Goal: Task Accomplishment & Management: Manage account settings

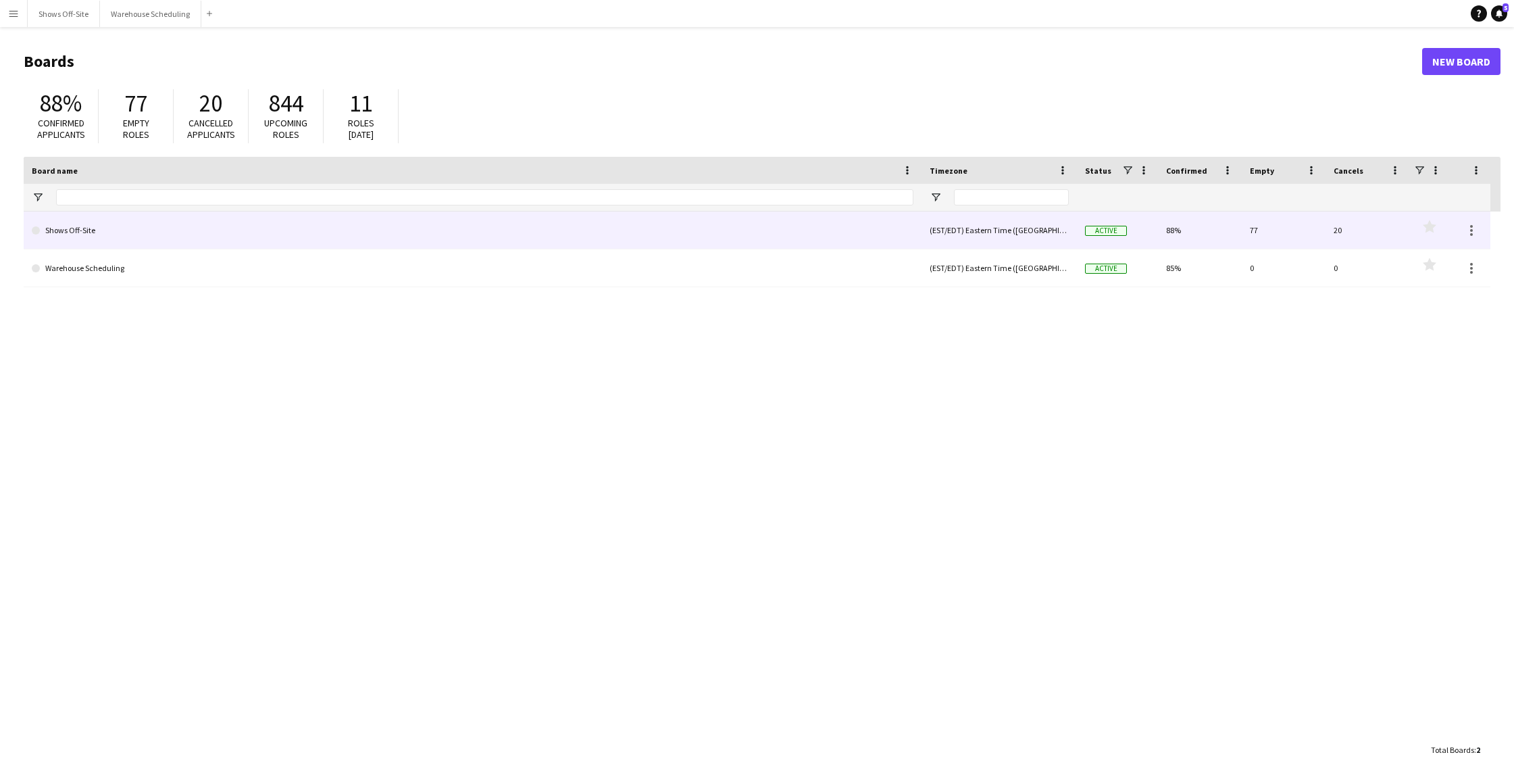
click at [772, 240] on link "Shows Off-Site" at bounding box center [473, 230] width 882 height 38
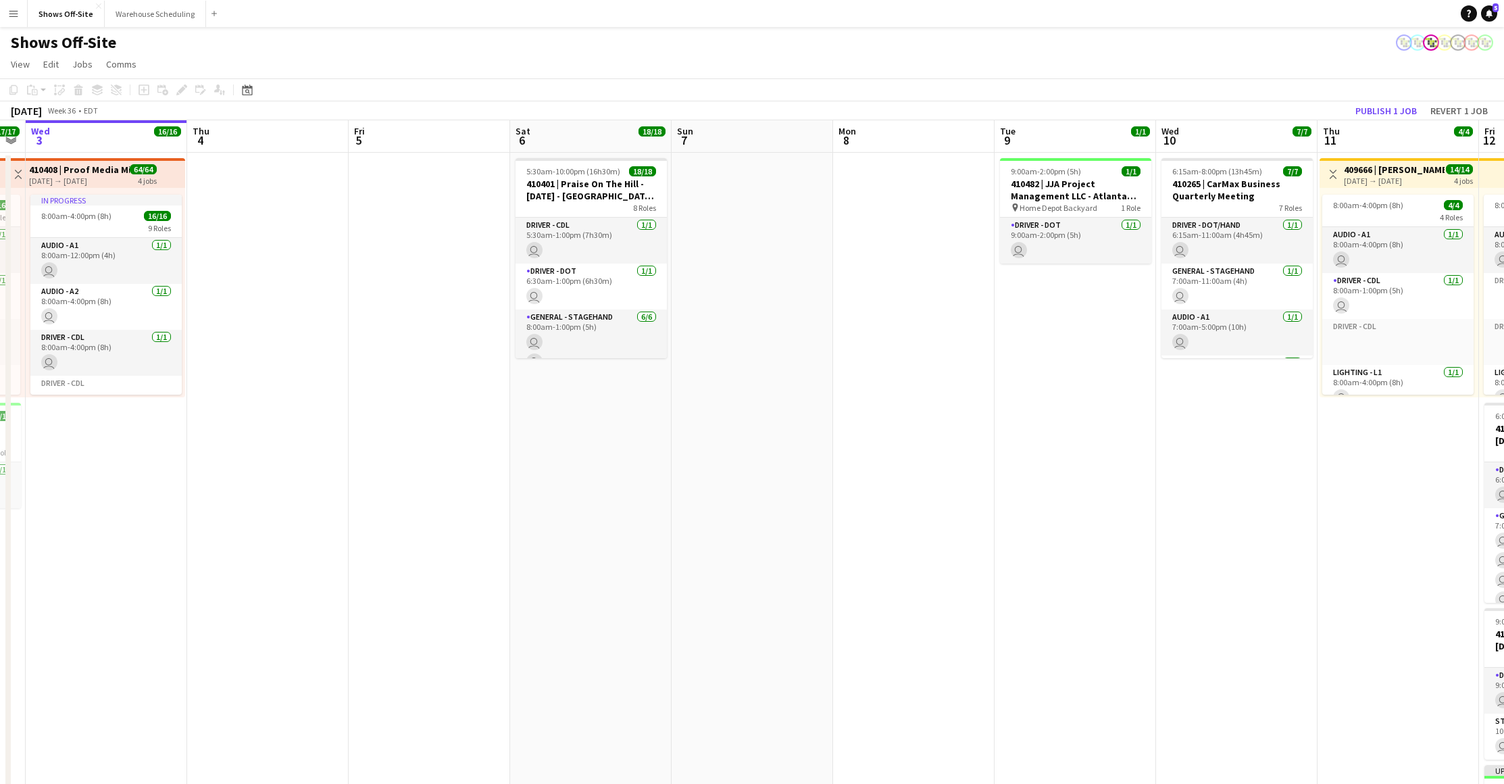
drag, startPoint x: 1231, startPoint y: 292, endPoint x: 755, endPoint y: 320, distance: 477.0
click at [755, 320] on app-calendar-viewport "Sun 31 25/25 3 Jobs Mon 1 16/16 1 Job Tue 2 17/17 2 Jobs Wed 3 16/16 1 Job Thu …" at bounding box center [752, 515] width 1504 height 790
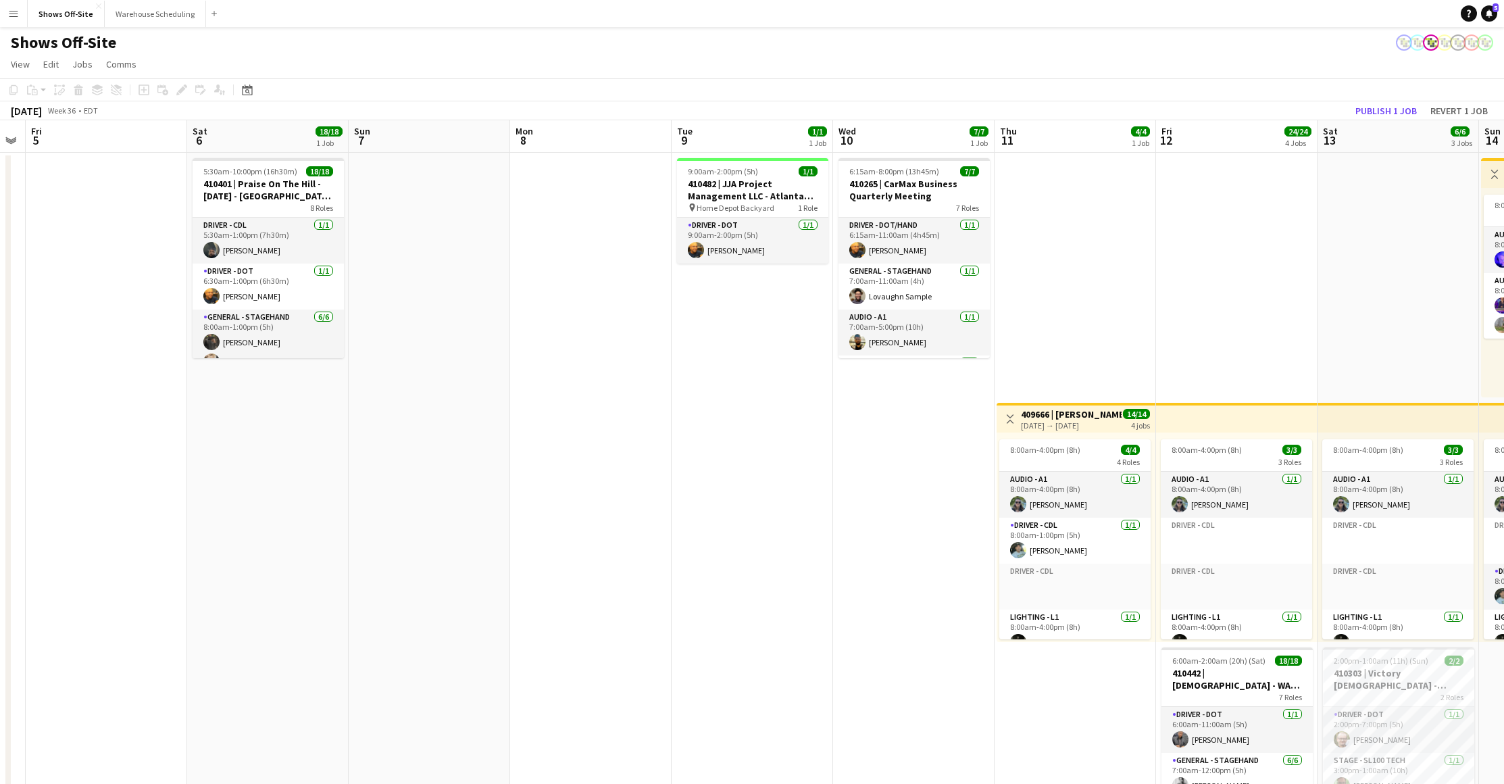
drag, startPoint x: 1271, startPoint y: 303, endPoint x: 1290, endPoint y: 274, distance: 35.2
click at [782, 302] on app-calendar-viewport "Tue 2 17/17 2 Jobs Wed 3 16/16 1 Job Thu 4 Fri 5 Sat 6 18/18 1 Job Sun 7 Mon 8 …" at bounding box center [752, 637] width 1504 height 1034
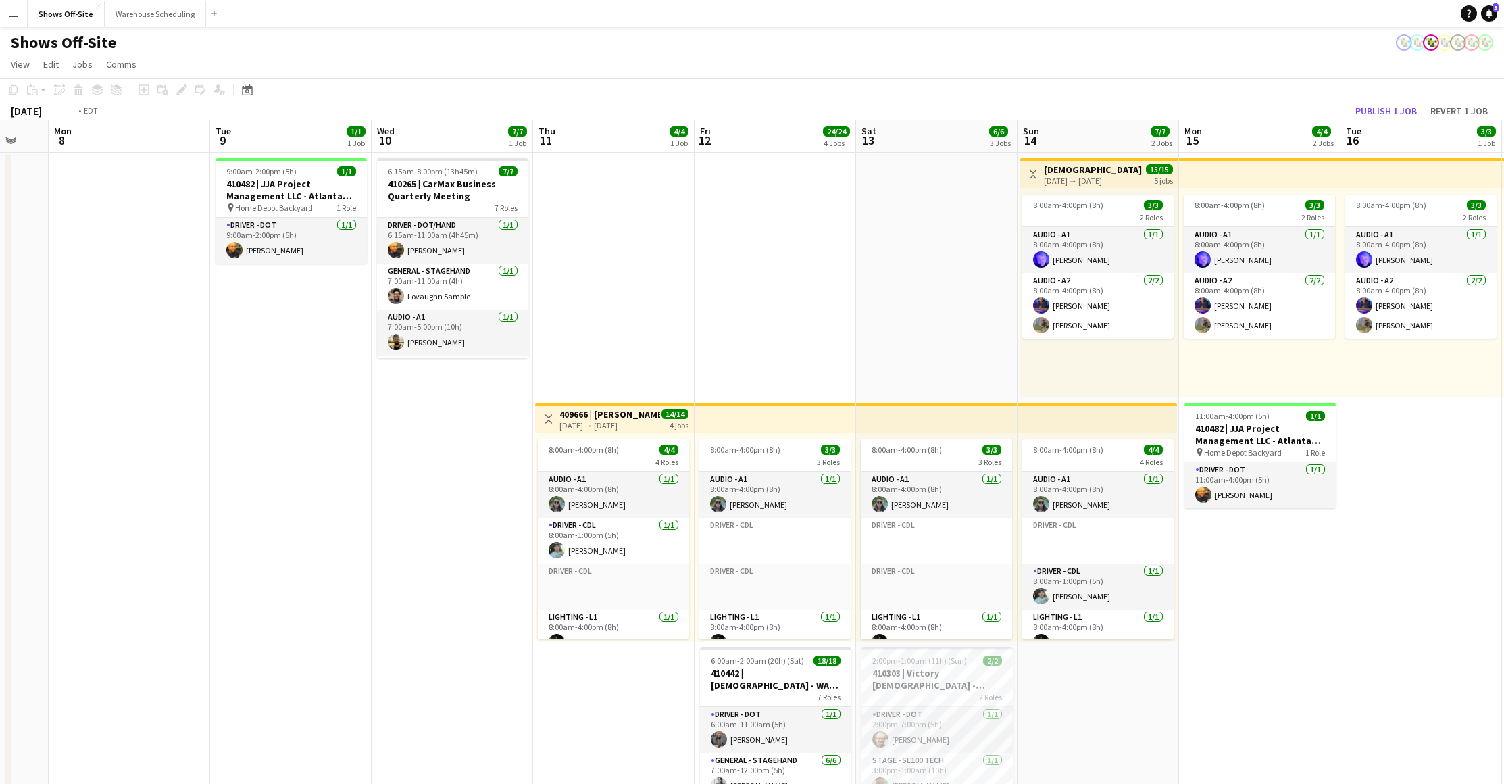
drag, startPoint x: 1290, startPoint y: 274, endPoint x: 805, endPoint y: 284, distance: 485.8
click at [805, 284] on app-calendar-viewport "Fri 5 Sat 6 18/18 1 Job Sun 7 Mon 8 Tue 9 1/1 1 Job Wed 10 7/7 1 Job Thu 11 4/4…" at bounding box center [752, 637] width 1504 height 1034
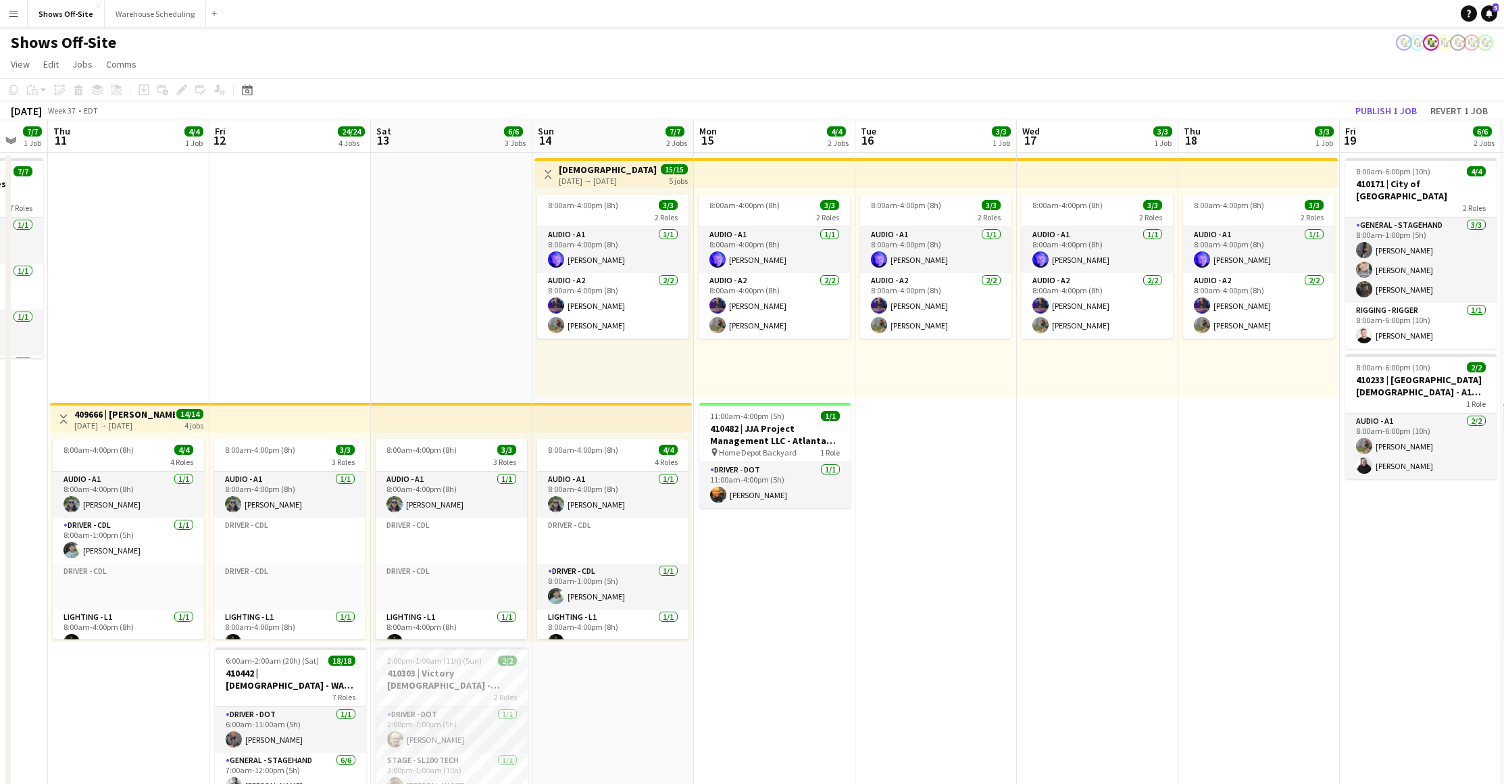
drag, startPoint x: 1372, startPoint y: 312, endPoint x: 775, endPoint y: 384, distance: 601.4
click at [795, 317] on app-calendar-viewport "Sun 7 Mon 8 Tue 9 1/1 1 Job Wed 10 7/7 1 Job Thu 11 4/4 1 Job Fri 12 24/24 4 Jo…" at bounding box center [752, 637] width 1504 height 1034
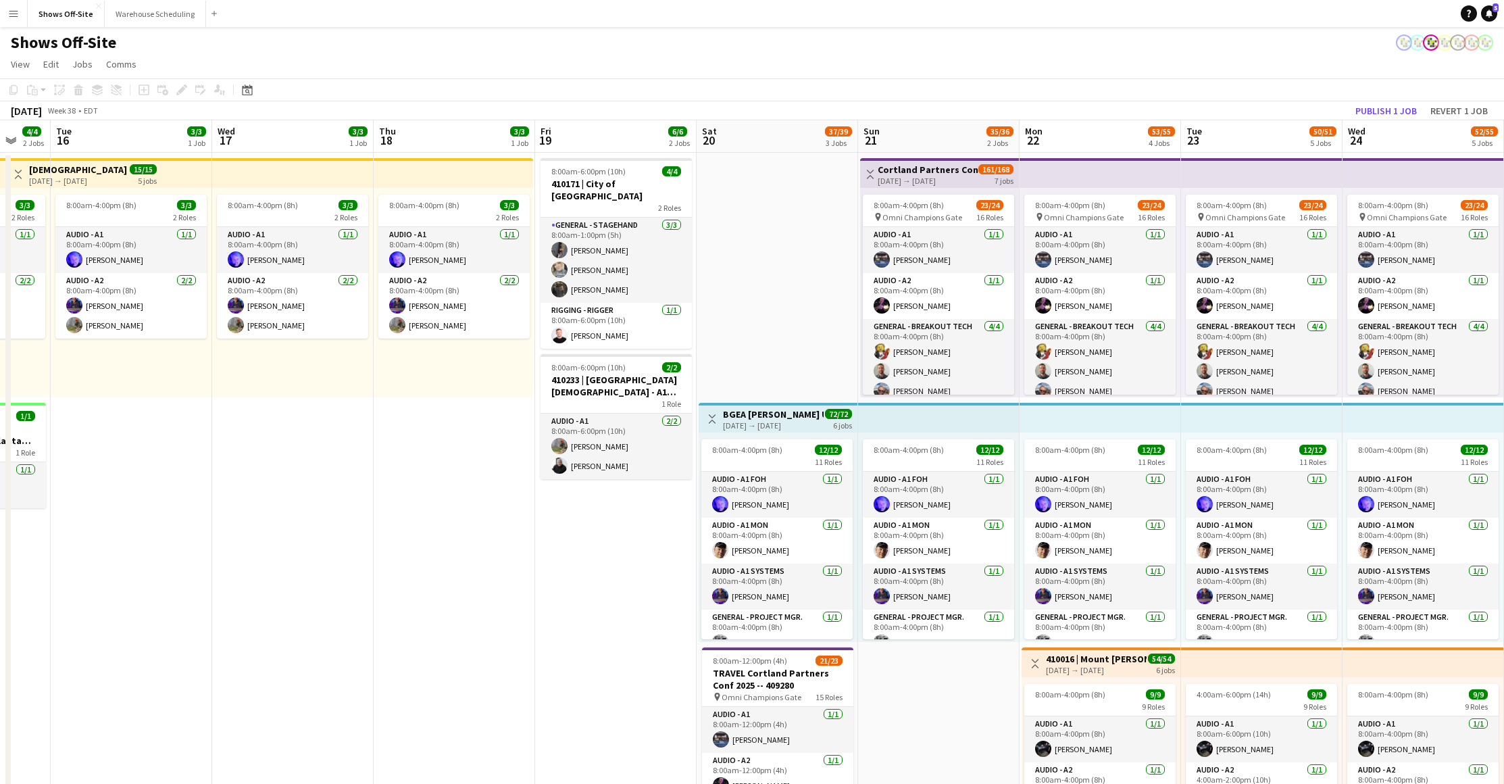
drag, startPoint x: 1314, startPoint y: 302, endPoint x: 1181, endPoint y: 267, distance: 137.6
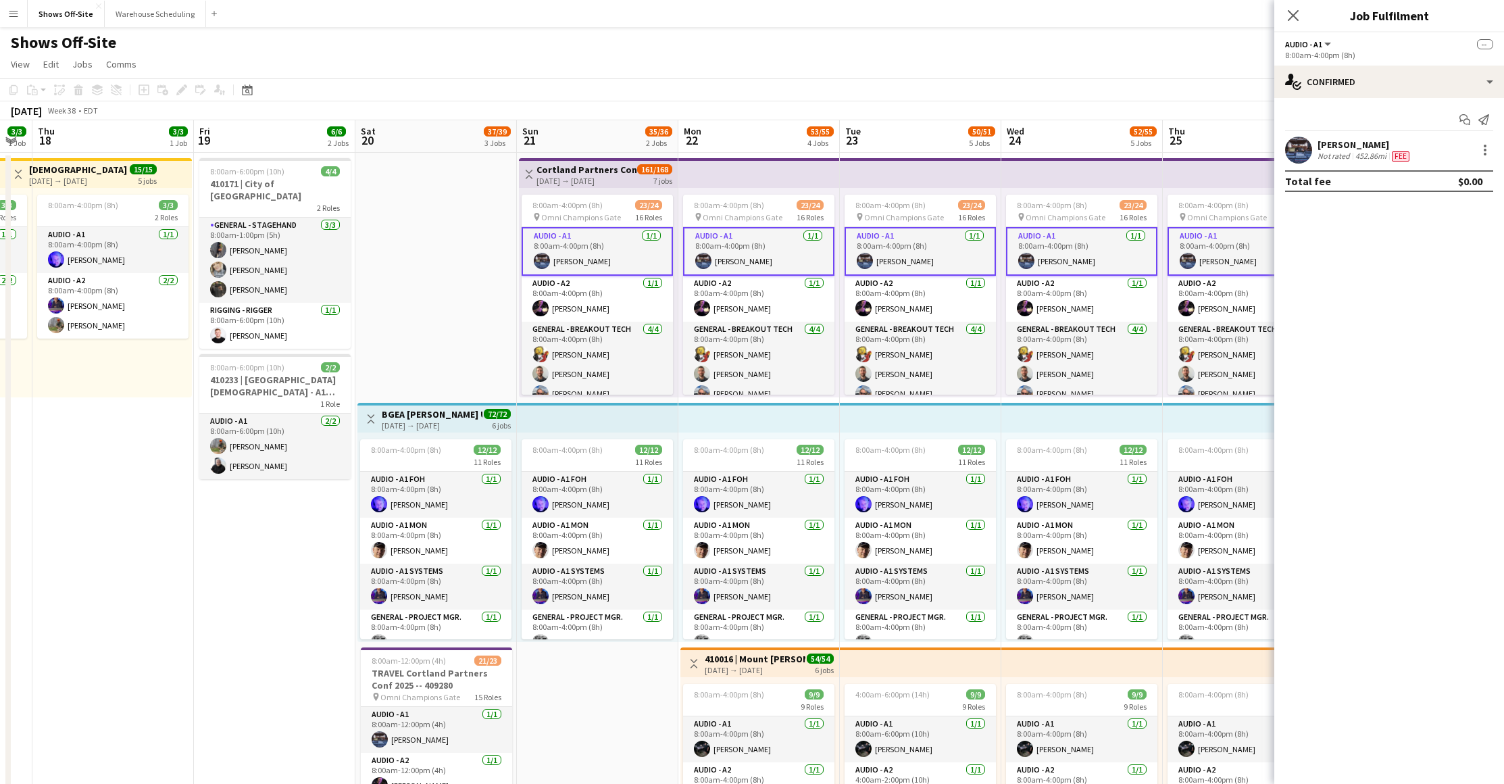
click at [1289, 4] on div "Close pop-in" at bounding box center [1293, 15] width 38 height 31
click at [1298, 21] on icon at bounding box center [1292, 15] width 13 height 13
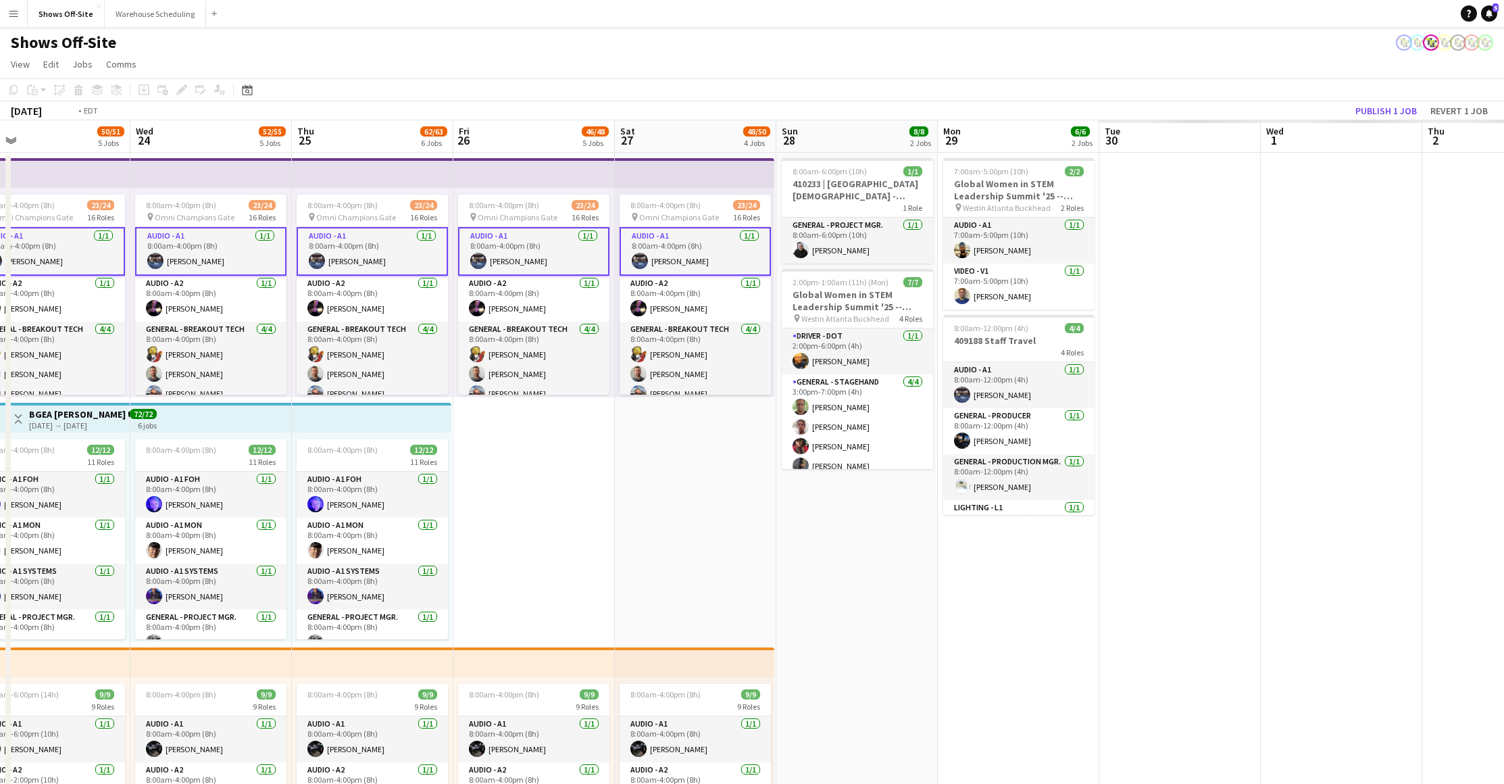
scroll to position [0, 547]
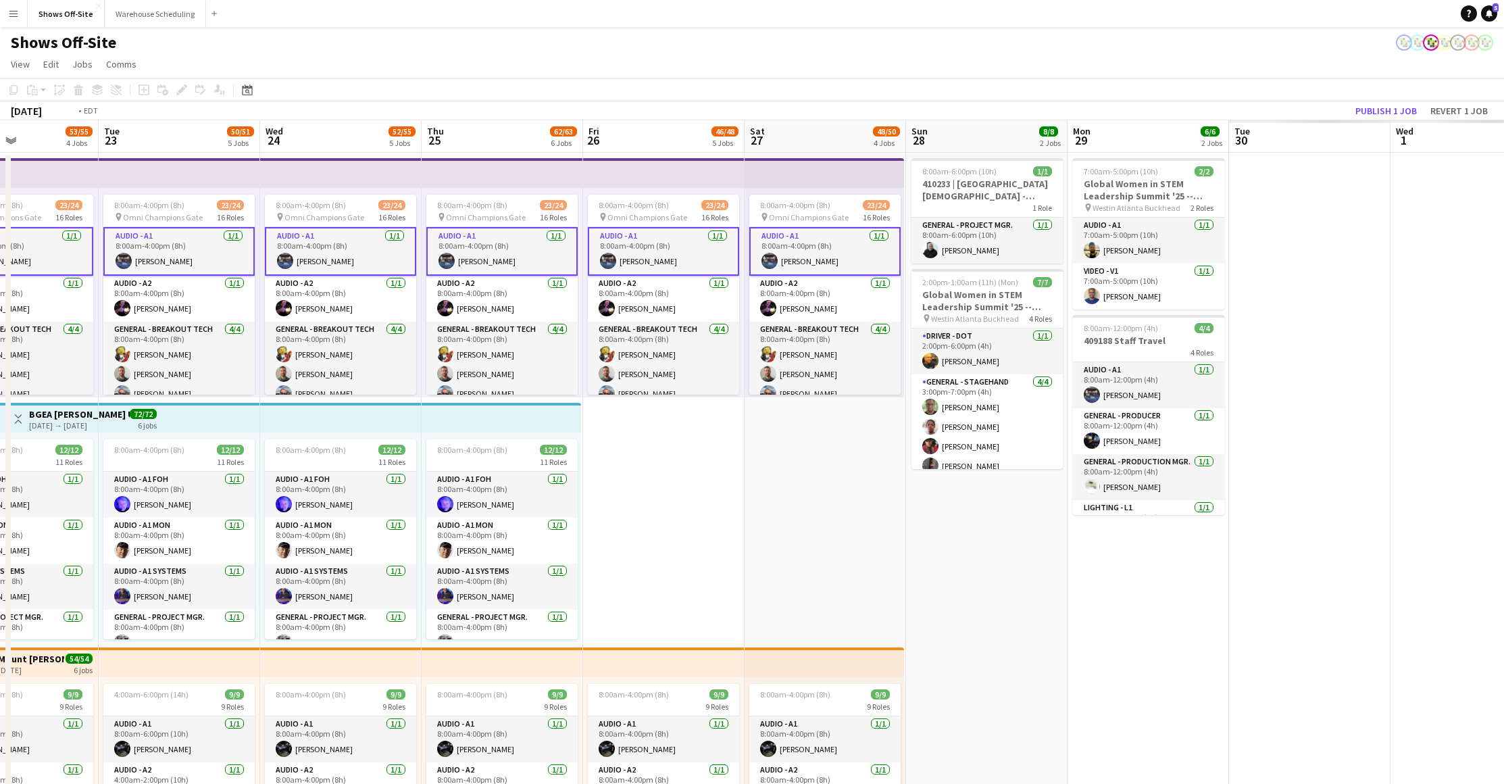
drag, startPoint x: 1376, startPoint y: 459, endPoint x: 634, endPoint y: 424, distance: 742.5
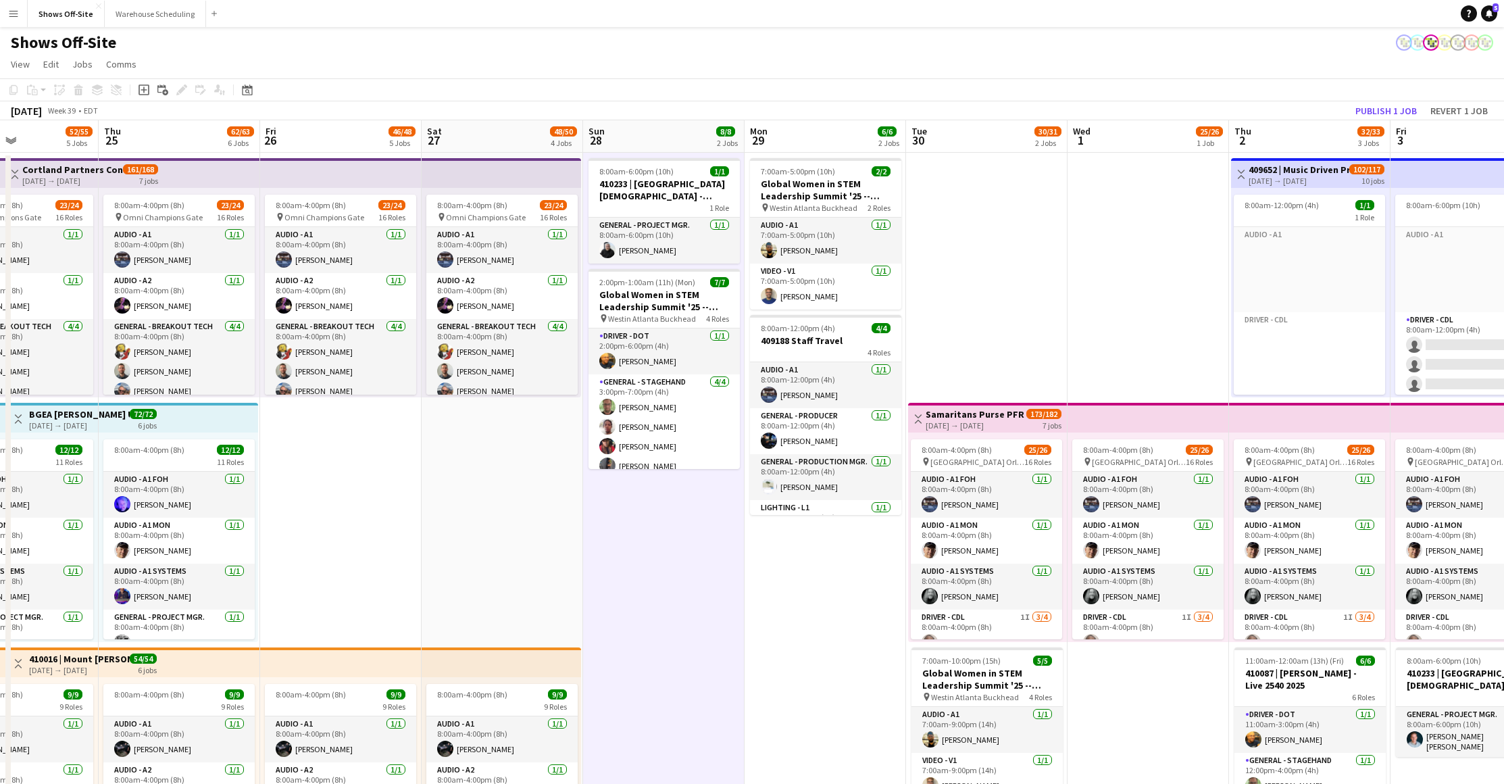
drag, startPoint x: 894, startPoint y: 549, endPoint x: 640, endPoint y: 517, distance: 255.9
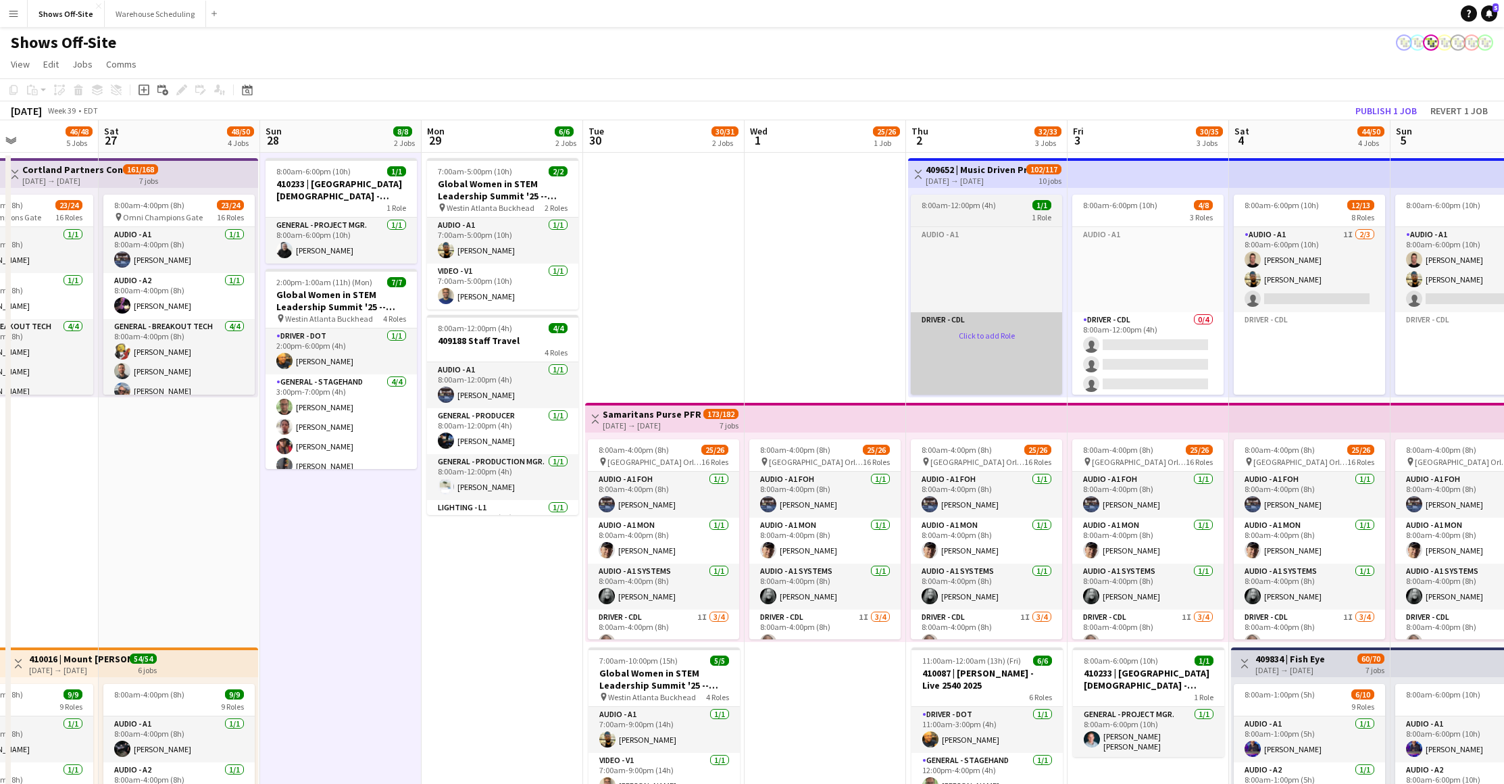
scroll to position [0, 379]
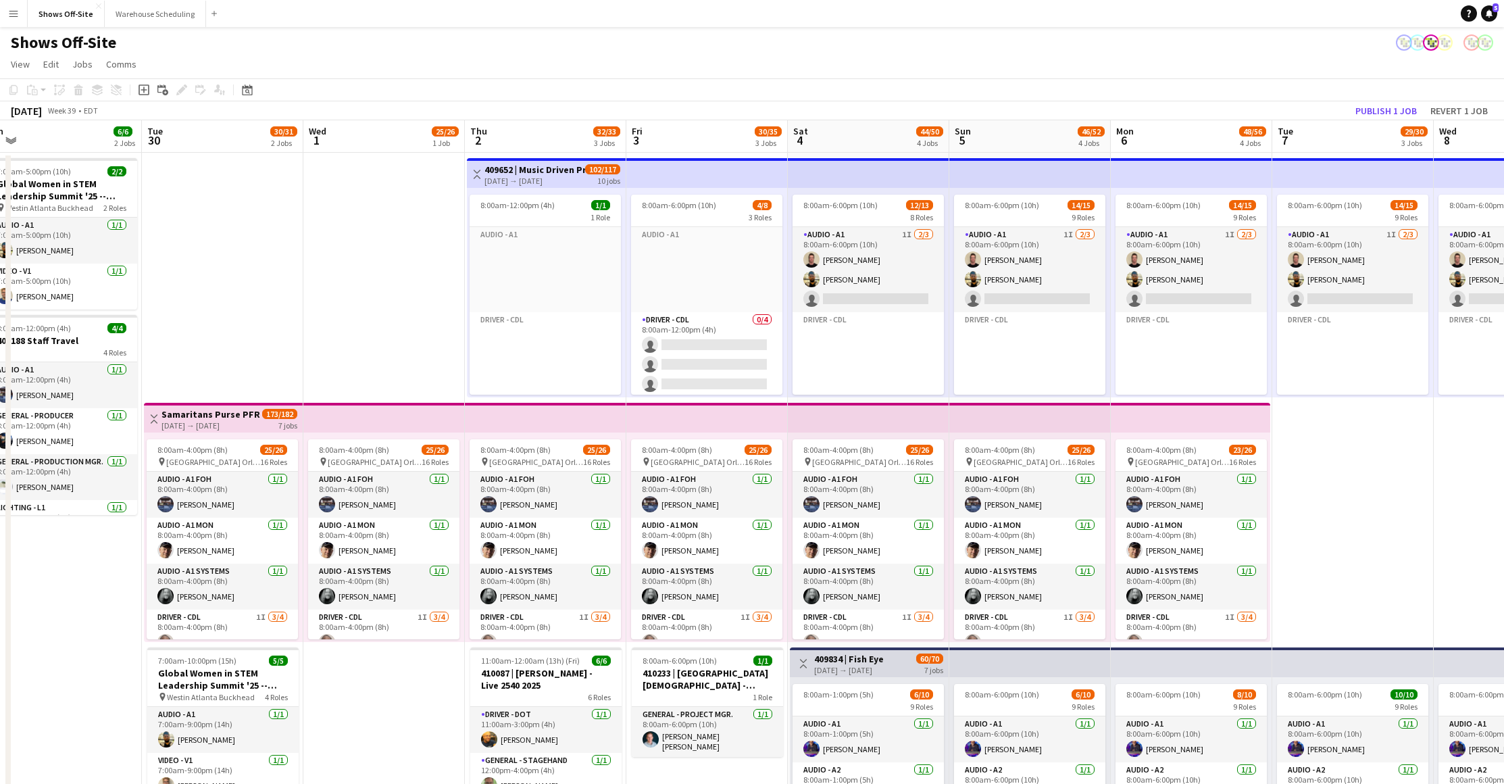
drag, startPoint x: 925, startPoint y: 315, endPoint x: 1040, endPoint y: 313, distance: 114.9
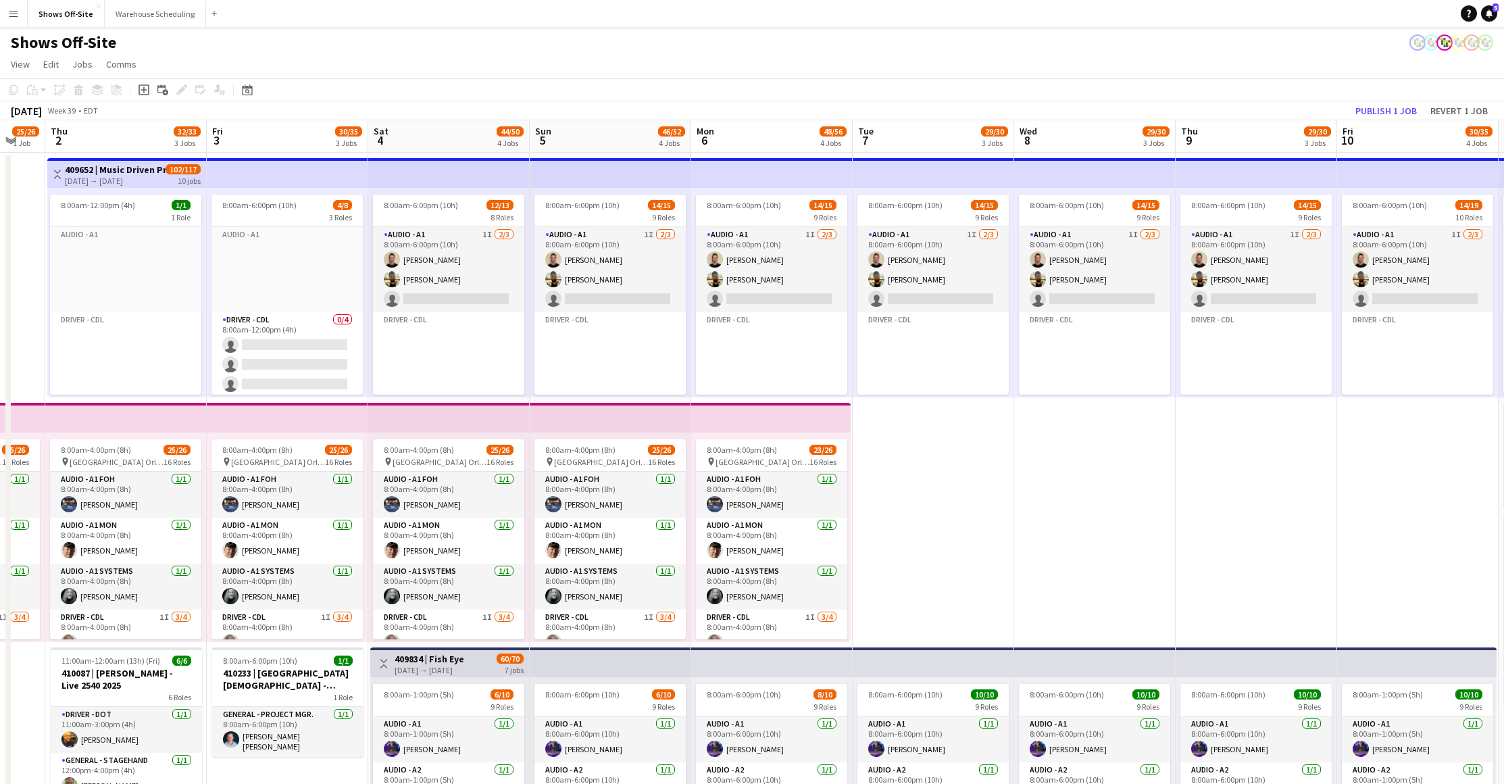
scroll to position [0, 439]
drag, startPoint x: 1317, startPoint y: 343, endPoint x: 790, endPoint y: 345, distance: 526.9
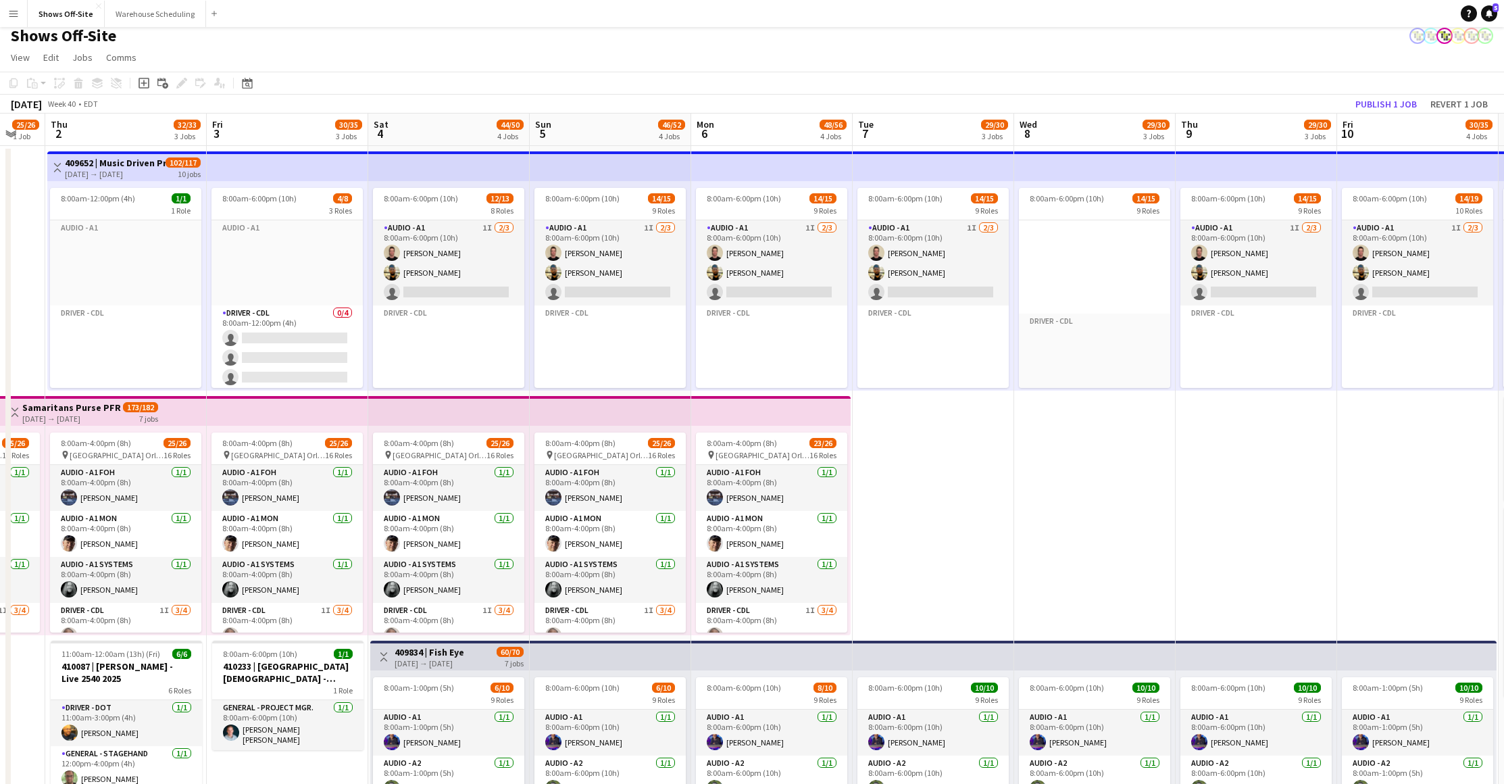
scroll to position [0, 0]
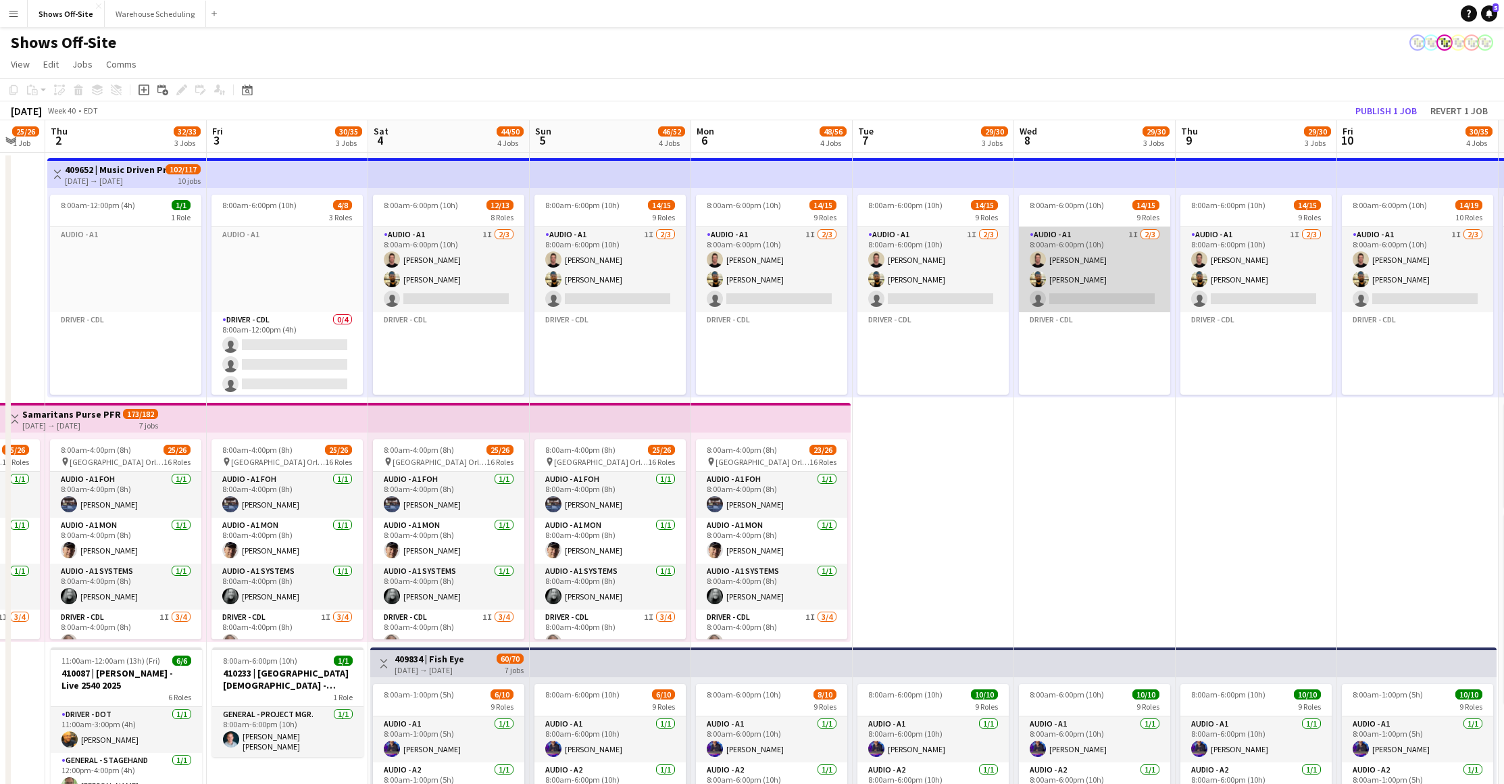
click at [1090, 270] on app-card-role "Audio - A1 1I [DATE] 8:00am-6:00pm (10h) [PERSON_NAME] [PERSON_NAME] single-neu…" at bounding box center [1094, 269] width 151 height 85
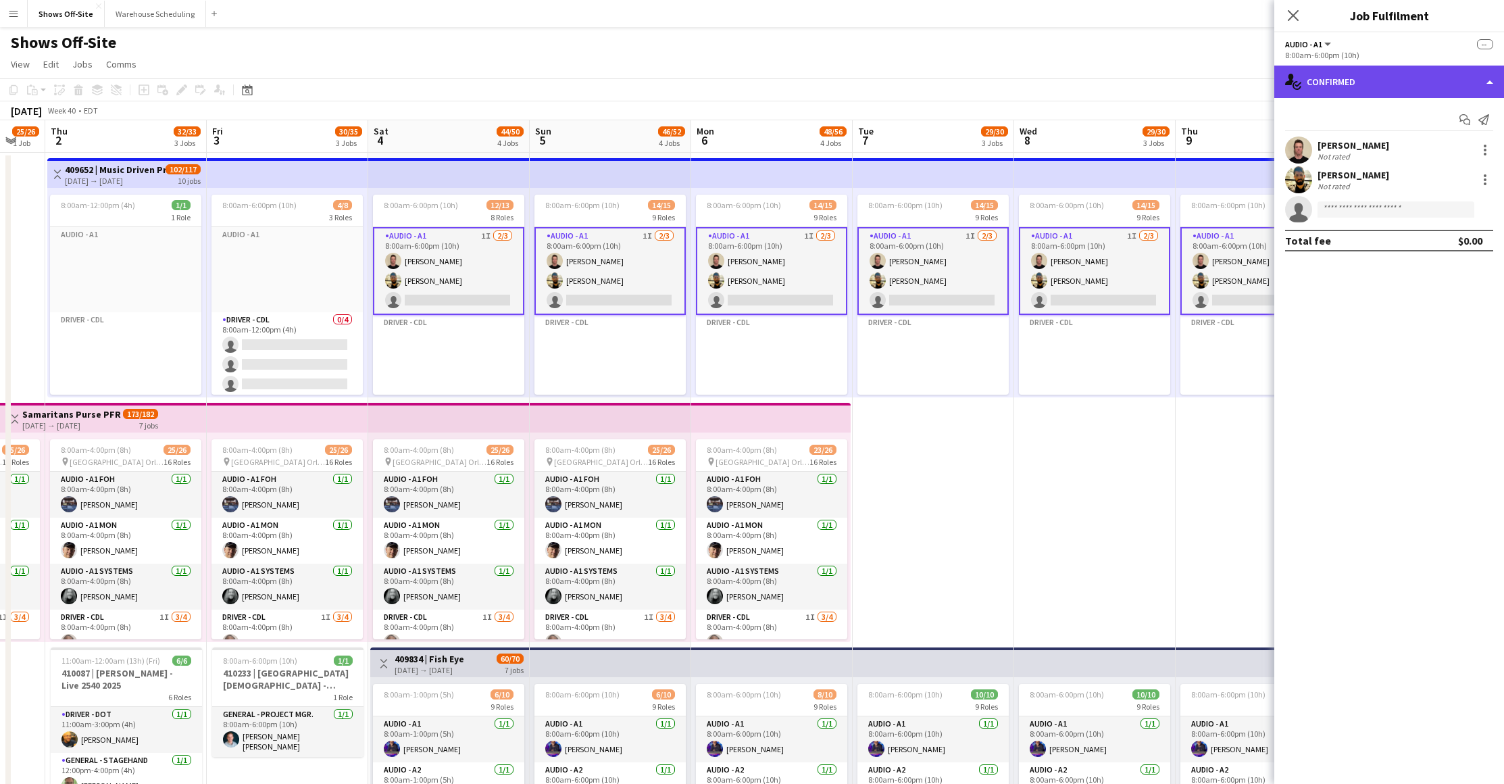
click at [1352, 82] on div "single-neutral-actions-check-2 Confirmed" at bounding box center [1389, 82] width 230 height 32
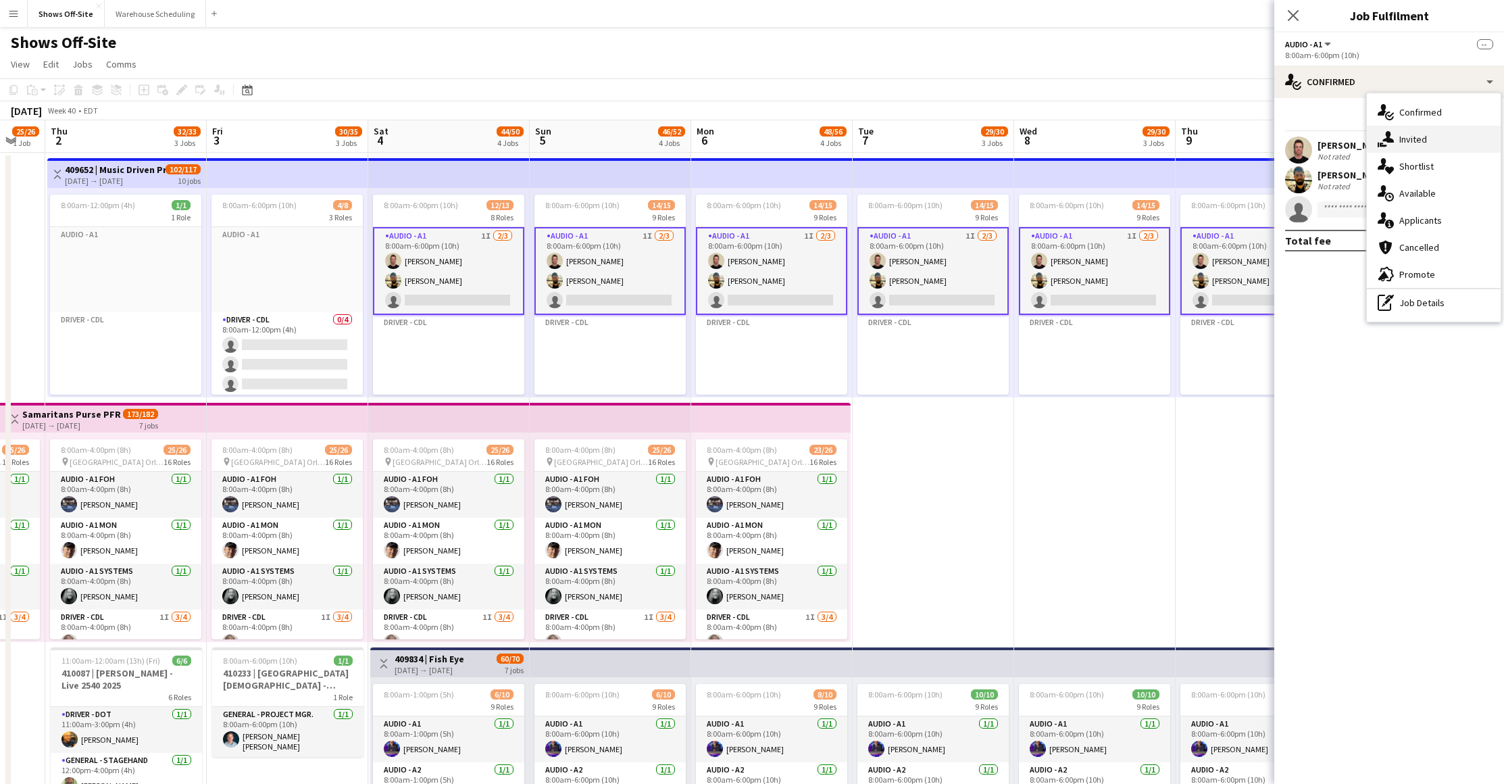
click at [1424, 142] on span "Invited" at bounding box center [1413, 139] width 28 height 12
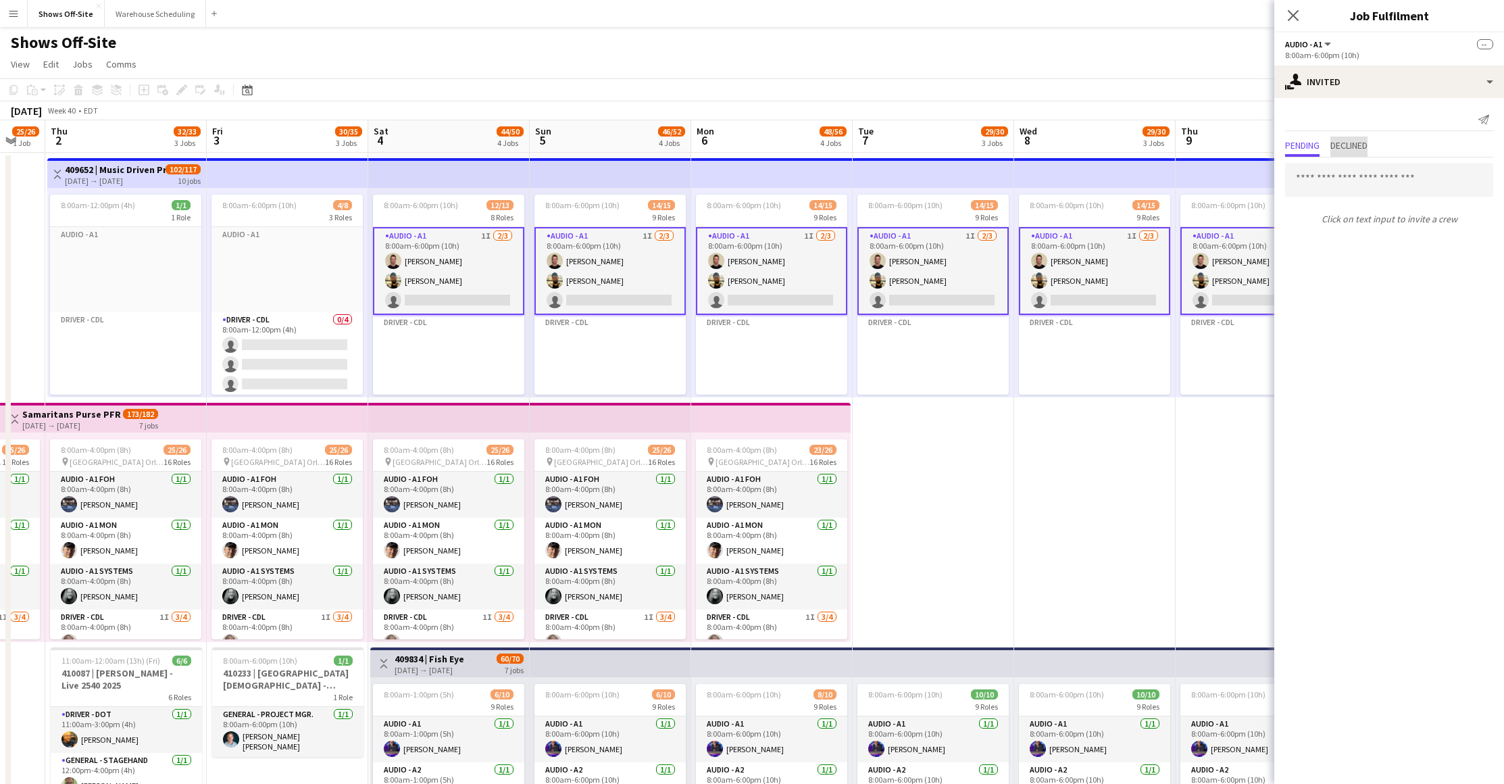
click at [1365, 149] on span "Declined" at bounding box center [1348, 145] width 37 height 9
click at [1297, 144] on span "Pending" at bounding box center [1302, 145] width 34 height 9
click at [1356, 86] on div "single-neutral-actions-share-1 Invited" at bounding box center [1389, 82] width 230 height 32
click at [1404, 188] on span "Available" at bounding box center [1417, 193] width 36 height 12
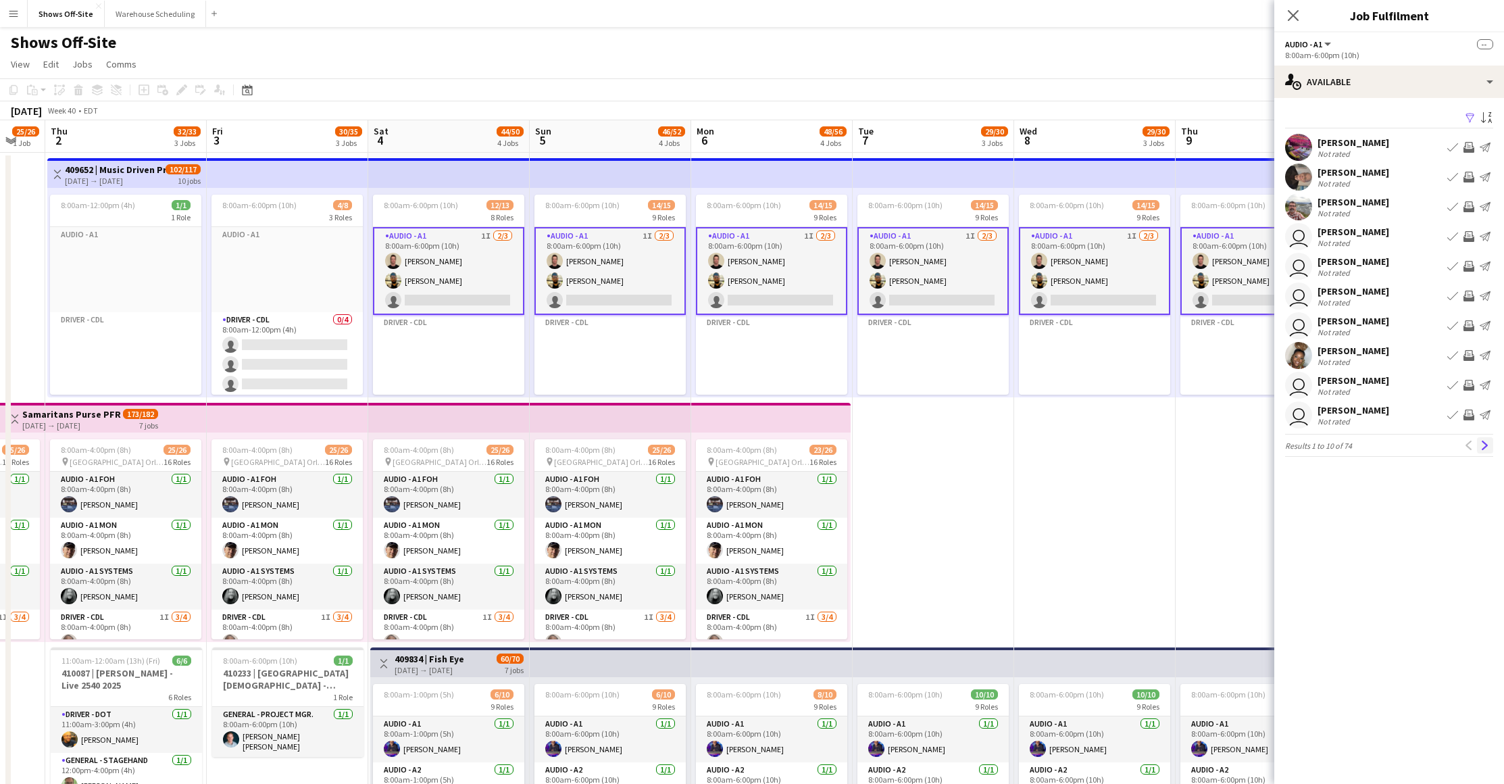
click at [1487, 448] on app-icon "Next" at bounding box center [1484, 444] width 9 height 9
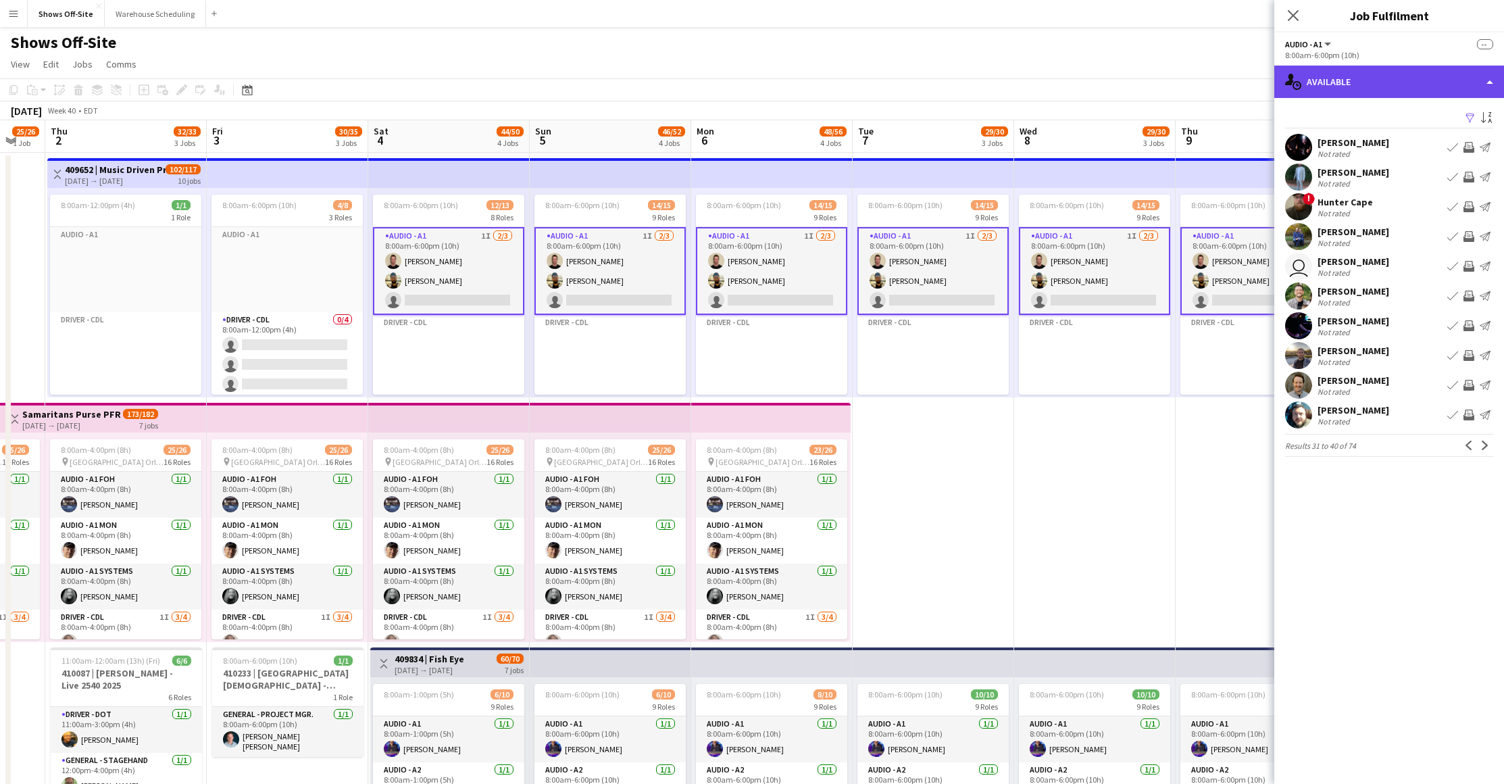
click at [1360, 84] on div "single-neutral-actions-upload Available" at bounding box center [1389, 82] width 230 height 32
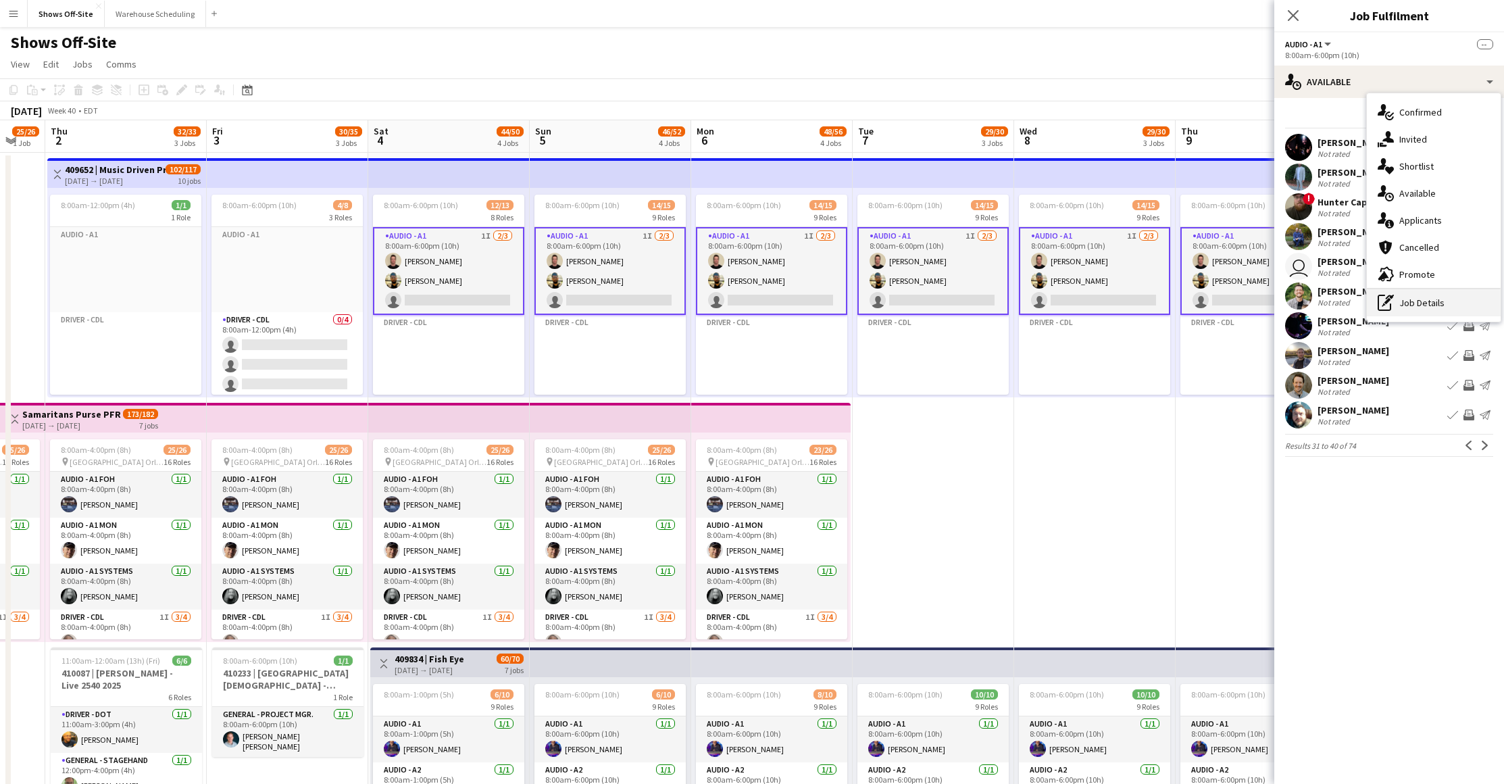
click at [1421, 313] on div "pen-write Job Details" at bounding box center [1434, 302] width 134 height 27
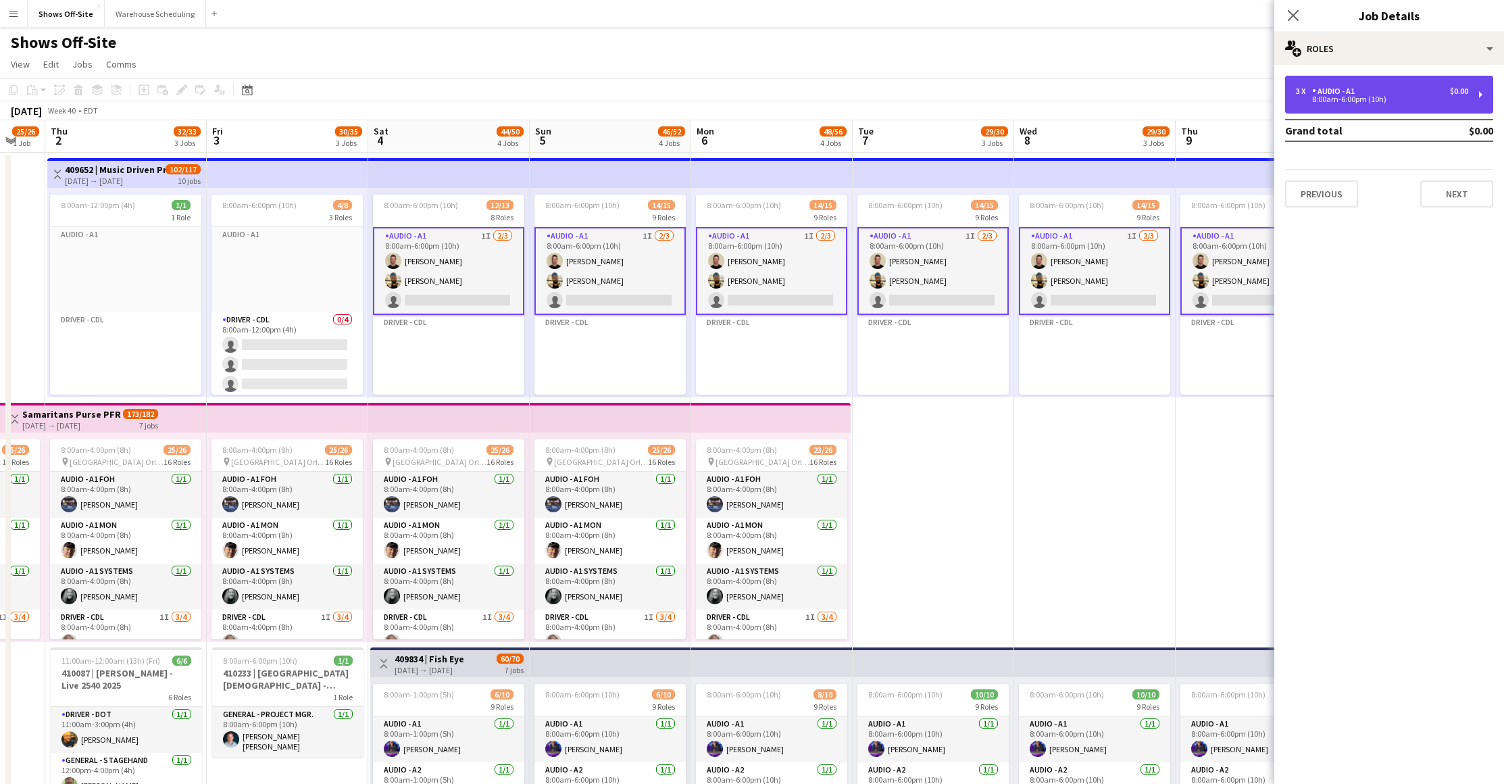
click at [1352, 113] on div "3 x Audio - A1 $0.00 8:00am-6:00pm (10h)" at bounding box center [1389, 95] width 208 height 38
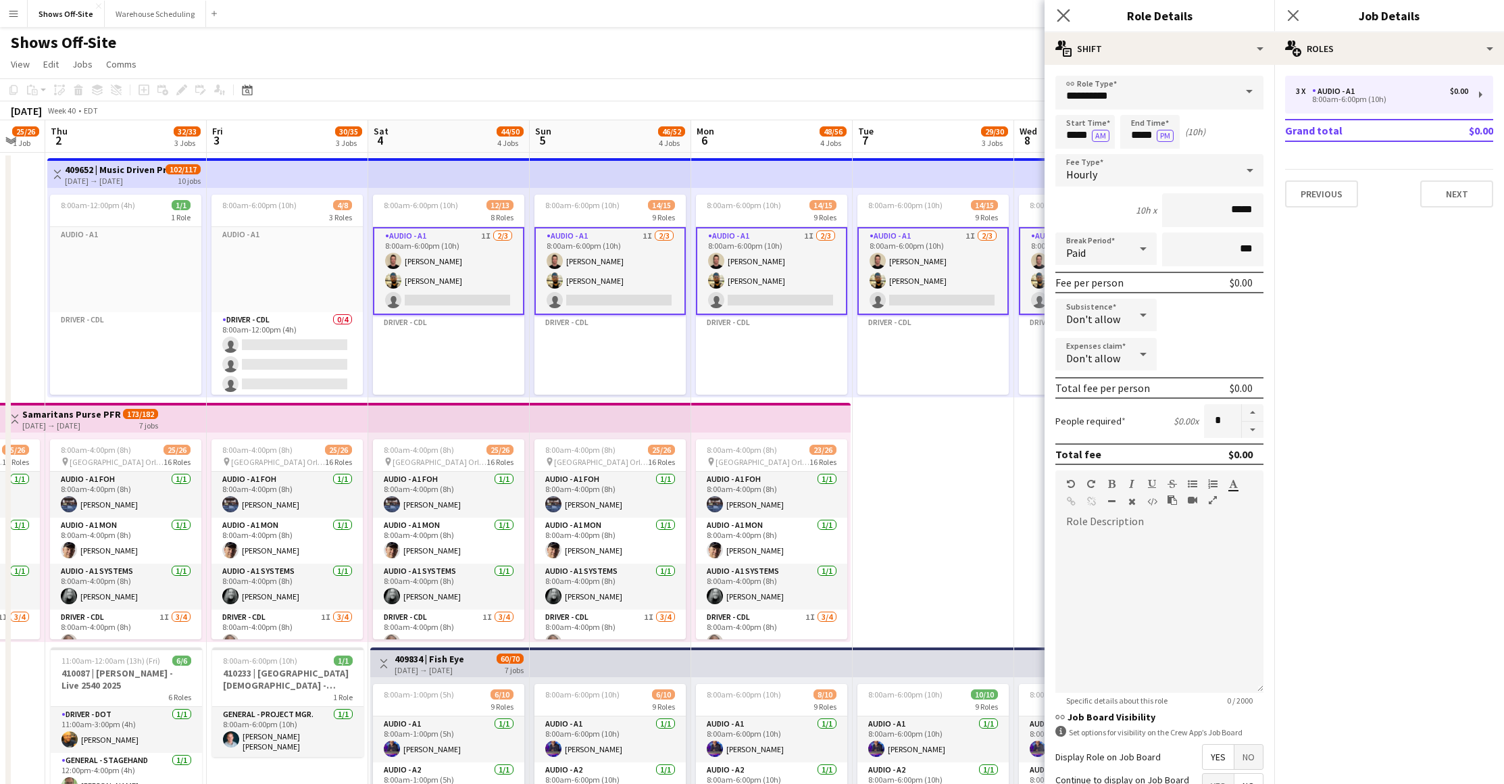
click at [1055, 14] on app-icon "Close pop-in" at bounding box center [1064, 16] width 20 height 20
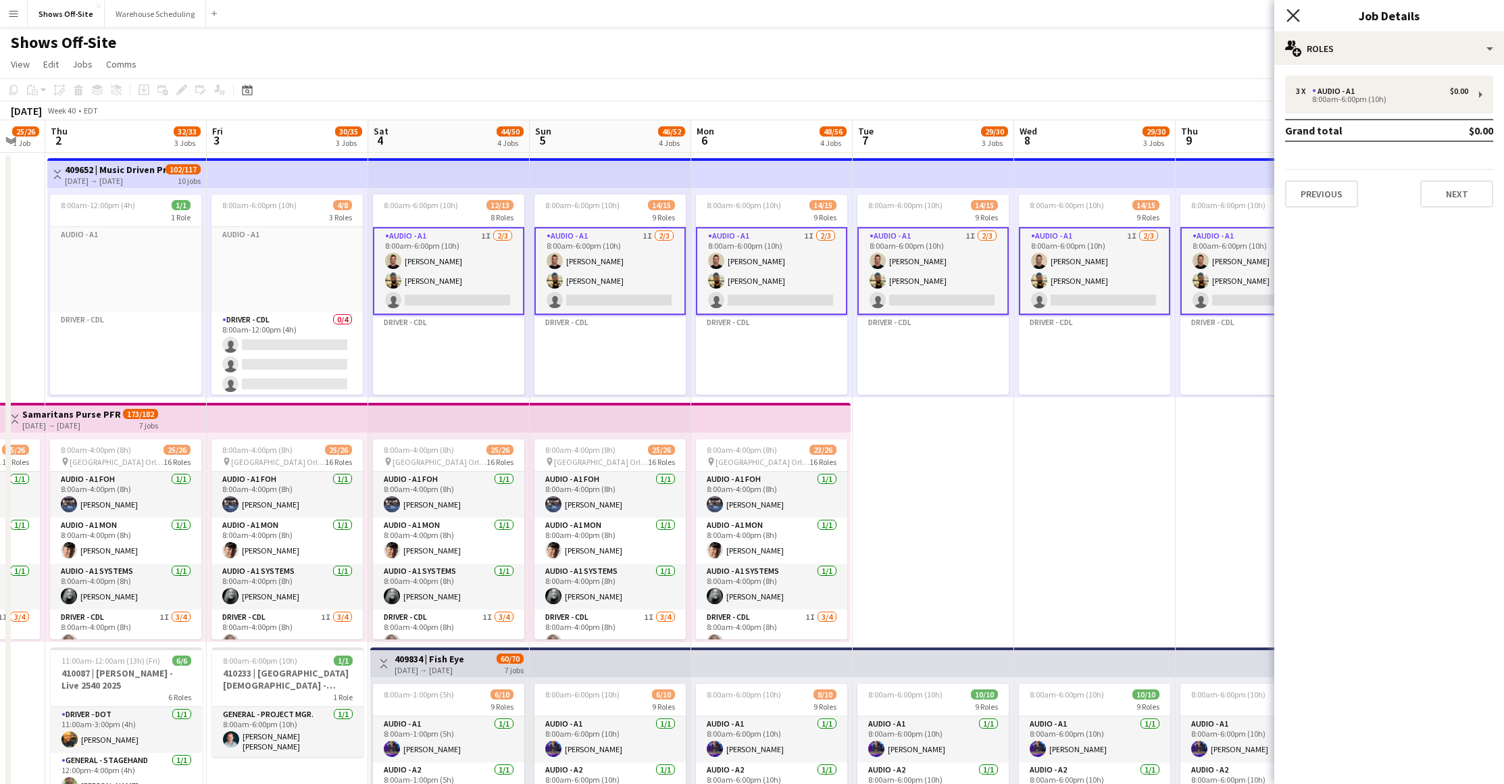
click at [1296, 13] on icon at bounding box center [1292, 15] width 13 height 13
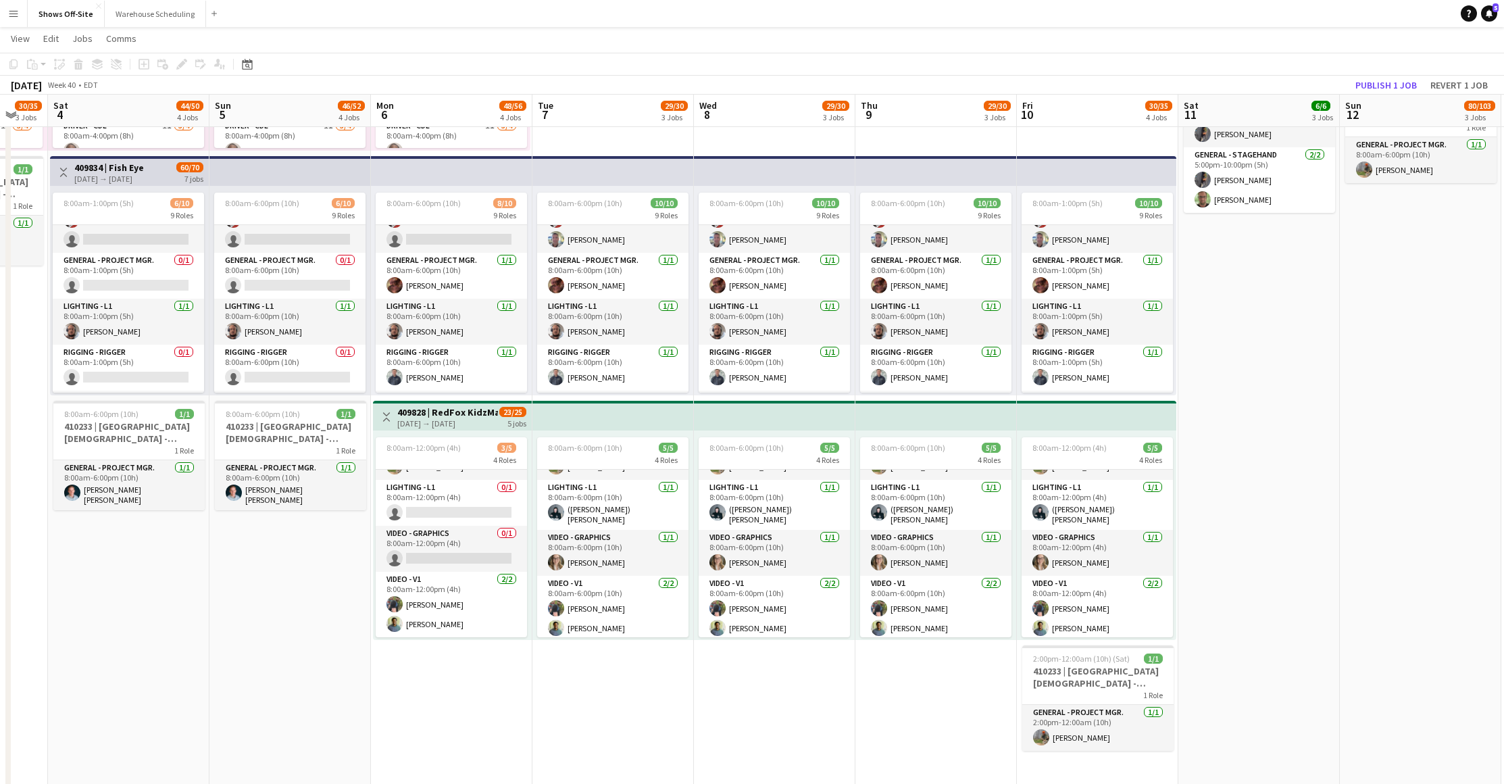
drag, startPoint x: 1017, startPoint y: 683, endPoint x: 626, endPoint y: 684, distance: 391.1
click at [626, 684] on app-calendar-viewport "Wed 1 25/26 1 Job Thu 2 32/33 3 Jobs Fri 3 30/35 3 Jobs Sat 4 44/50 4 Jobs Sun …" at bounding box center [752, 340] width 1504 height 1554
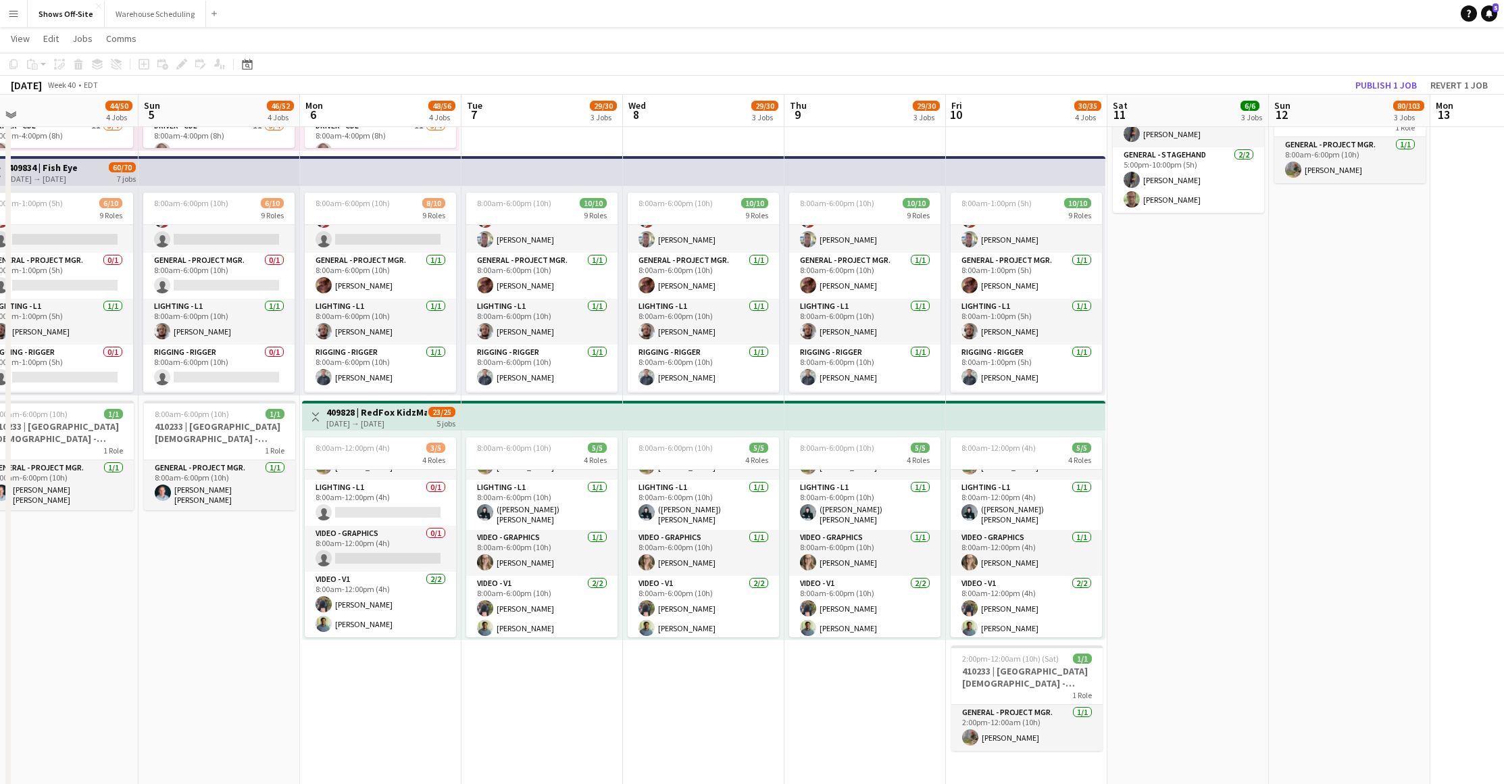
click at [809, 702] on app-date-cell "8:00am-6:00pm (10h) 14/15 9 Roles Audio - A1 1I [DATE] 8:00am-6:00pm (10h) [PER…" at bounding box center [864, 389] width 161 height 1455
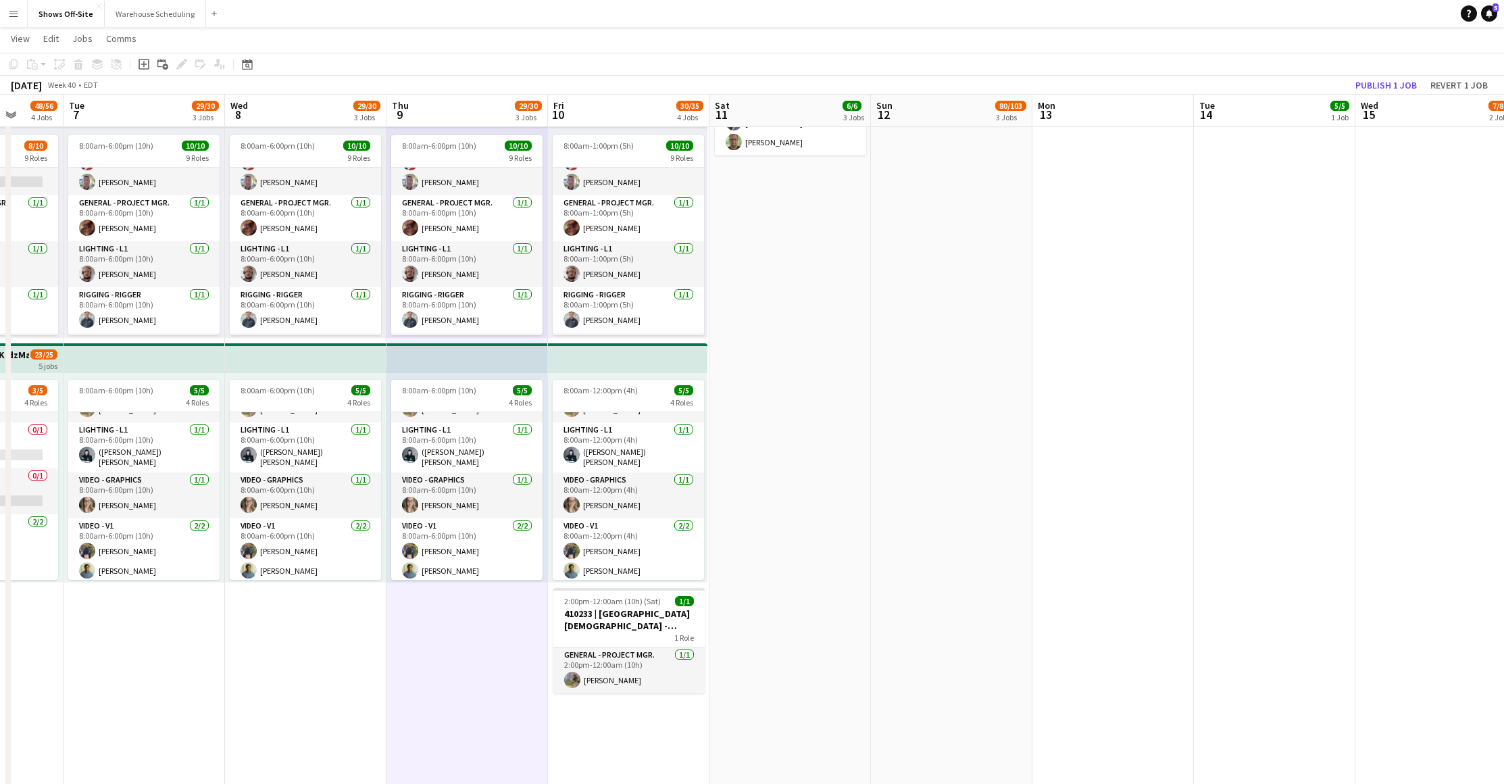
drag, startPoint x: 1228, startPoint y: 419, endPoint x: 1070, endPoint y: 453, distance: 161.8
click at [1069, 452] on app-calendar-viewport "Fri 3 30/35 3 Jobs Sat 4 44/50 4 Jobs Sun 5 46/52 4 Jobs Mon 6 48/56 4 Jobs Tue…" at bounding box center [752, 283] width 1504 height 1554
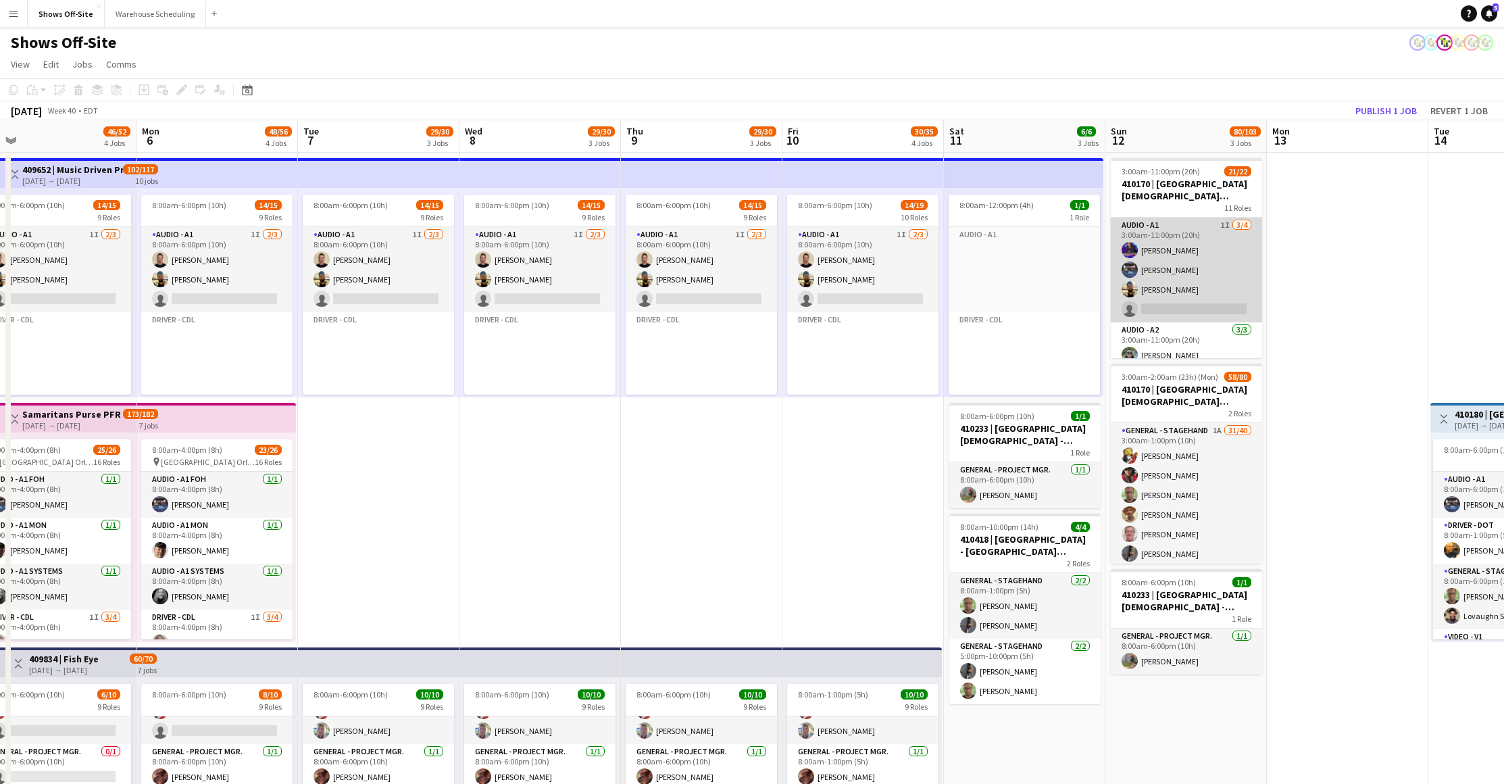
click at [1184, 267] on app-card-role "Audio - A1 1I [DATE] 3:00am-11:00pm (20h) [PERSON_NAME] [PERSON_NAME] [PERSON_N…" at bounding box center [1186, 270] width 151 height 105
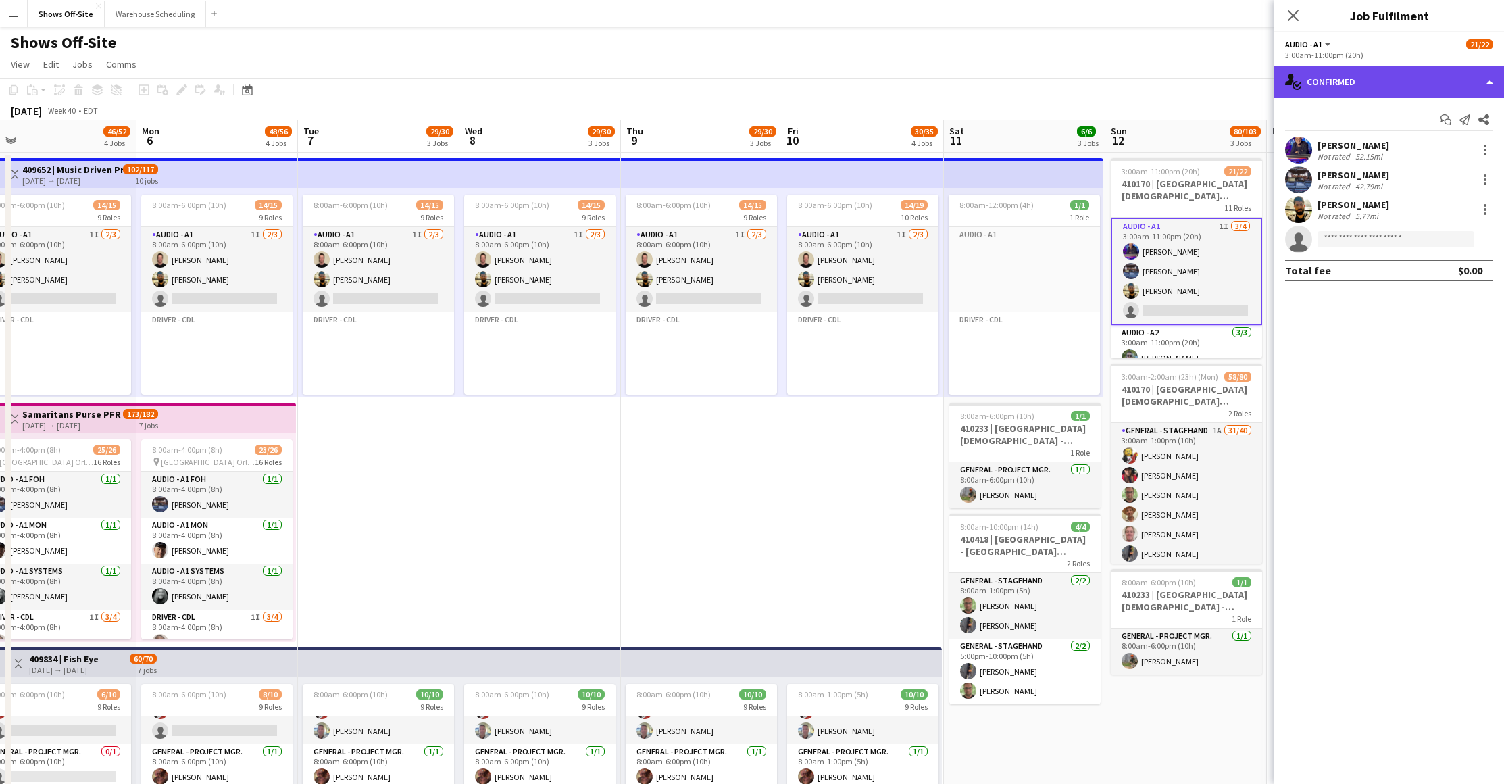
click at [1351, 84] on div "single-neutral-actions-check-2 Confirmed" at bounding box center [1389, 82] width 230 height 32
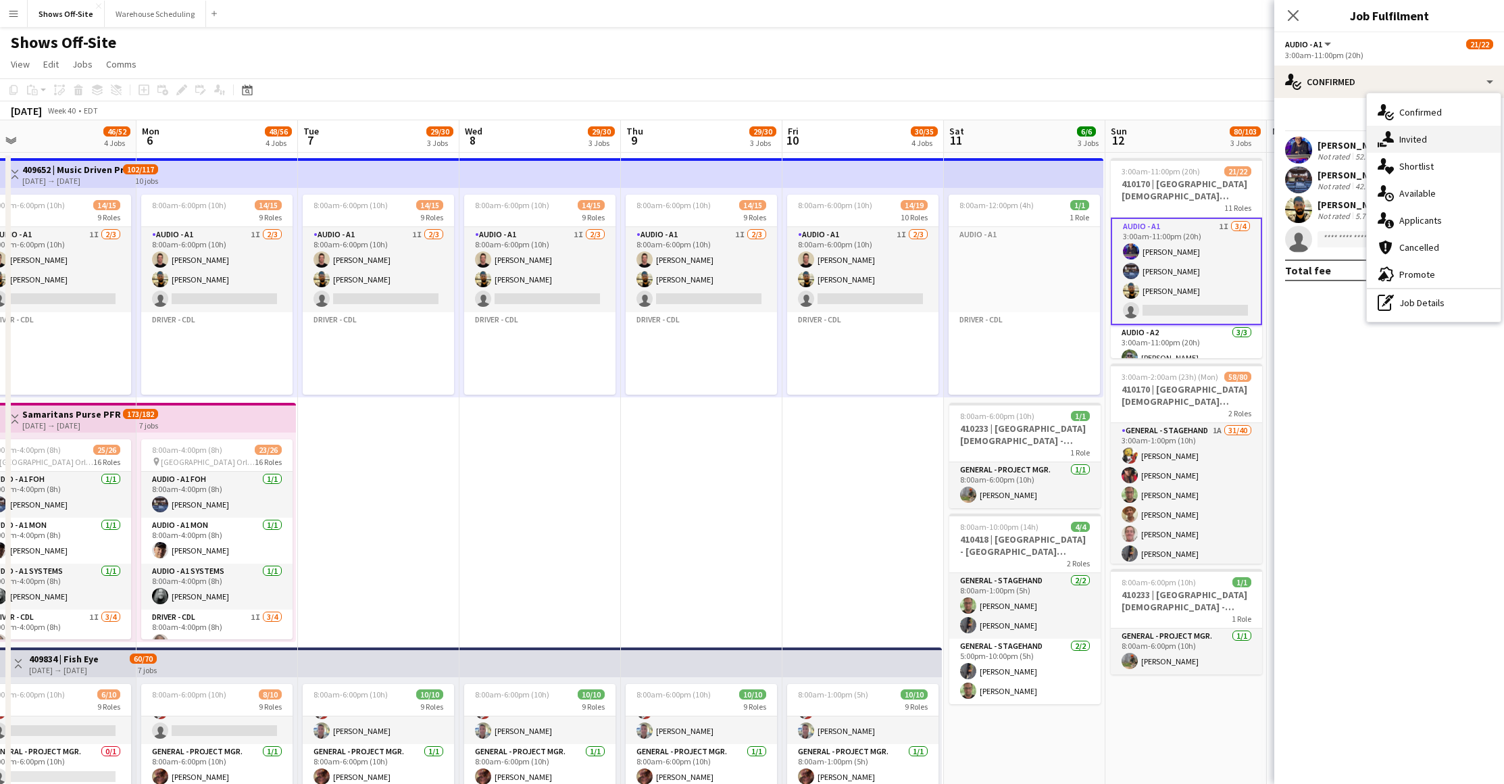
click at [1409, 147] on div "single-neutral-actions-share-1 Invited" at bounding box center [1434, 139] width 134 height 27
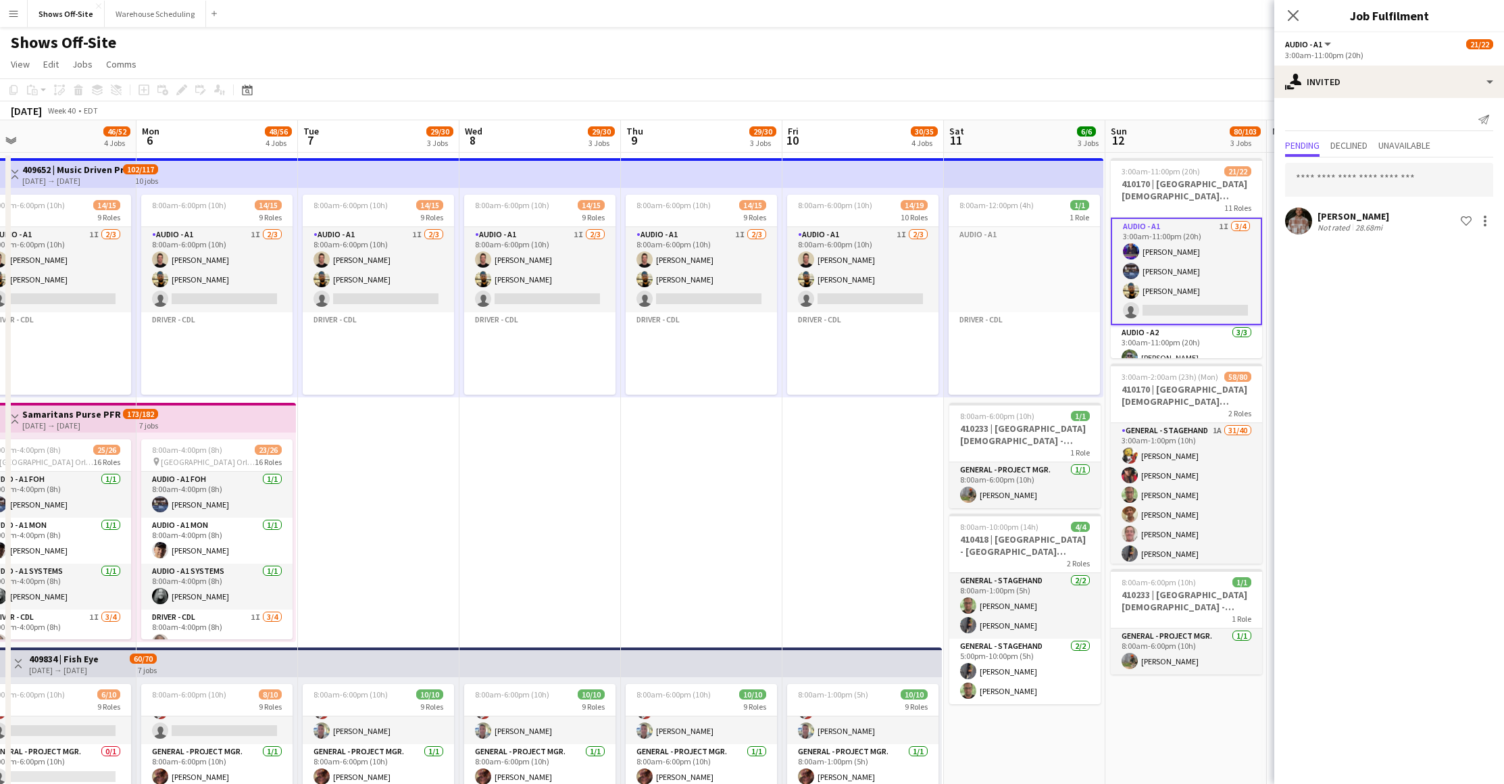
drag, startPoint x: 1175, startPoint y: 82, endPoint x: 928, endPoint y: 84, distance: 246.6
click at [923, 79] on app-toolbar "Copy Paste Paste Command V Paste with crew Command Shift V Paste linked Job [GE…" at bounding box center [752, 89] width 1504 height 23
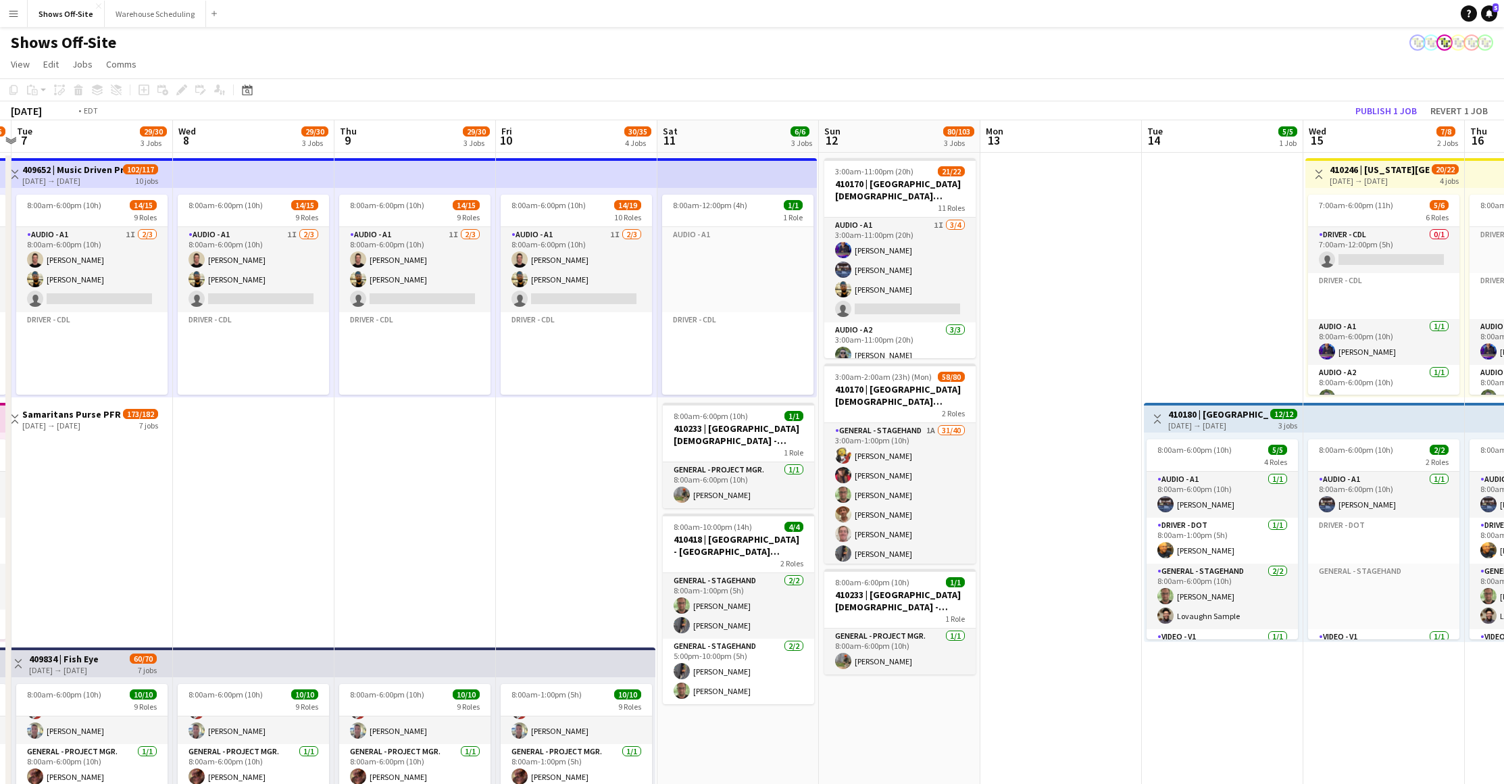
drag, startPoint x: 1350, startPoint y: 272, endPoint x: 1063, endPoint y: 261, distance: 287.9
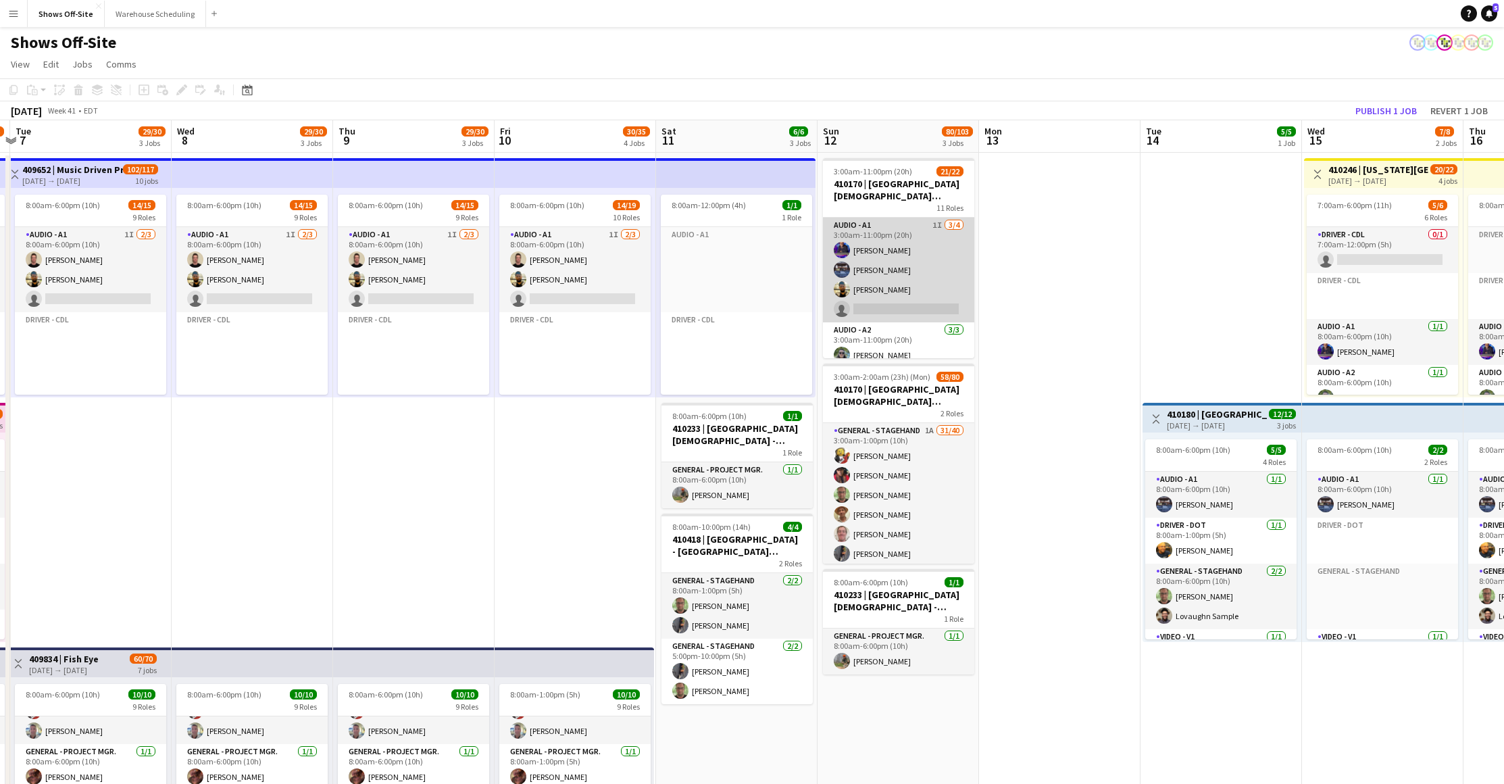
click at [884, 262] on app-card-role "Audio - A1 1I [DATE] 3:00am-11:00pm (20h) [PERSON_NAME] [PERSON_NAME] [PERSON_N…" at bounding box center [898, 270] width 151 height 105
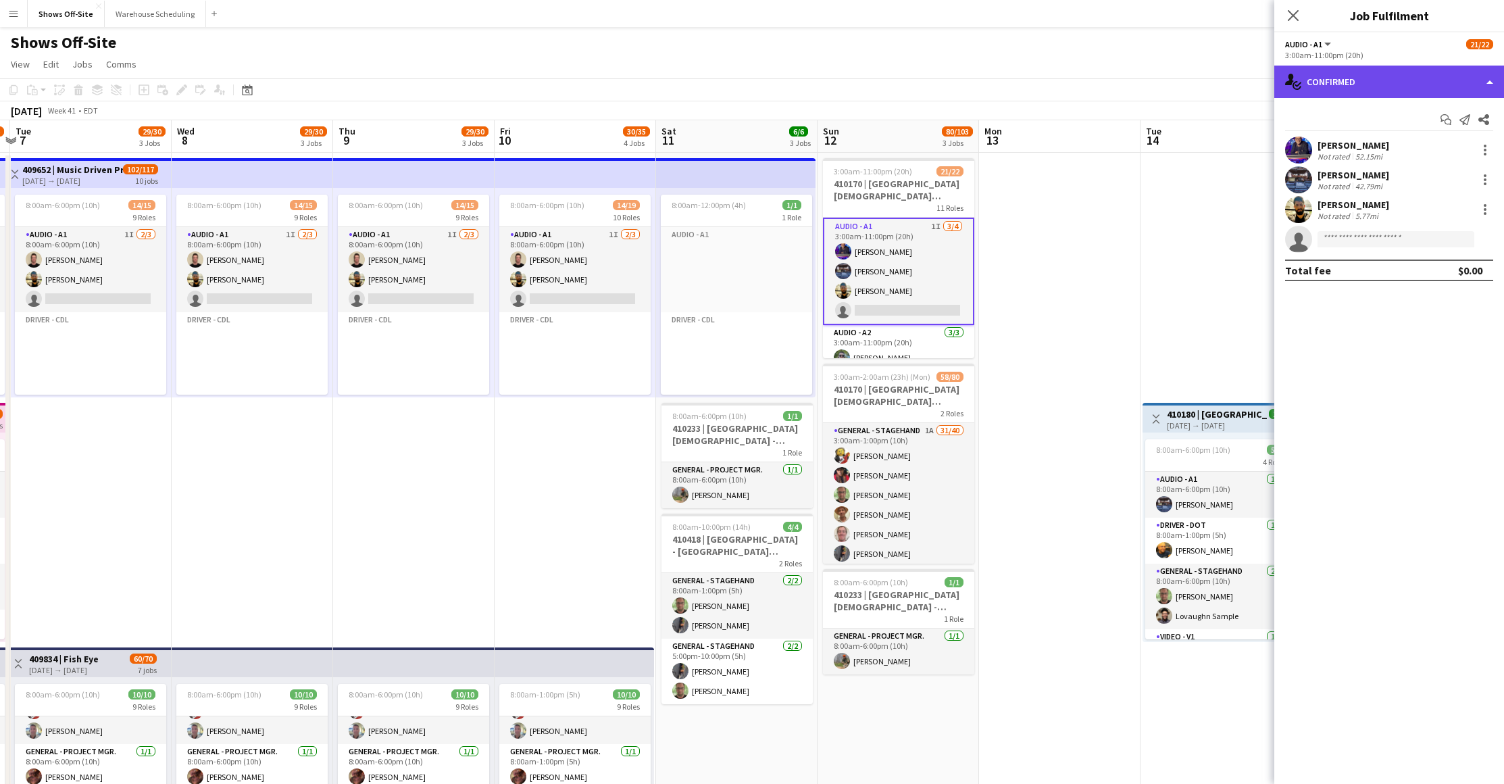
click at [1395, 84] on div "single-neutral-actions-check-2 Confirmed" at bounding box center [1389, 82] width 230 height 32
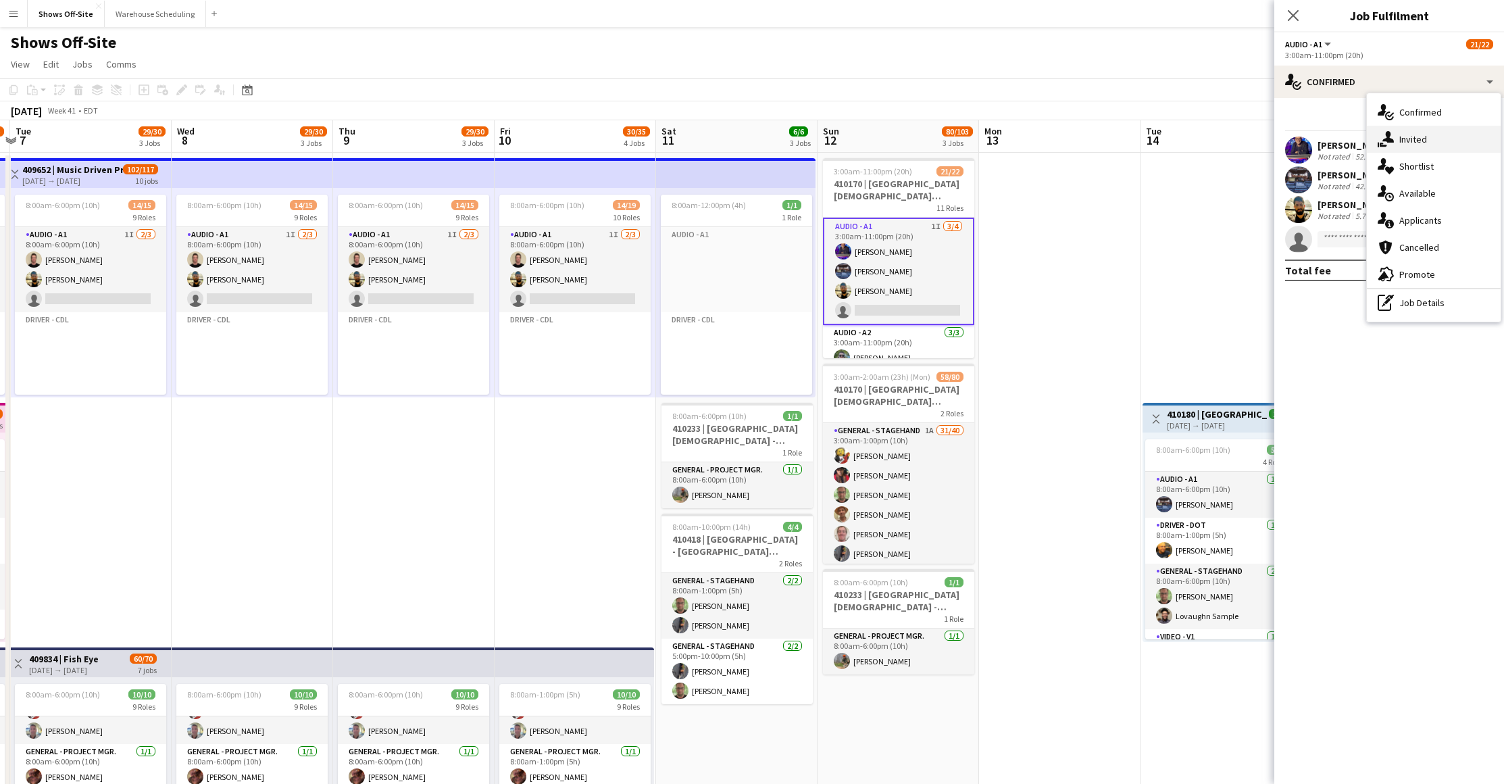
click at [1427, 136] on div "single-neutral-actions-share-1 Invited" at bounding box center [1434, 139] width 134 height 27
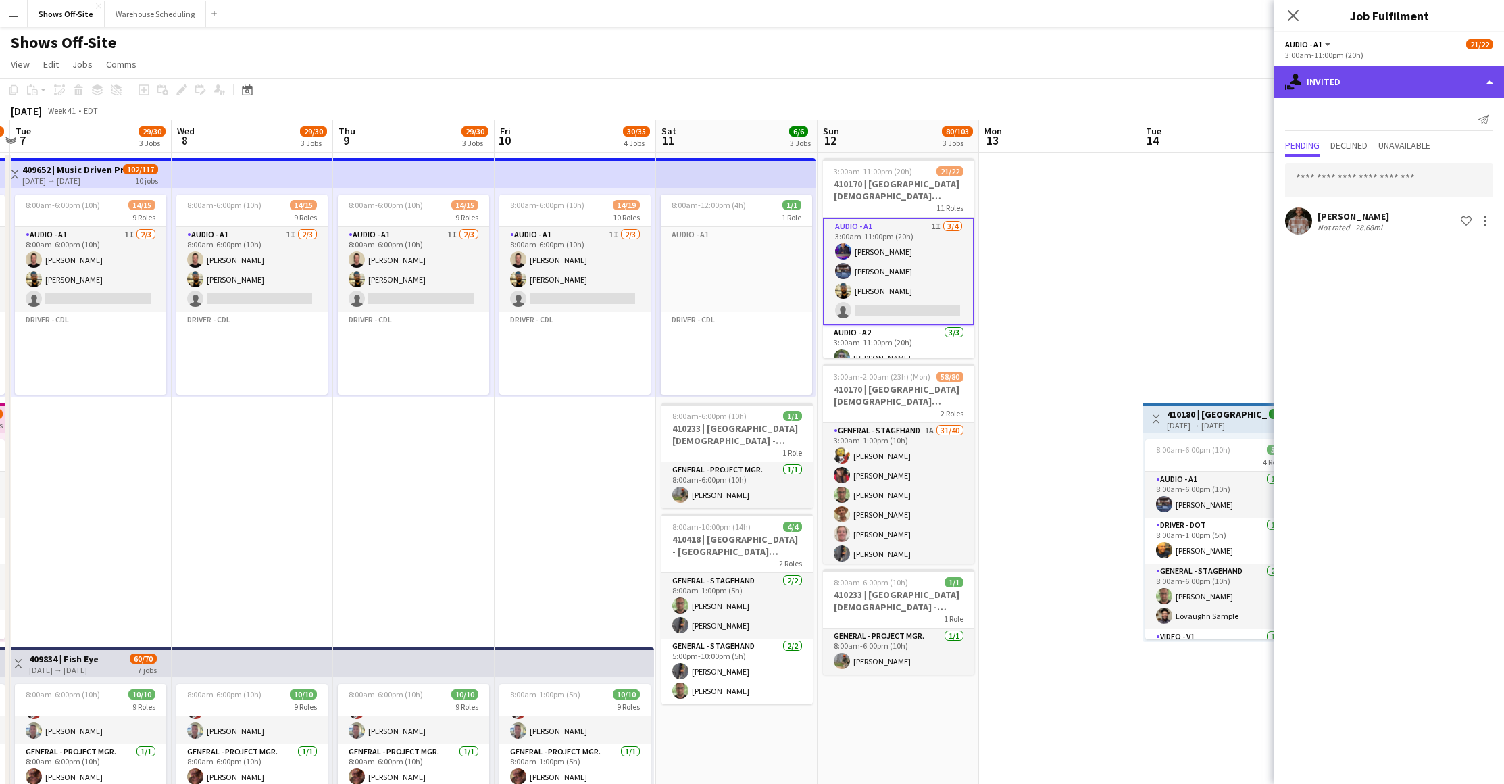
click at [1398, 91] on div "single-neutral-actions-share-1 Invited" at bounding box center [1389, 82] width 230 height 32
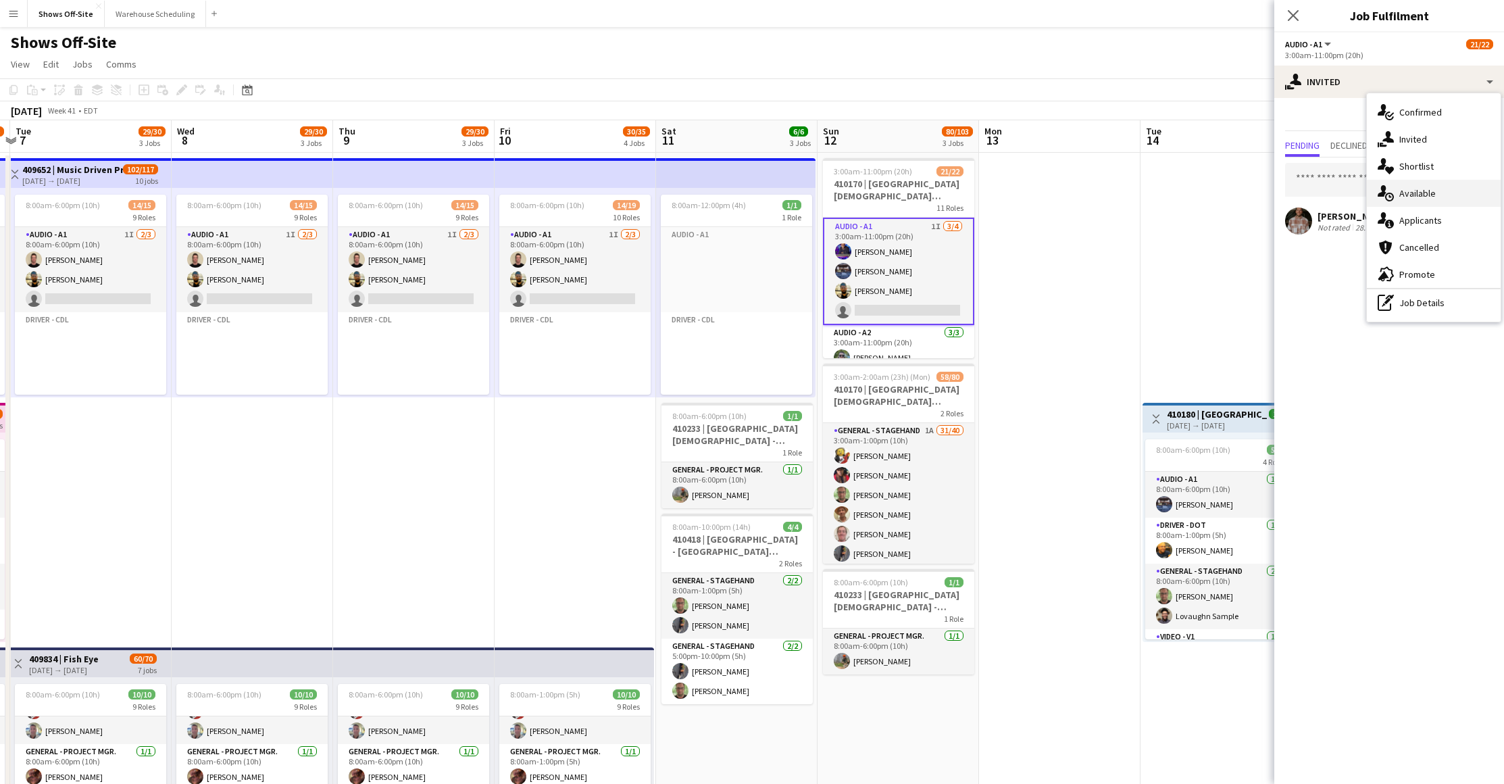
click at [1437, 193] on div "single-neutral-actions-upload Available" at bounding box center [1434, 193] width 134 height 27
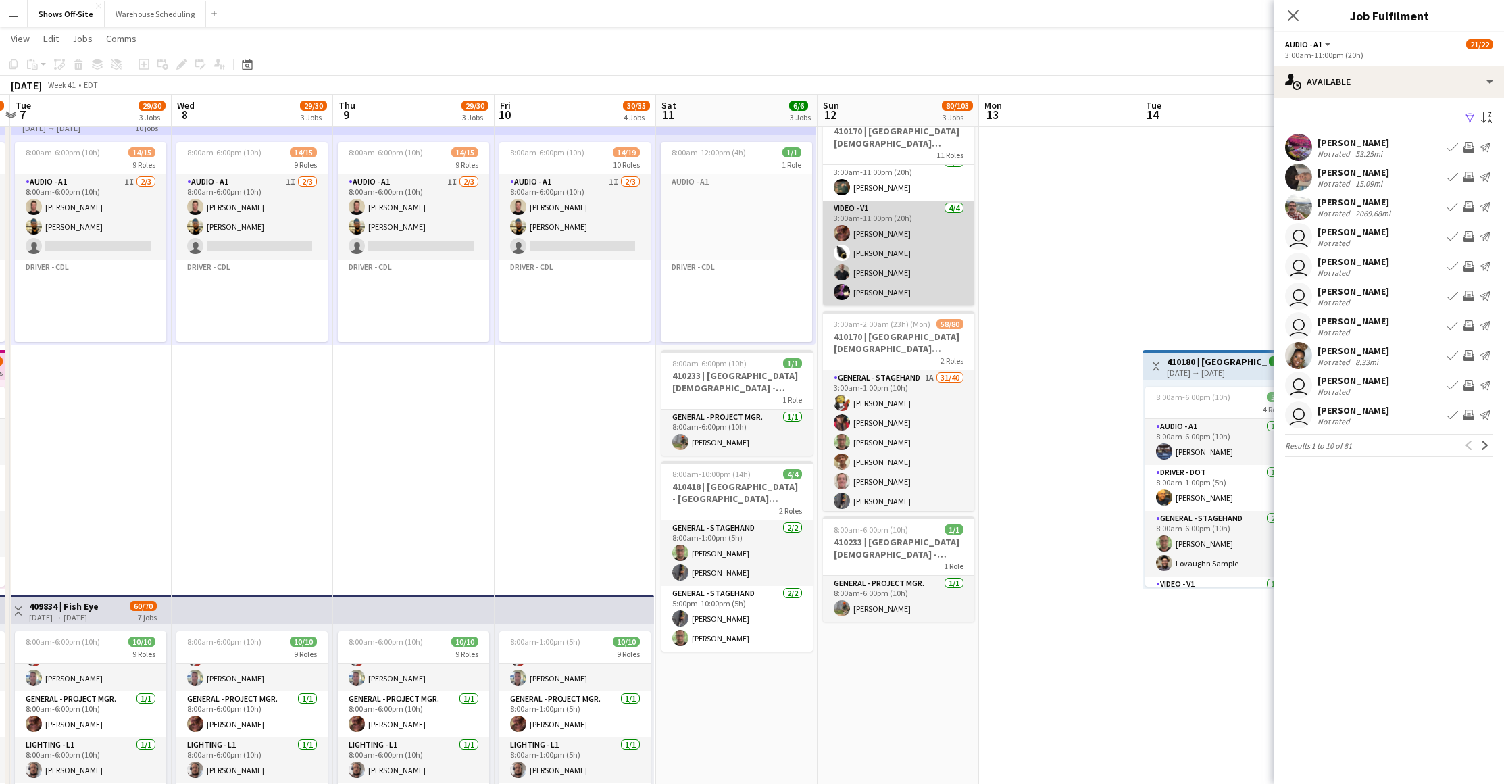
click at [926, 291] on app-card-role "Video - V1 [DATE] 3:00am-11:00pm (20h) [PERSON_NAME] [PERSON_NAME] [PERSON_NAME…" at bounding box center [898, 253] width 151 height 105
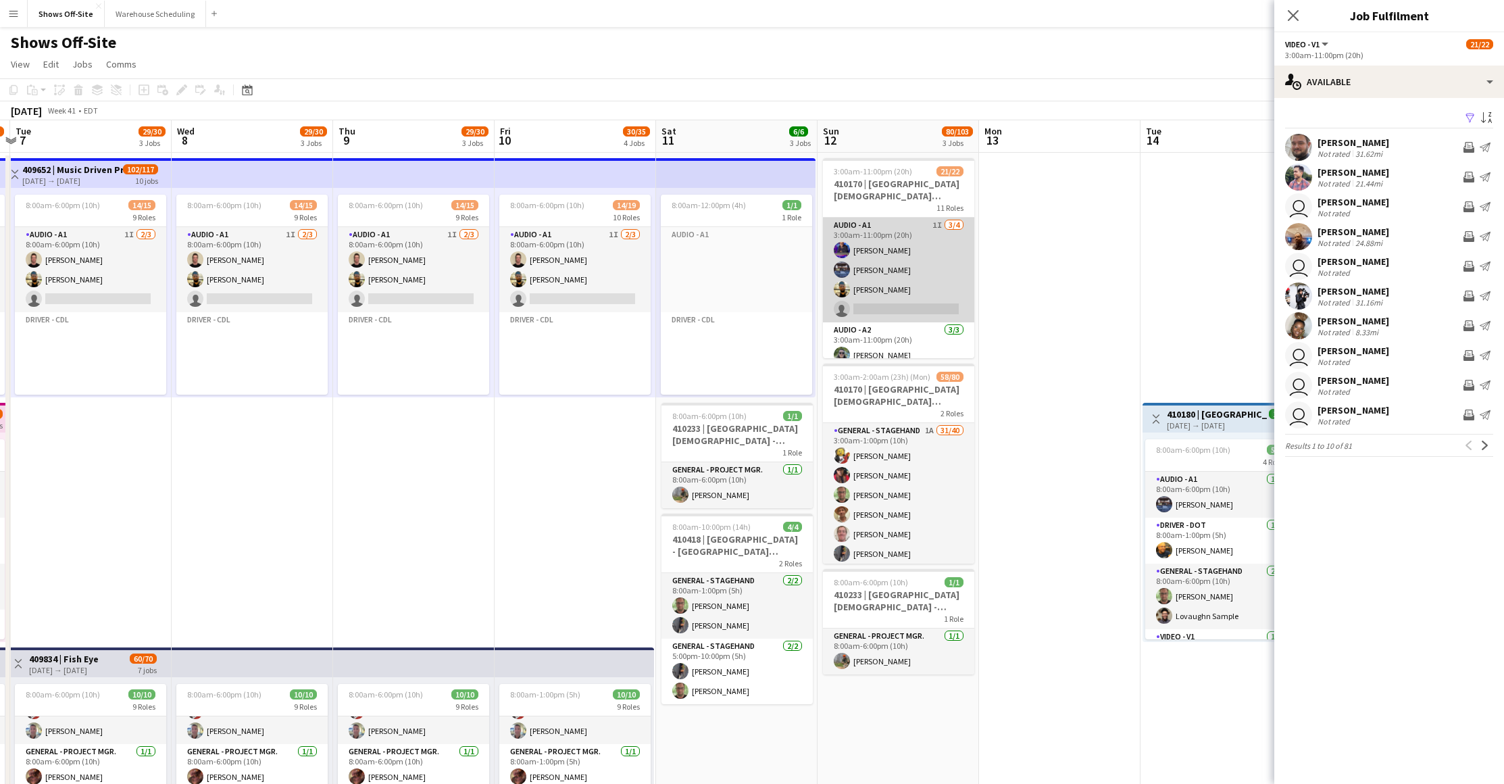
click at [925, 251] on app-card-role "Audio - A1 1I [DATE] 3:00am-11:00pm (20h) [PERSON_NAME] [PERSON_NAME] [PERSON_N…" at bounding box center [898, 270] width 151 height 105
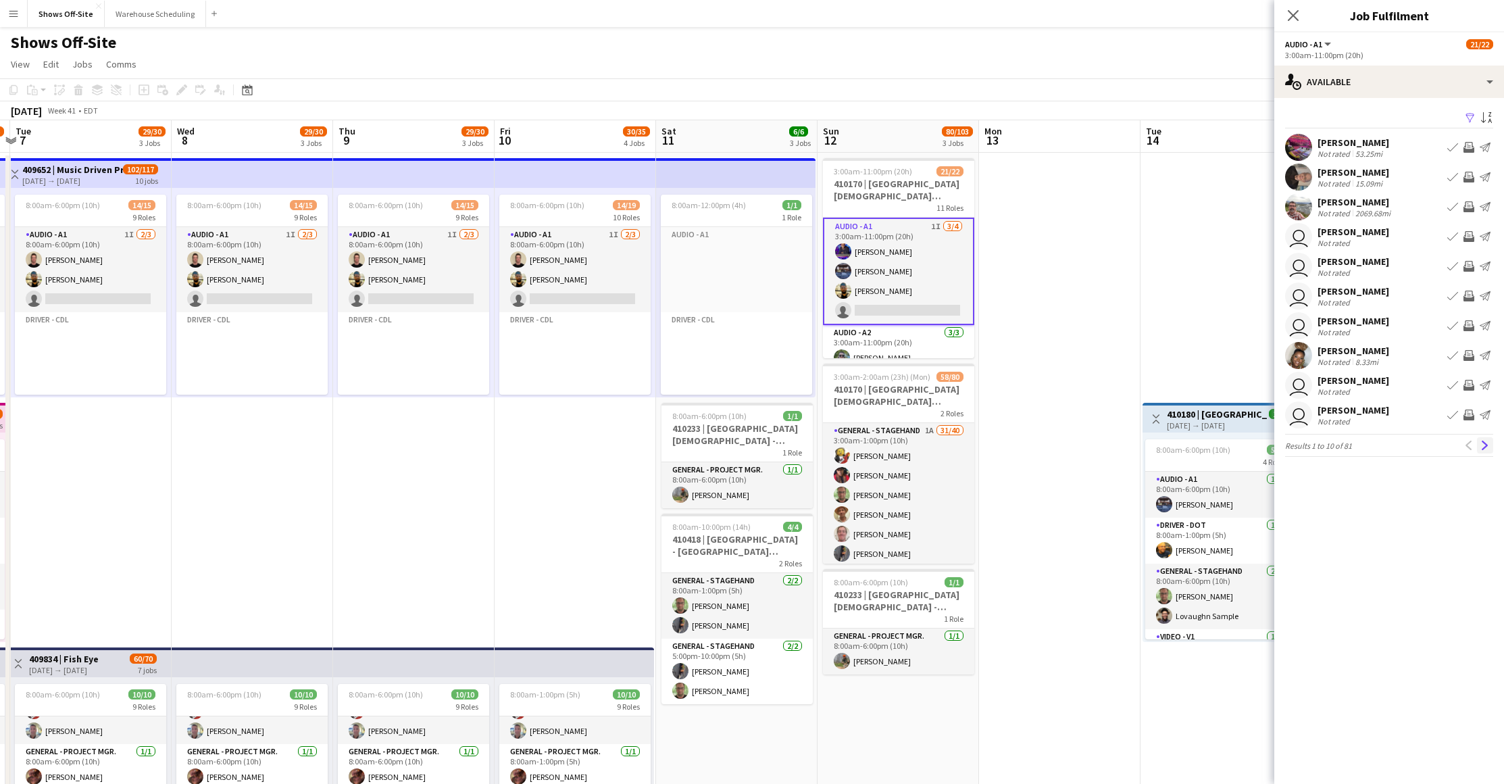
click at [1483, 444] on app-icon "Next" at bounding box center [1484, 444] width 9 height 9
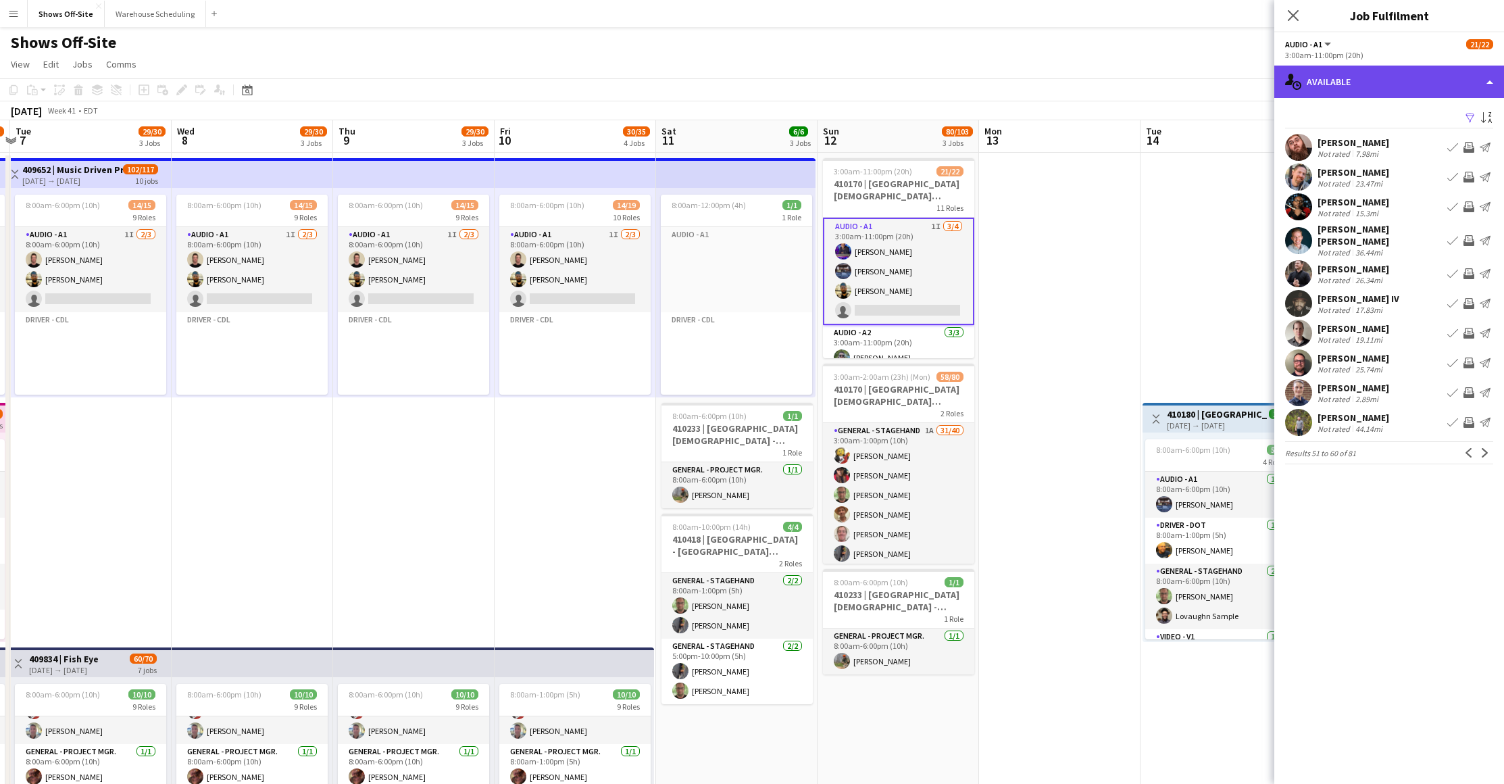
click at [1344, 82] on div "single-neutral-actions-upload Available" at bounding box center [1389, 82] width 230 height 32
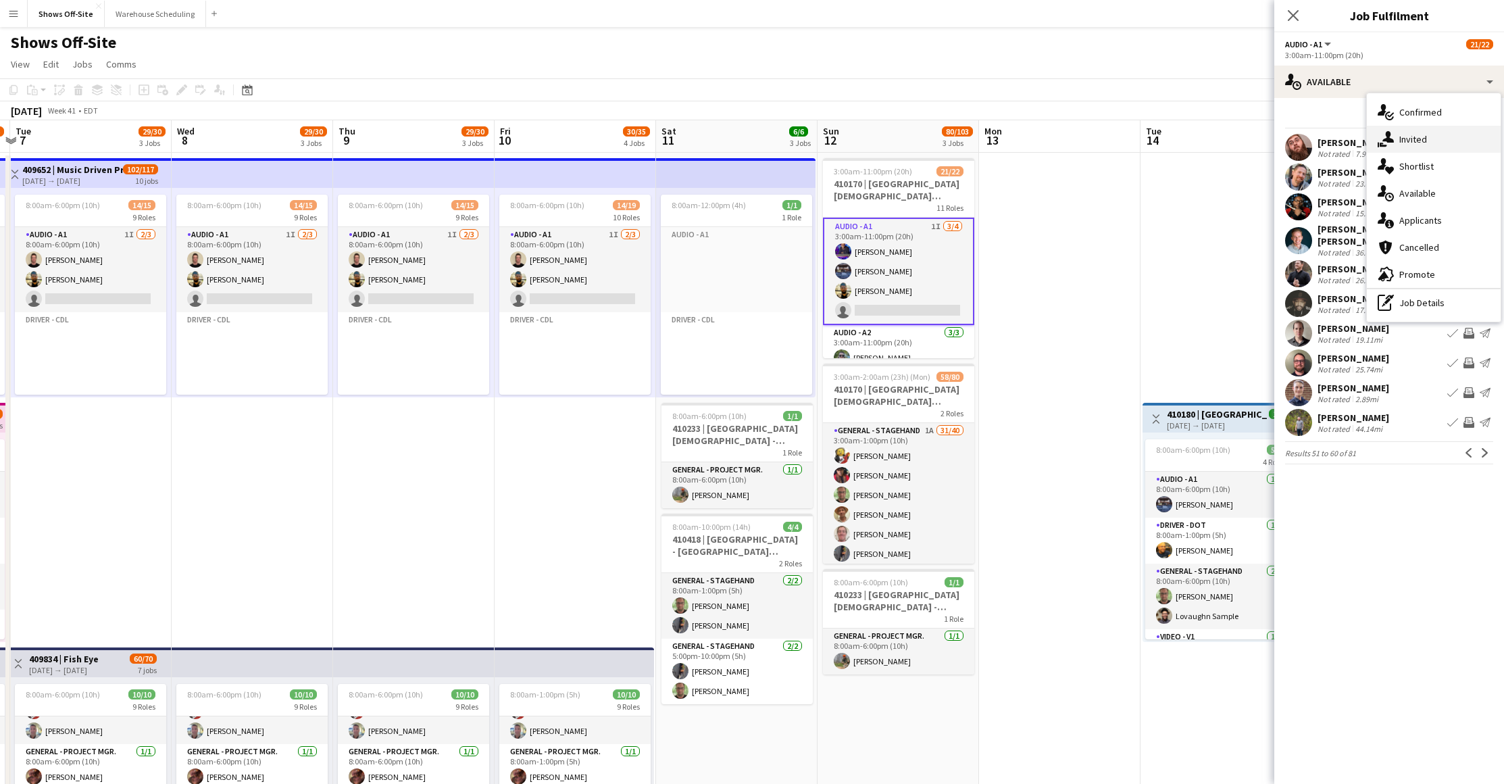
click at [1410, 131] on div "single-neutral-actions-share-1 Invited" at bounding box center [1434, 139] width 134 height 27
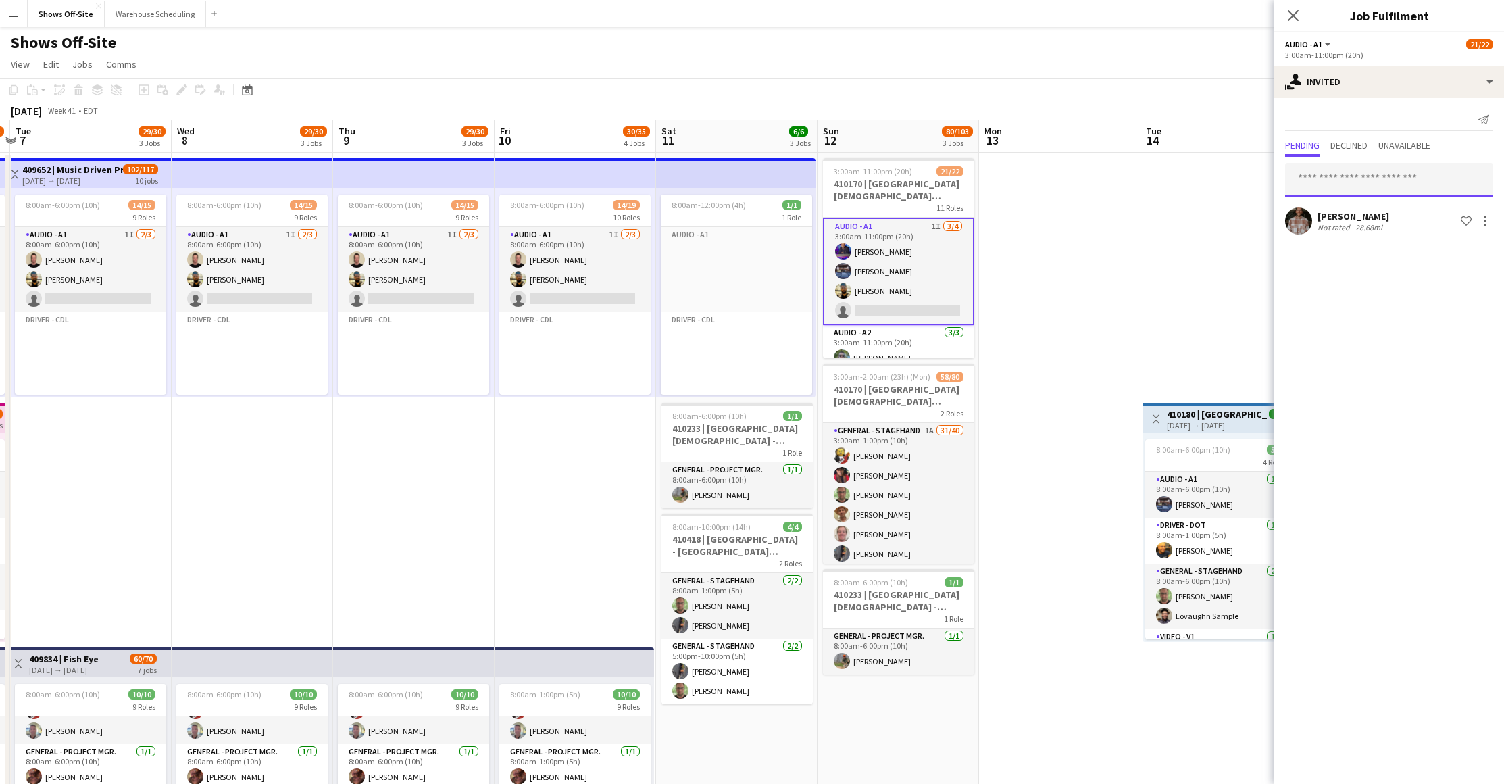
click at [1367, 183] on input "text" at bounding box center [1389, 180] width 208 height 34
type input "***"
click at [1350, 215] on span "[PERSON_NAME] [PERSON_NAME]" at bounding box center [1368, 212] width 145 height 11
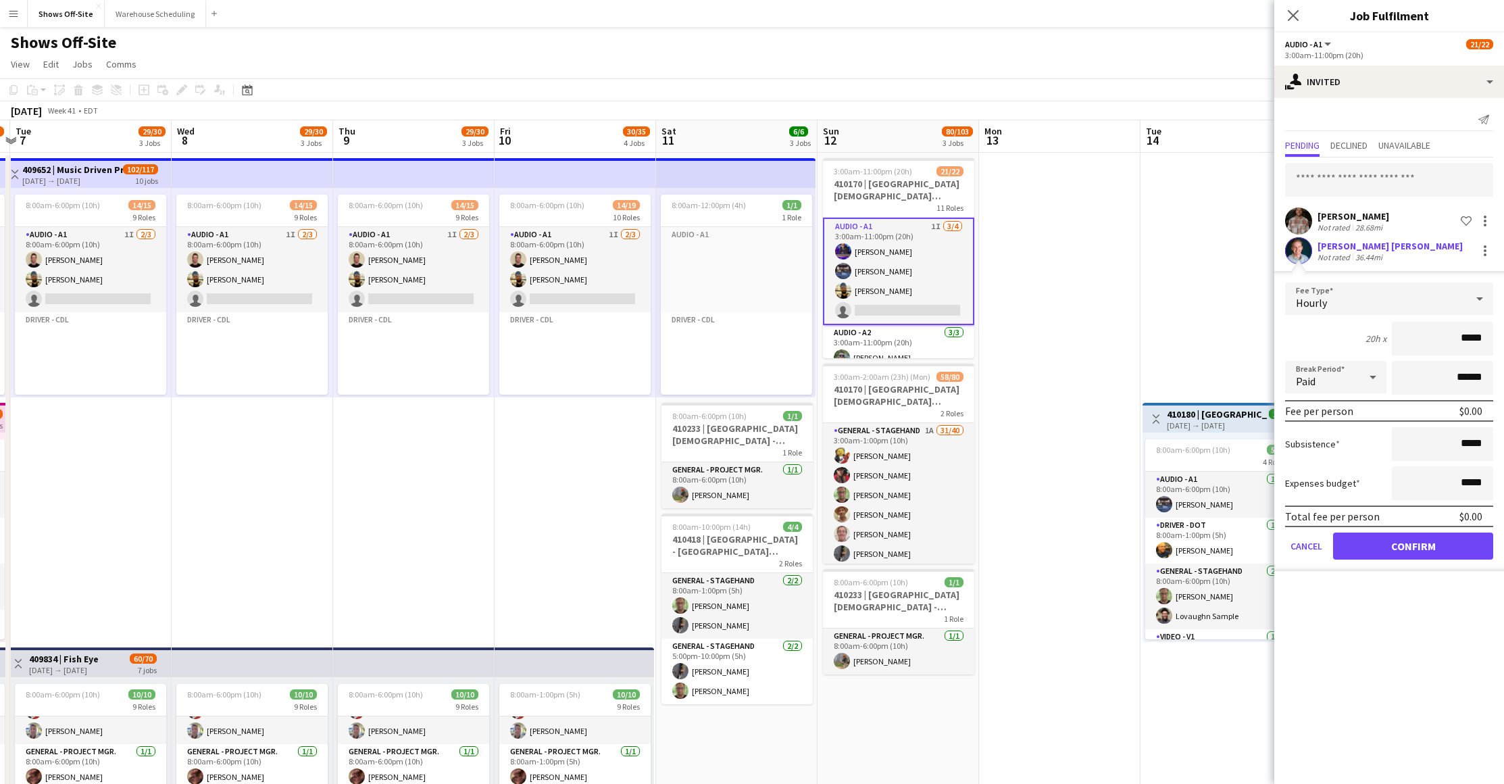
click at [1417, 547] on button "Confirm" at bounding box center [1413, 545] width 160 height 27
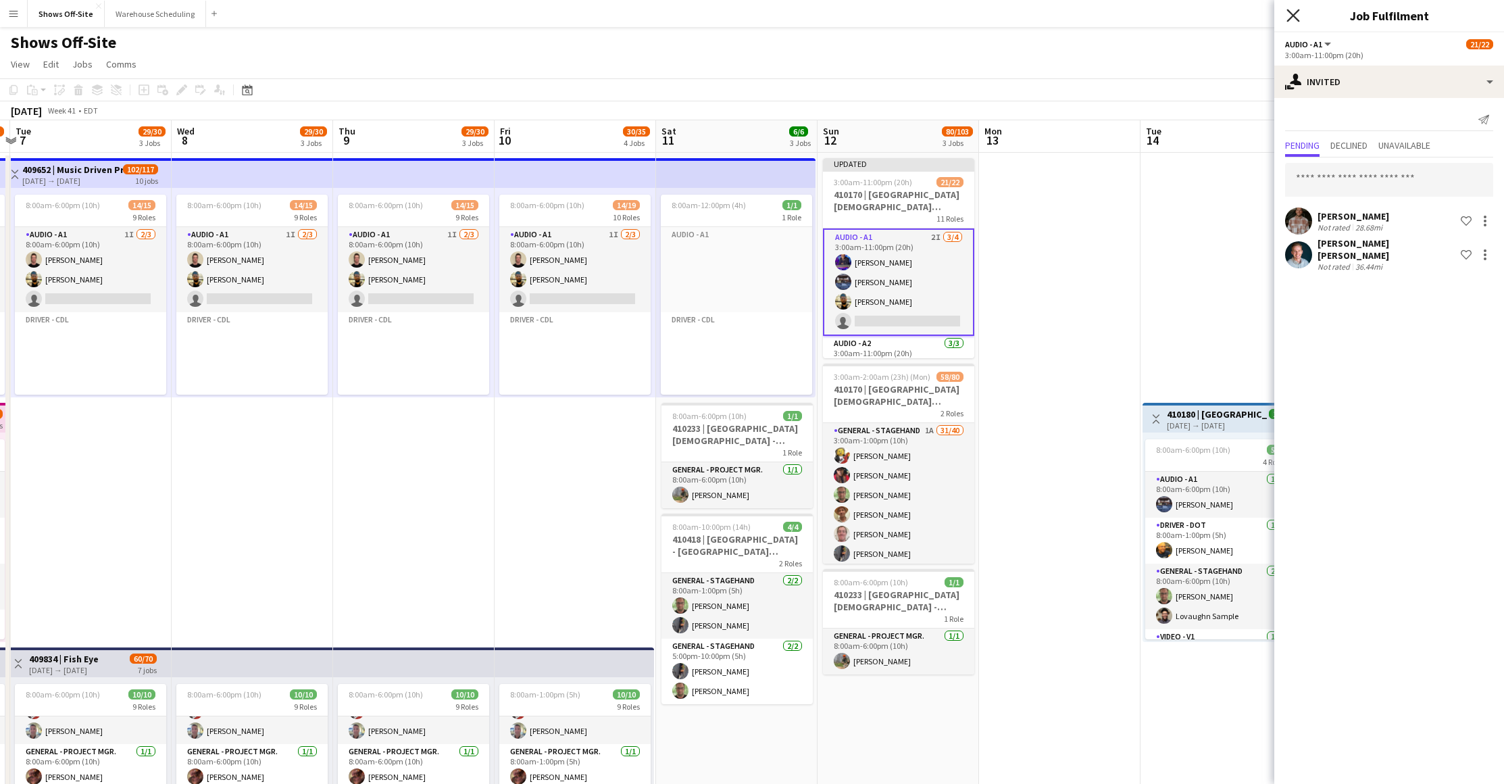
click at [1297, 20] on icon at bounding box center [1292, 15] width 13 height 13
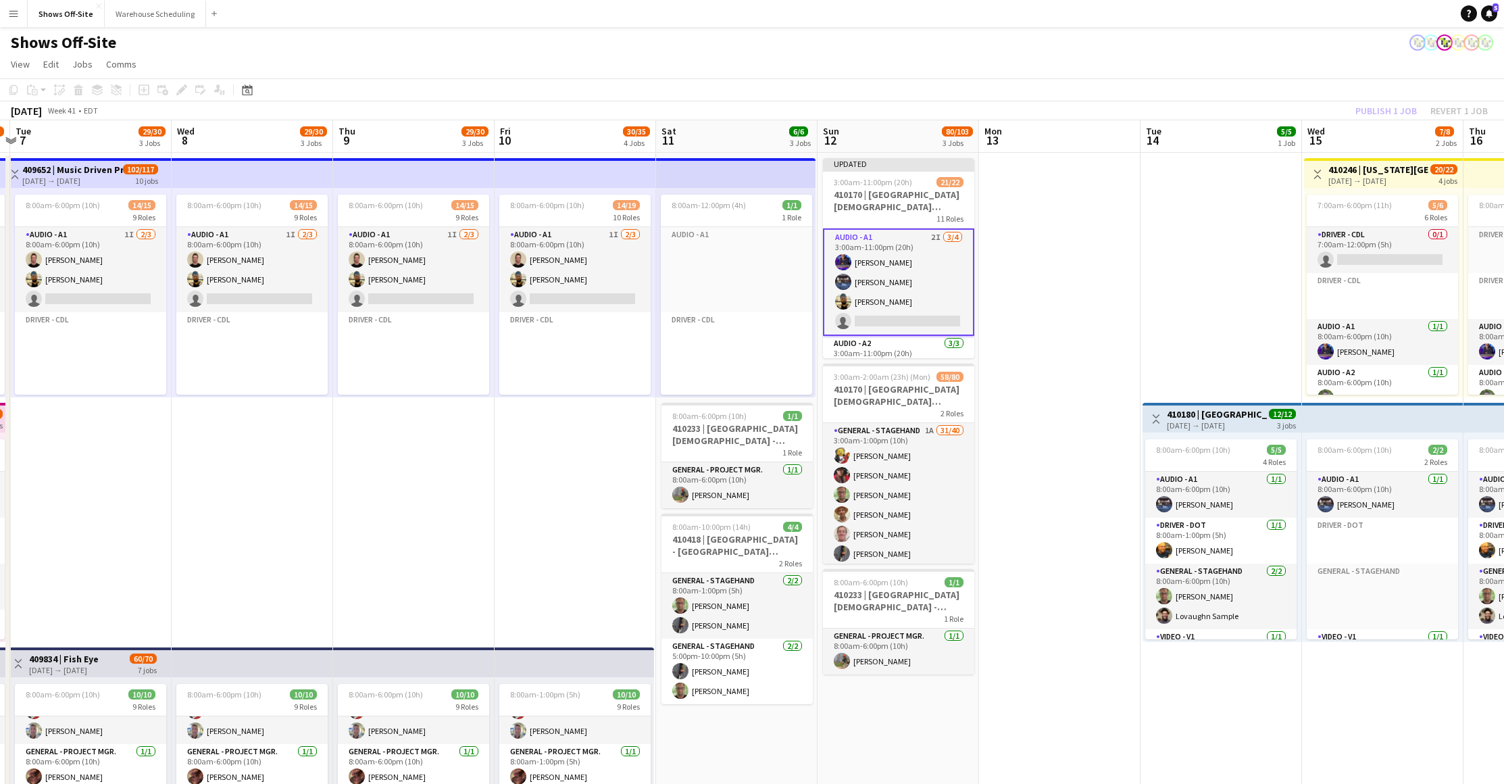
click at [1353, 55] on app-page-menu "View Day view expanded Day view collapsed Month view Date picker Jump to [DATE]…" at bounding box center [752, 66] width 1504 height 26
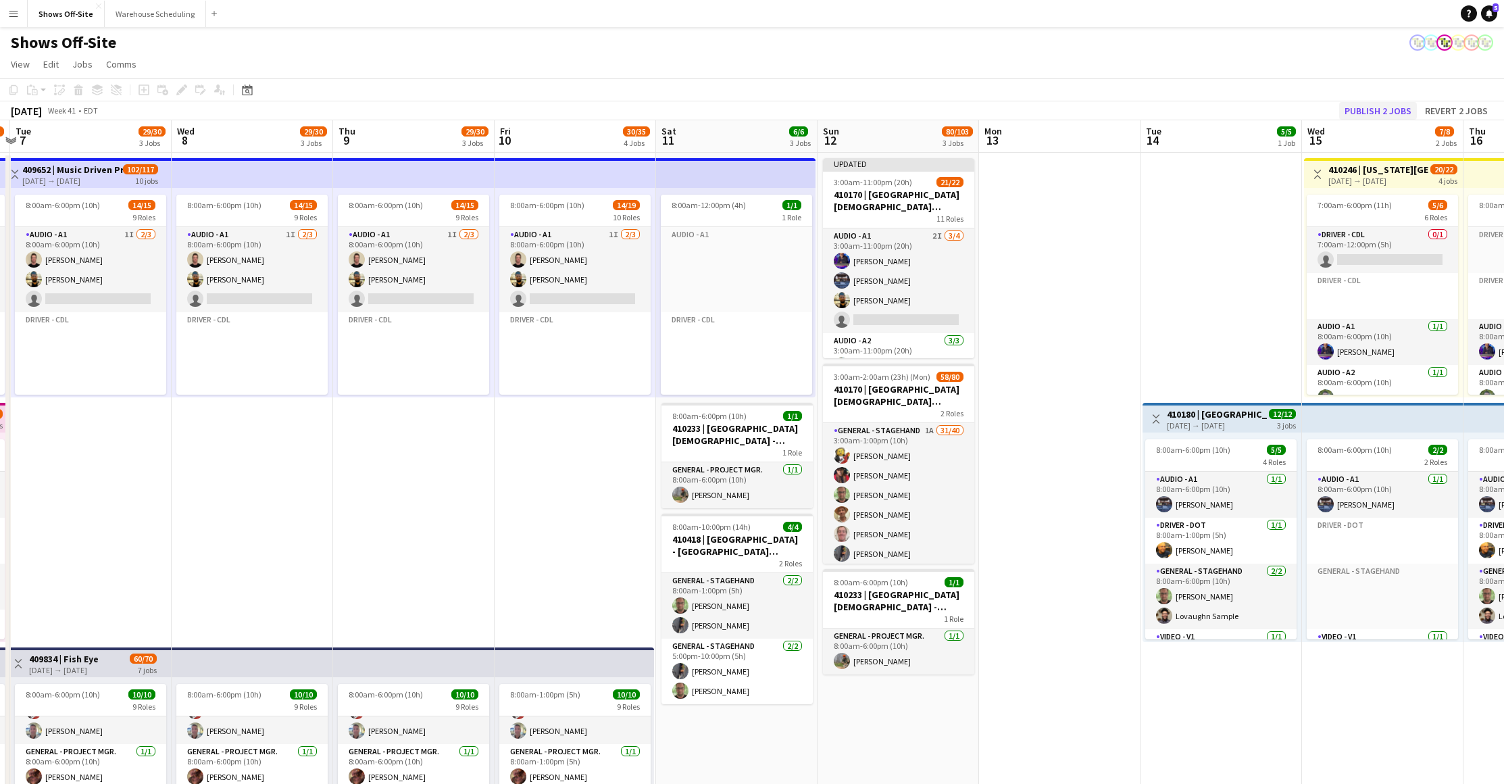
click at [1385, 109] on button "Publish 2 jobs" at bounding box center [1378, 111] width 78 height 18
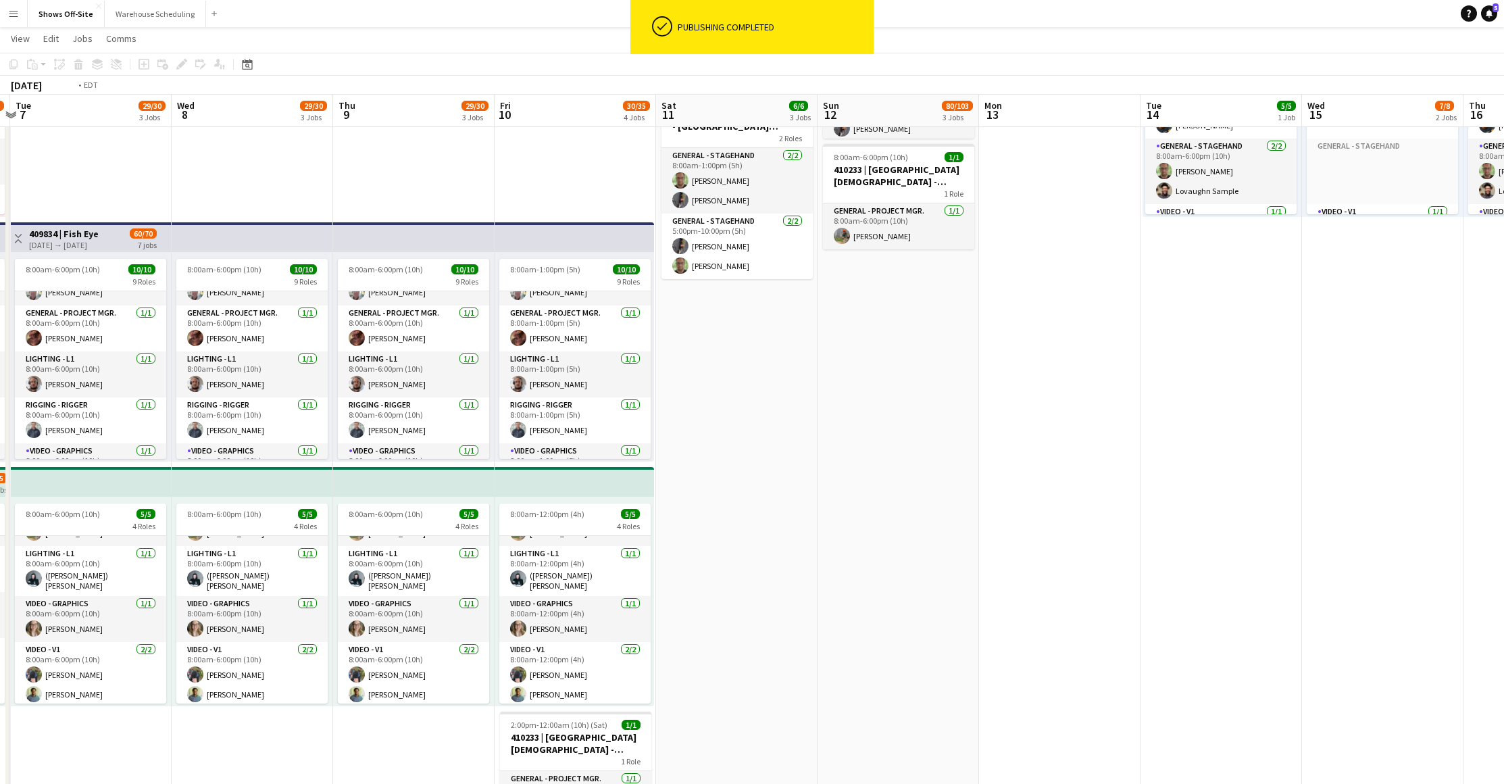
scroll to position [0, 226]
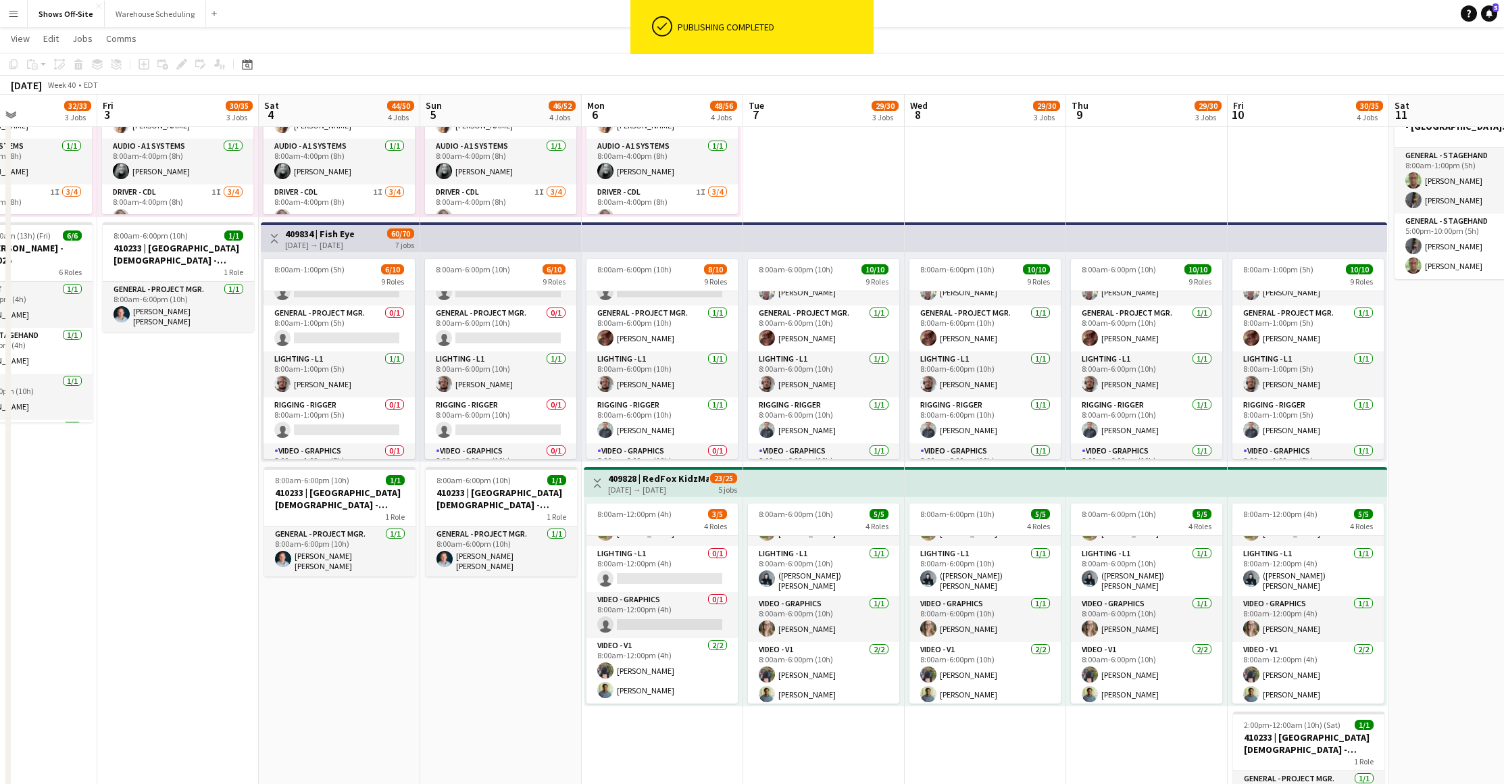
drag, startPoint x: 319, startPoint y: 730, endPoint x: 1251, endPoint y: 598, distance: 941.5
click at [1251, 598] on app-calendar-viewport "Wed 1 25/26 1 Job Thu 2 32/33 3 Jobs Fri 3 30/35 3 Jobs Sat 4 44/50 4 Jobs Sun …" at bounding box center [752, 406] width 1504 height 1554
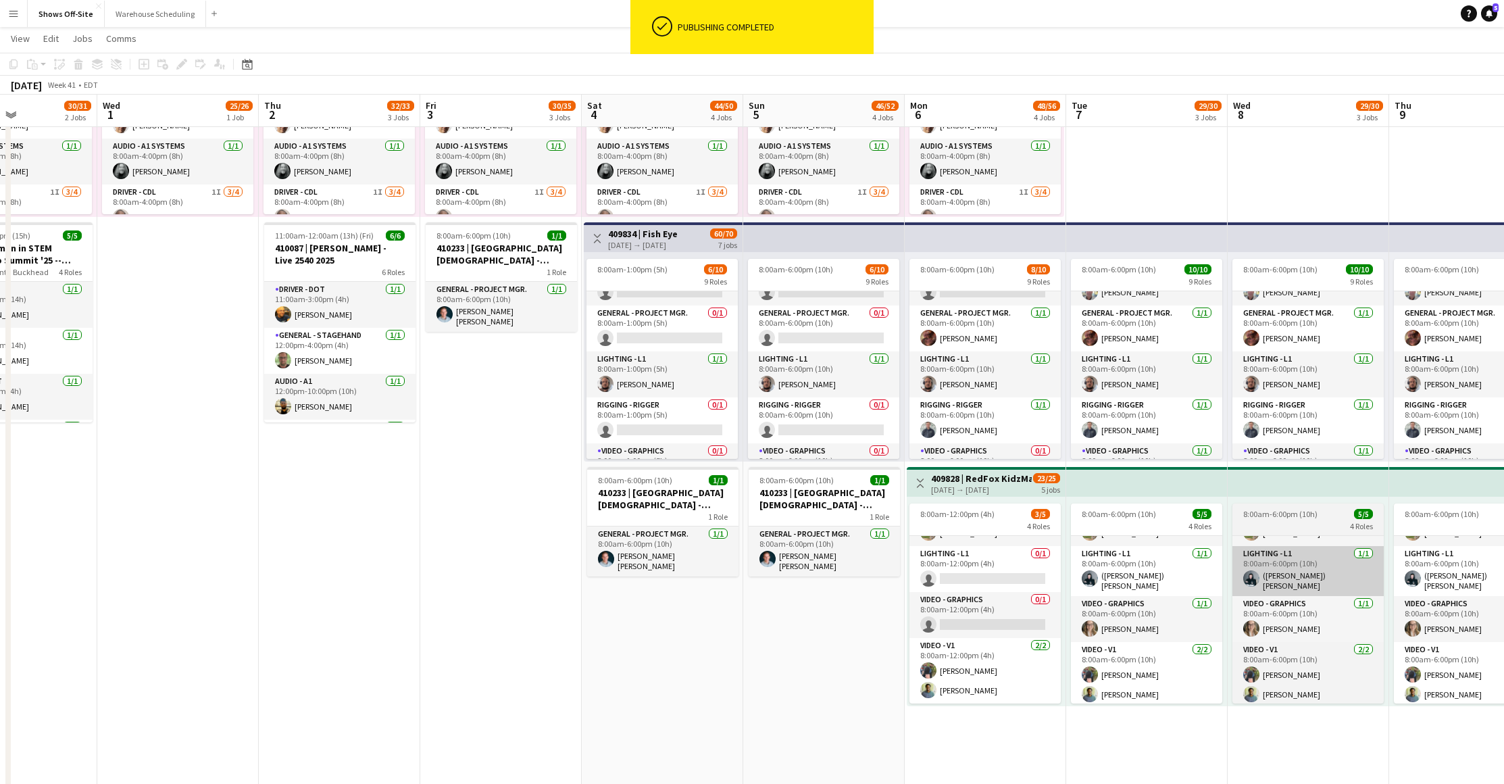
click at [1235, 567] on app-calendar-viewport "Mon 29 6/6 2 Jobs Tue 30 30/31 2 Jobs Wed 1 25/26 1 Job Thu 2 32/33 3 Jobs Fri …" at bounding box center [752, 406] width 1504 height 1554
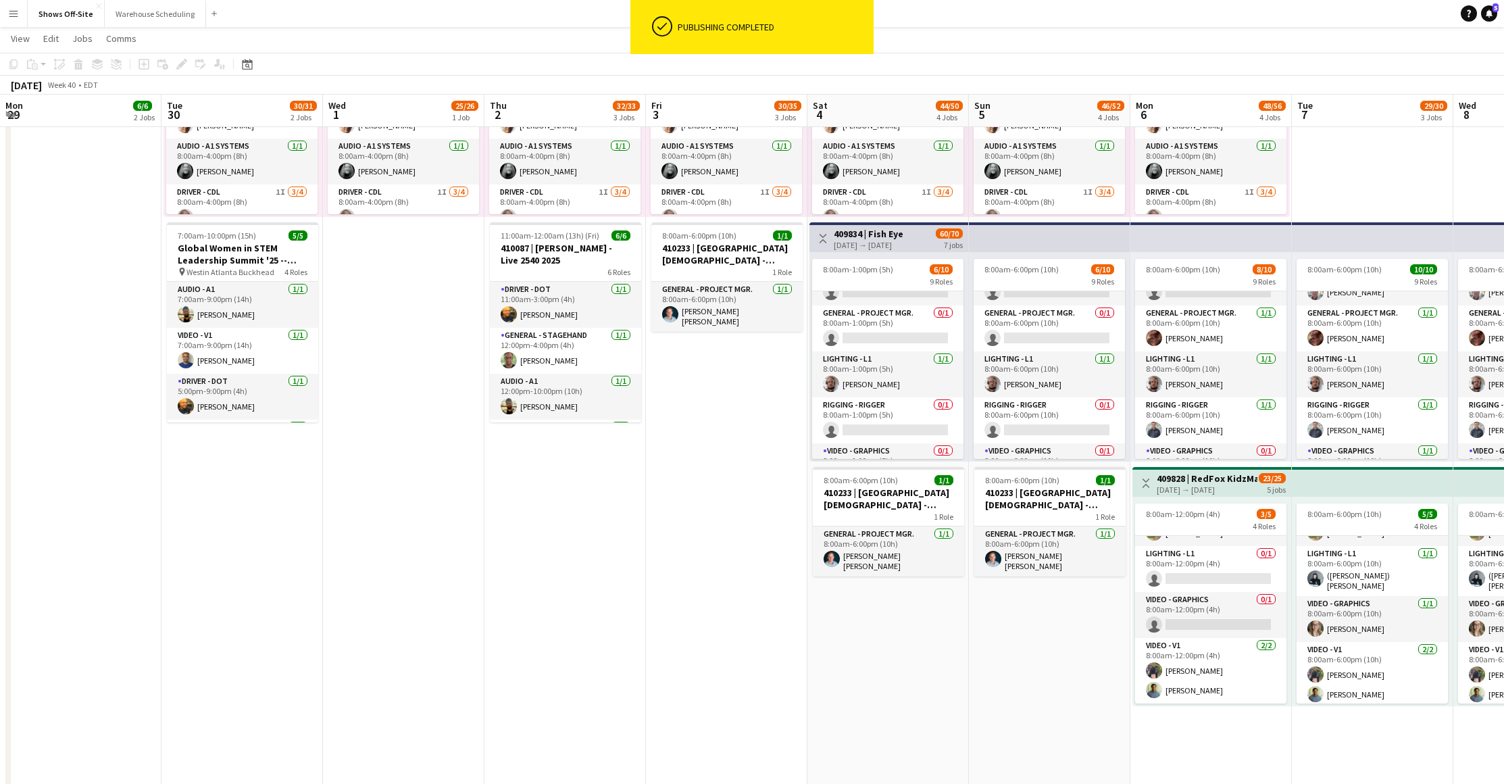
scroll to position [0, 323]
click at [376, 545] on app-date-cell "8:00am-4:00pm (8h) 25/26 pin [GEOGRAPHIC_DATA] Orlando at SeaWorld 16 Roles Aud…" at bounding box center [403, 455] width 161 height 1455
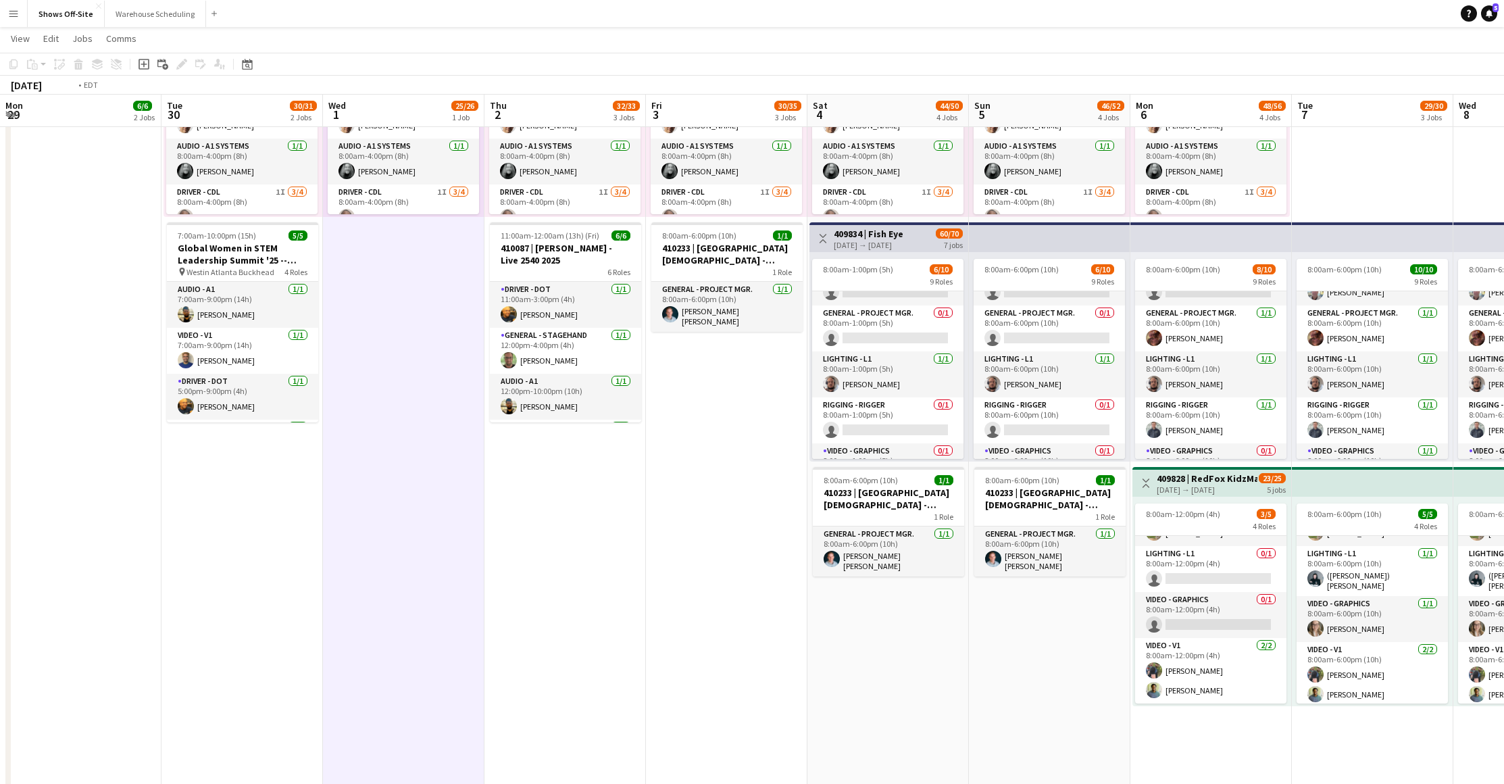
scroll to position [0, 390]
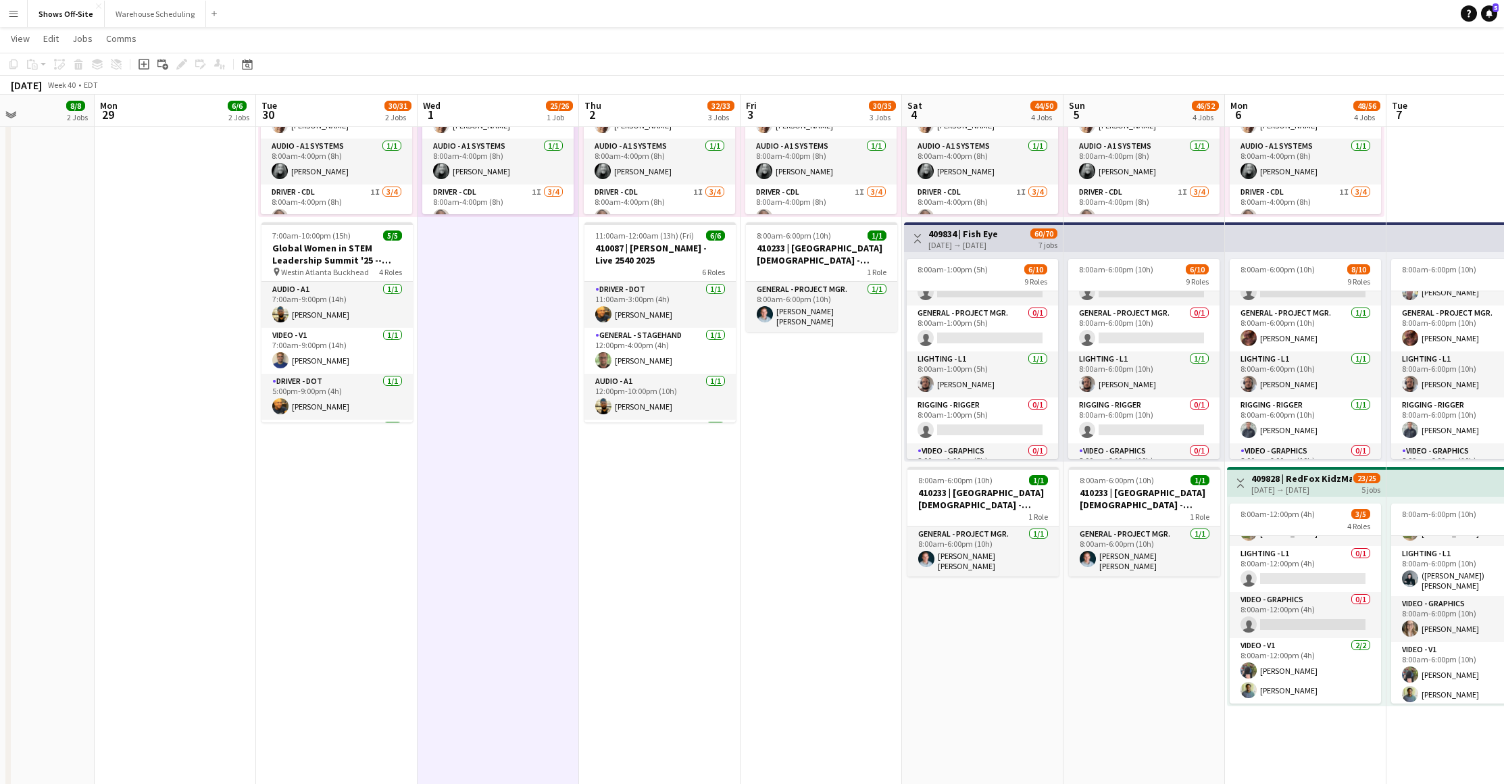
drag, startPoint x: 289, startPoint y: 549, endPoint x: 908, endPoint y: 555, distance: 618.8
click at [908, 555] on app-calendar-viewport "Fri 26 46/48 5 Jobs Sat 27 48/50 4 Jobs Sun 28 8/8 2 Jobs Mon 29 6/6 2 Jobs Tue…" at bounding box center [752, 406] width 1504 height 1554
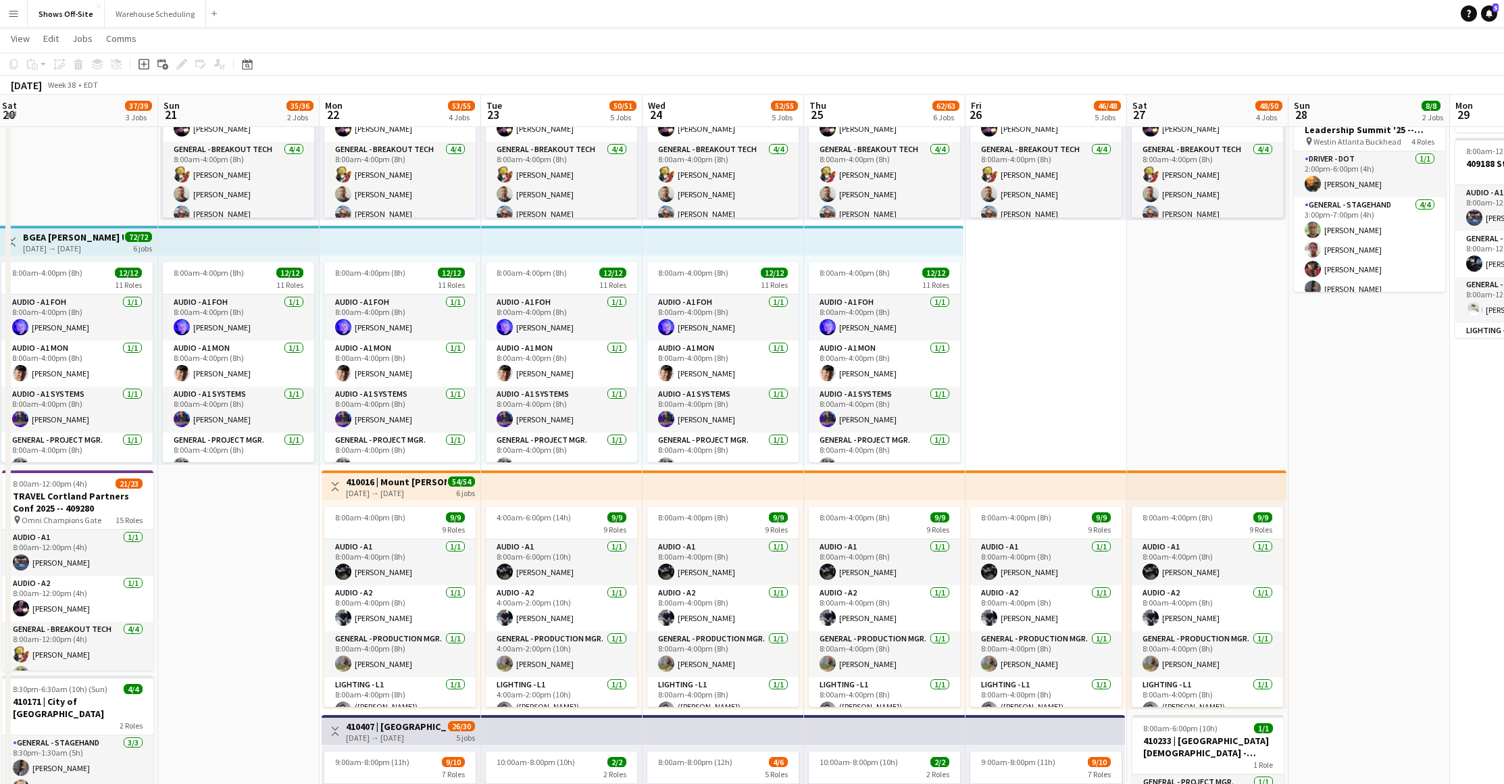
scroll to position [0, 293]
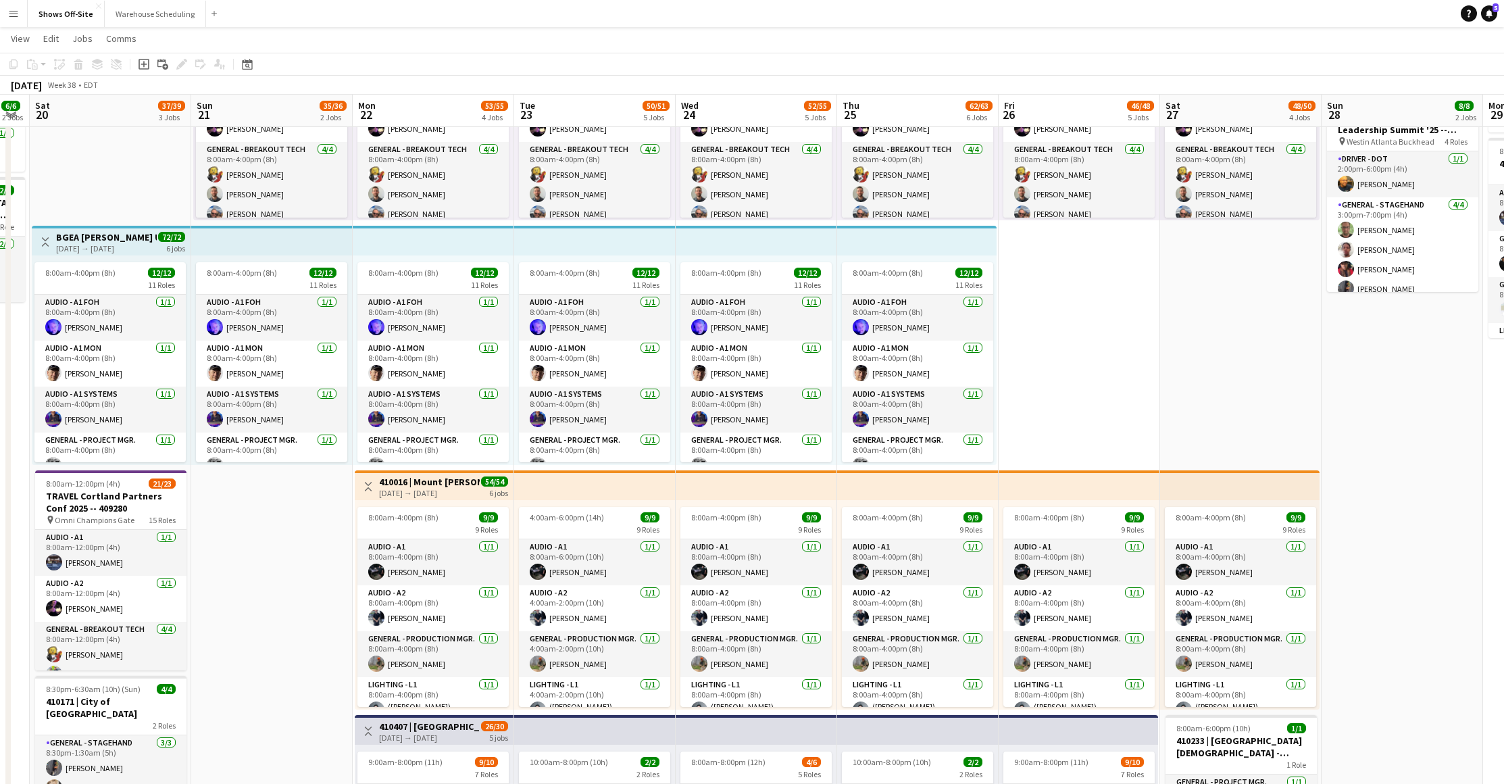
drag, startPoint x: 499, startPoint y: 538, endPoint x: 1425, endPoint y: 473, distance: 927.7
click at [1425, 473] on app-calendar-viewport "Thu 18 3/3 1 Job Fri 19 6/6 2 Jobs Sat 20 37/39 3 Jobs Sun 21 35/36 2 Jobs Mon …" at bounding box center [752, 654] width 1504 height 1554
click at [738, 619] on app-card-role "Audio - A2 [DATE] 8:00am-4:00pm (8h) [PERSON_NAME]" at bounding box center [755, 608] width 151 height 46
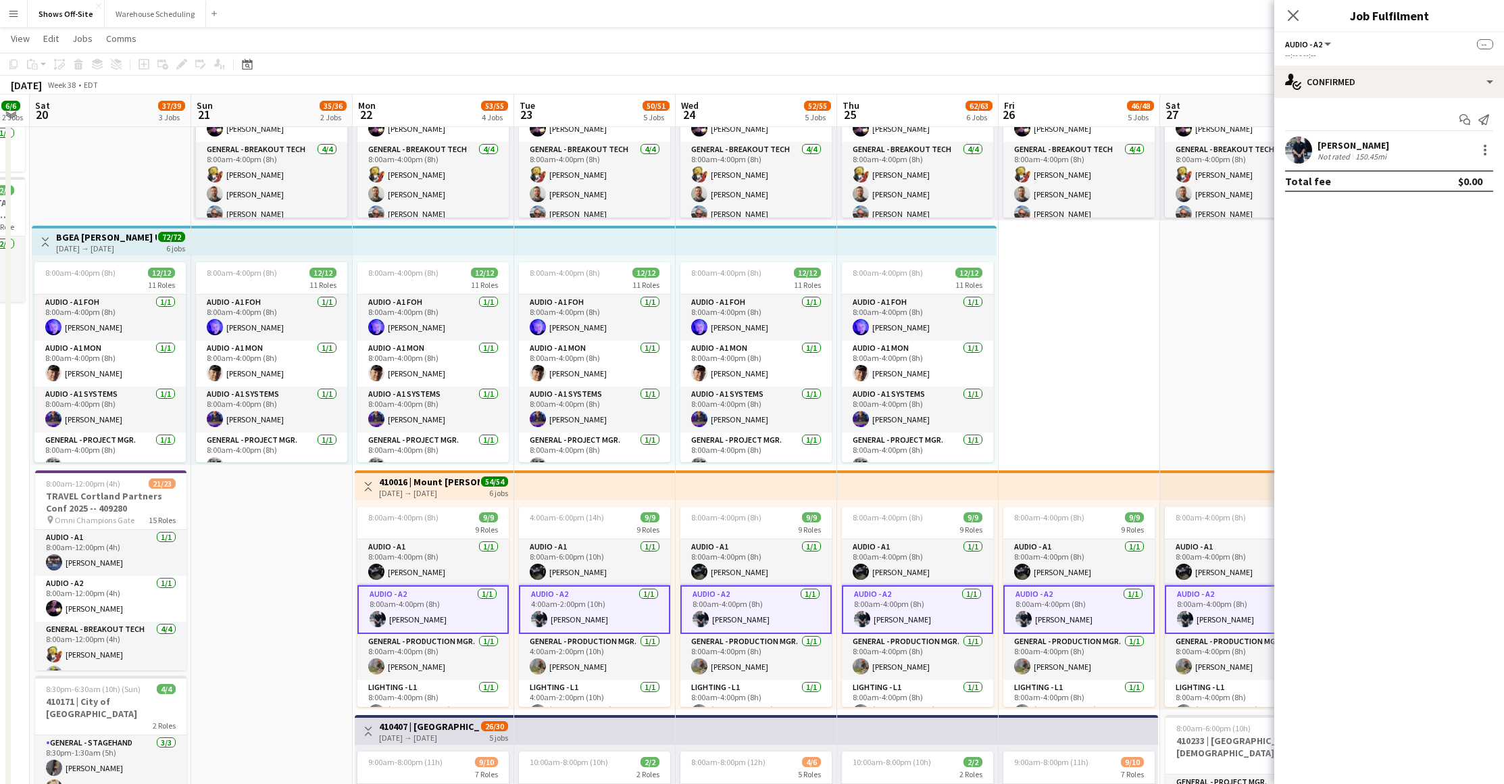
click at [1292, 138] on app-user-avatar at bounding box center [1298, 149] width 27 height 27
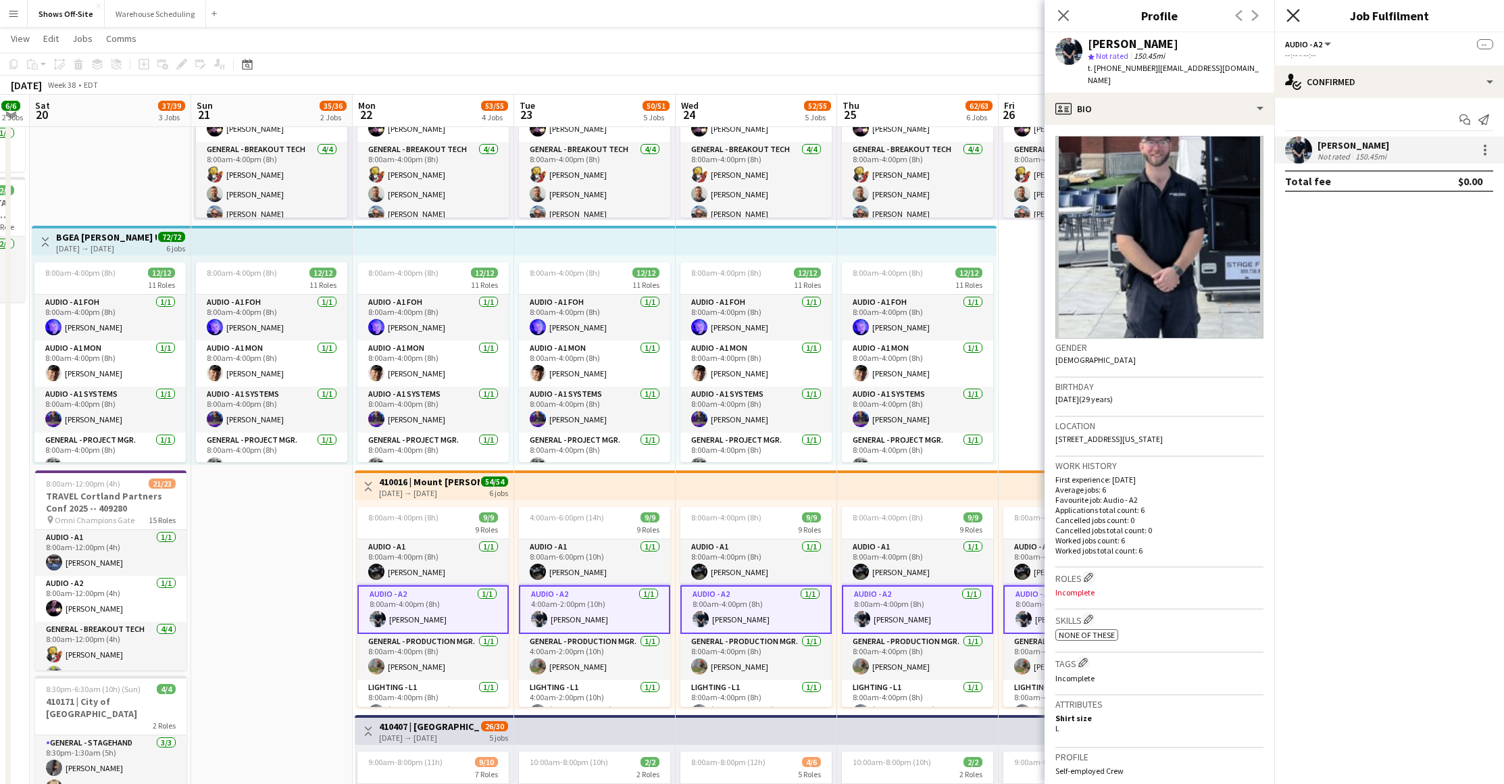
click at [1296, 21] on icon "Close pop-in" at bounding box center [1292, 15] width 13 height 13
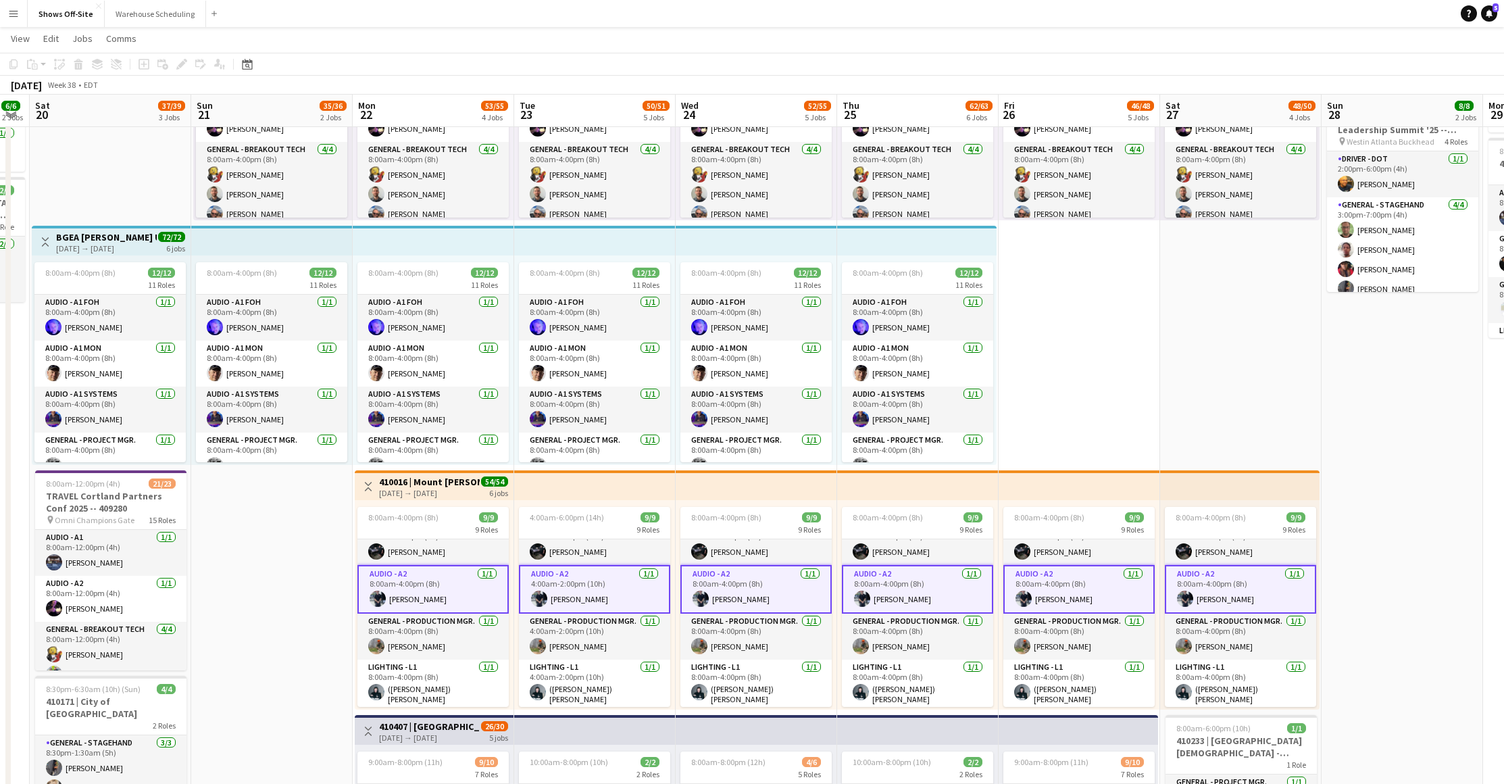
scroll to position [66, 0]
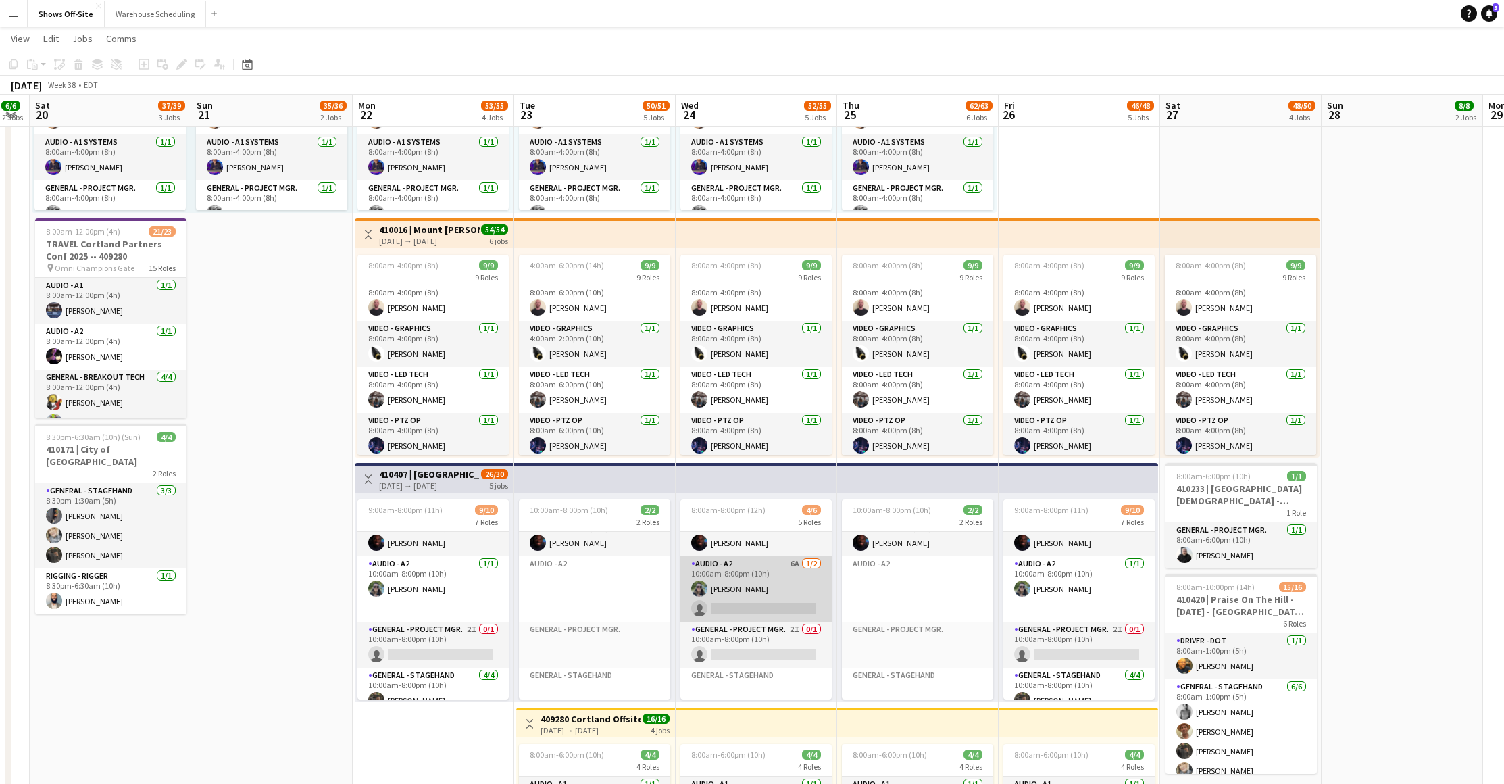
click at [758, 582] on app-card-role "Audio - A2 6A [DATE] 10:00am-8:00pm (10h) [PERSON_NAME] single-neutral-actions" at bounding box center [755, 589] width 151 height 66
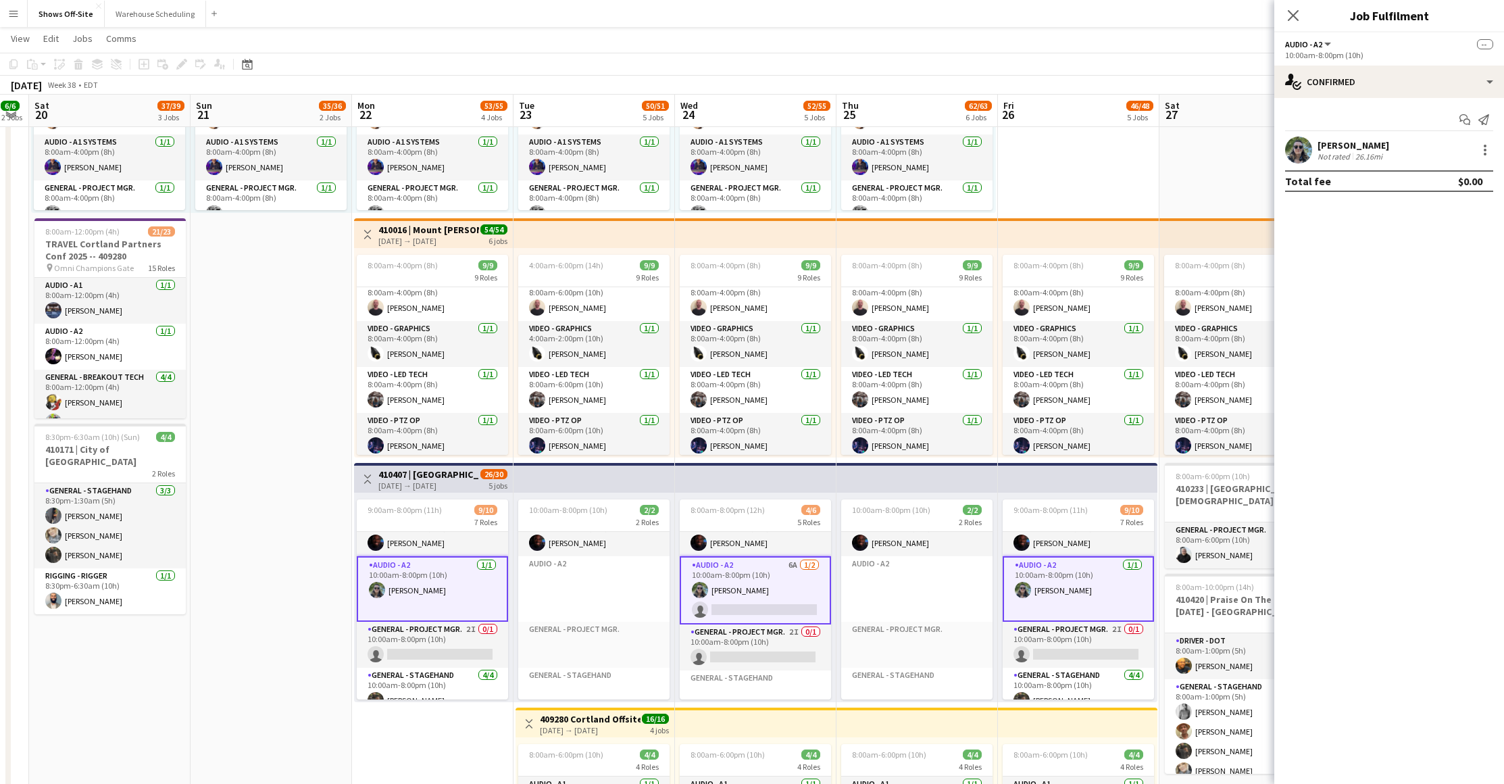
click at [752, 583] on app-card-role "Audio - A2 6A [DATE] 10:00am-8:00pm (10h) [PERSON_NAME] single-neutral-actions" at bounding box center [755, 590] width 151 height 68
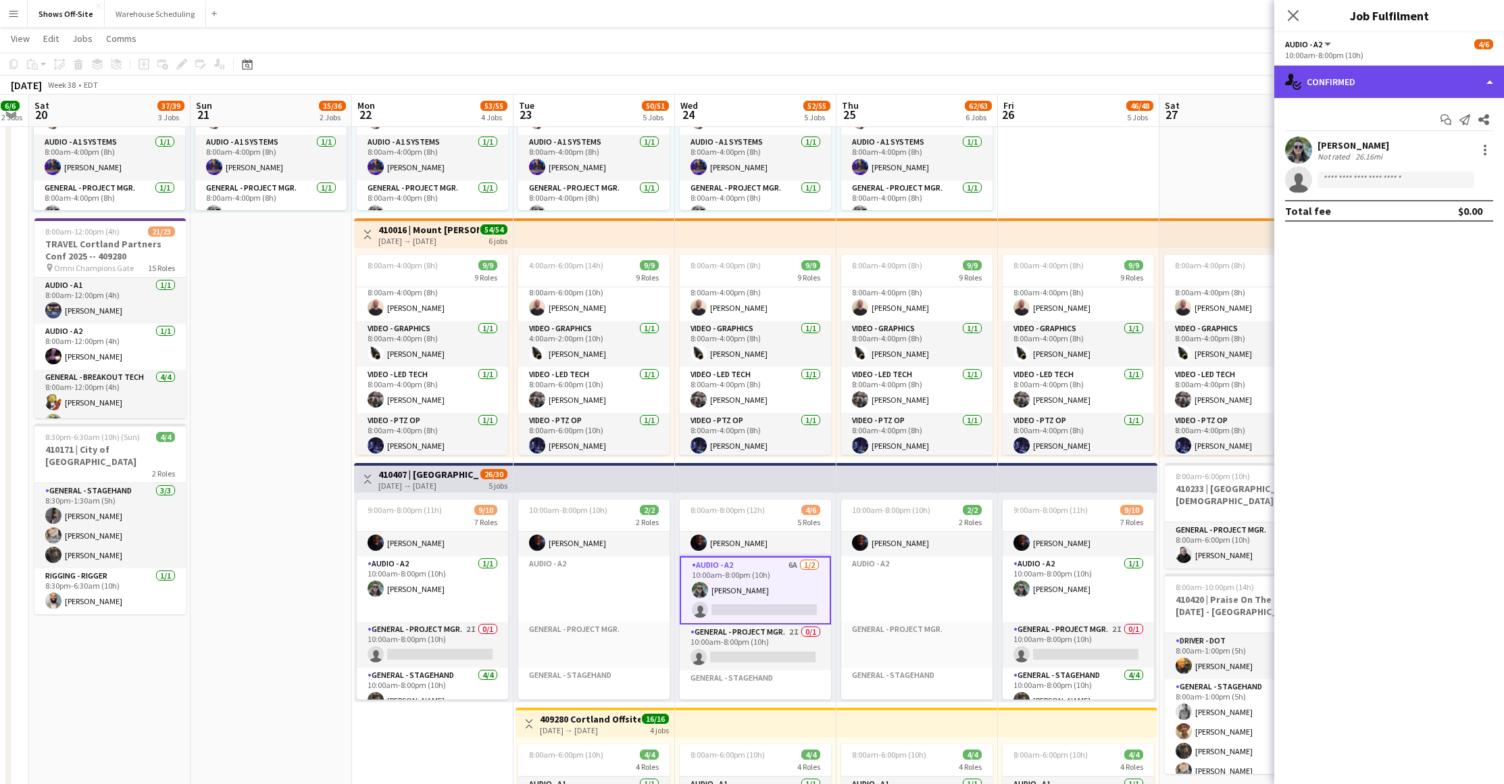
click at [1444, 93] on div "single-neutral-actions-check-2 Confirmed" at bounding box center [1389, 82] width 230 height 32
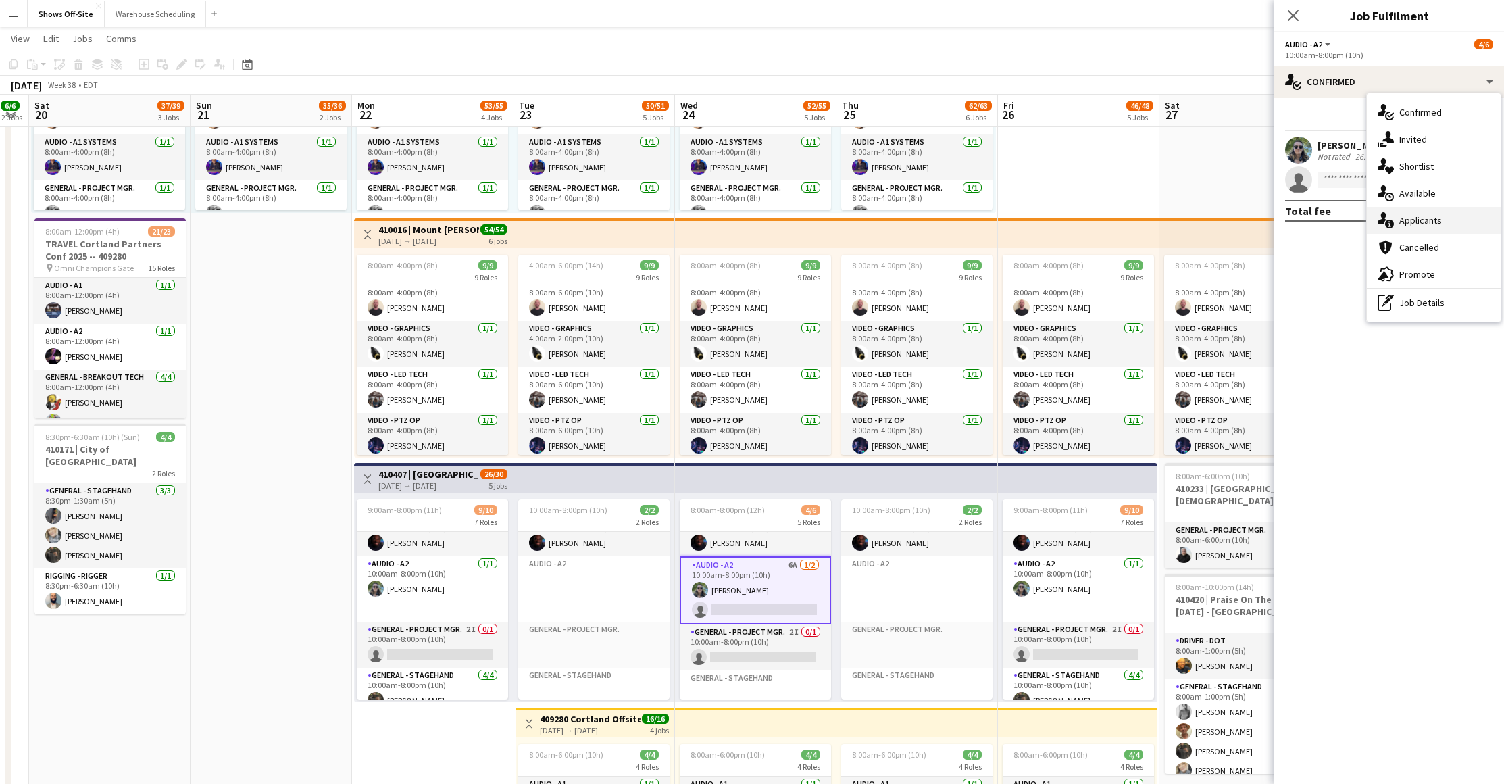
click at [1438, 224] on span "Applicants" at bounding box center [1420, 220] width 43 height 12
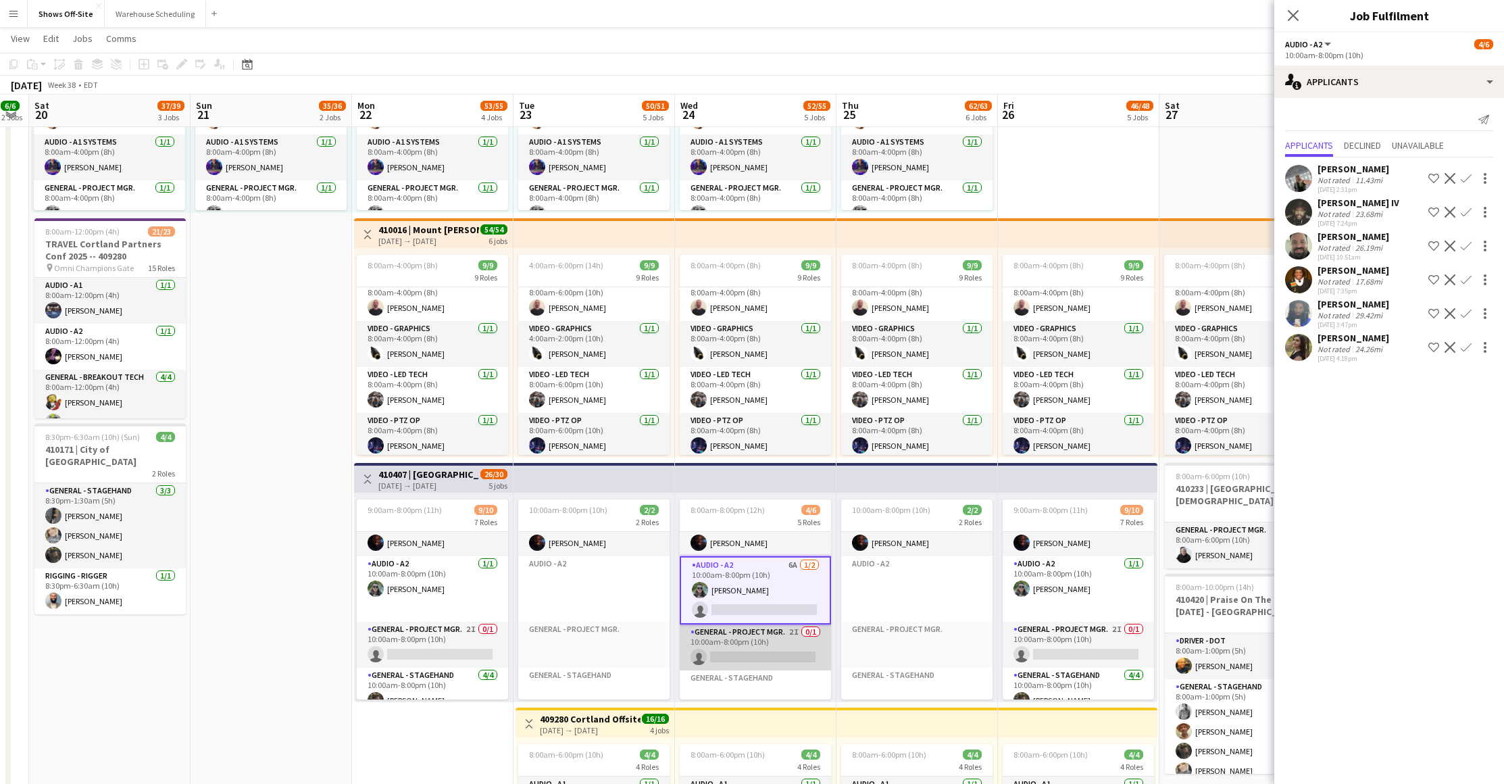
click at [742, 665] on app-card-role "General - Project Mgr. 2I 0/1 10:00am-8:00pm (10h) single-neutral-actions" at bounding box center [755, 647] width 151 height 46
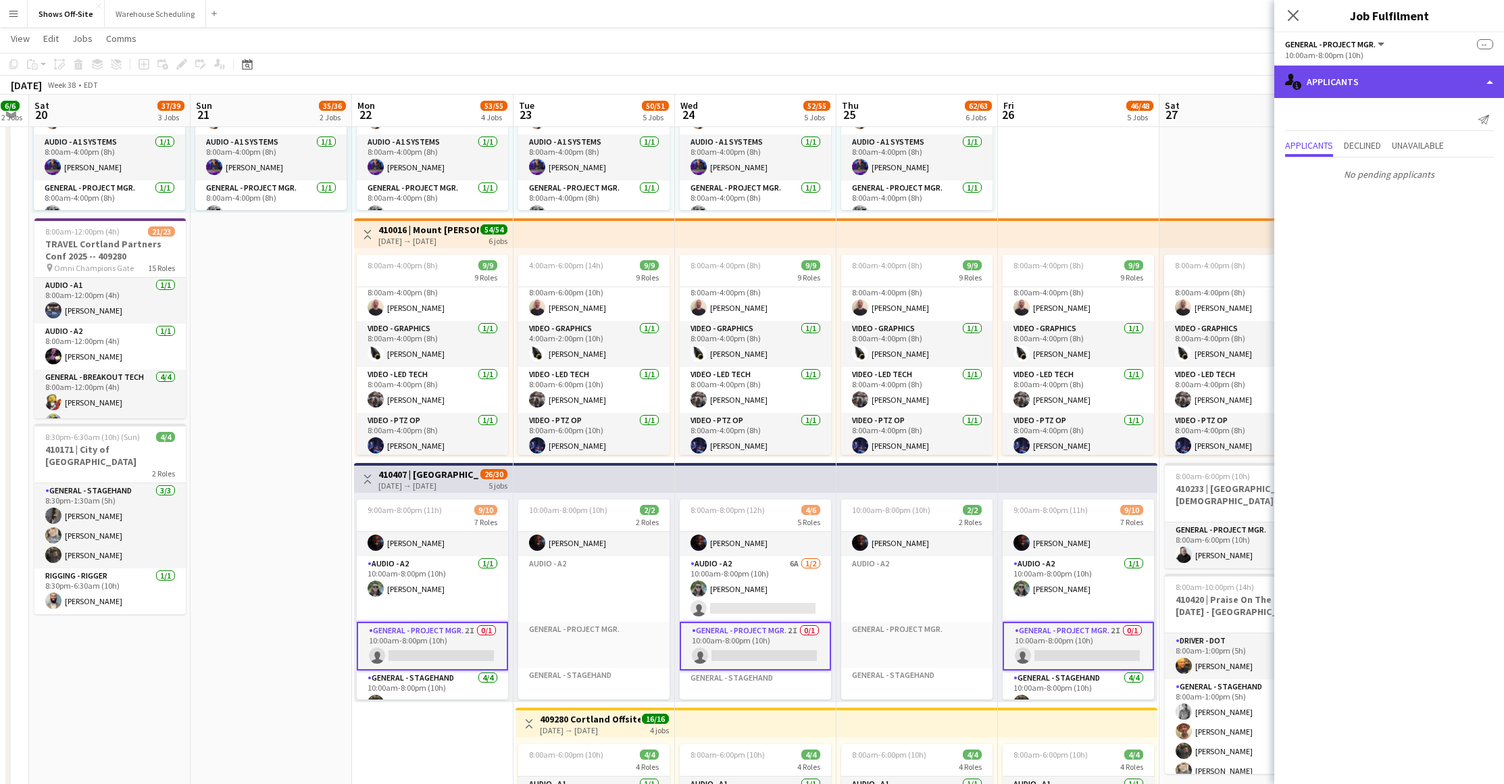
click at [1421, 76] on div "single-neutral-actions-information Applicants" at bounding box center [1389, 82] width 230 height 32
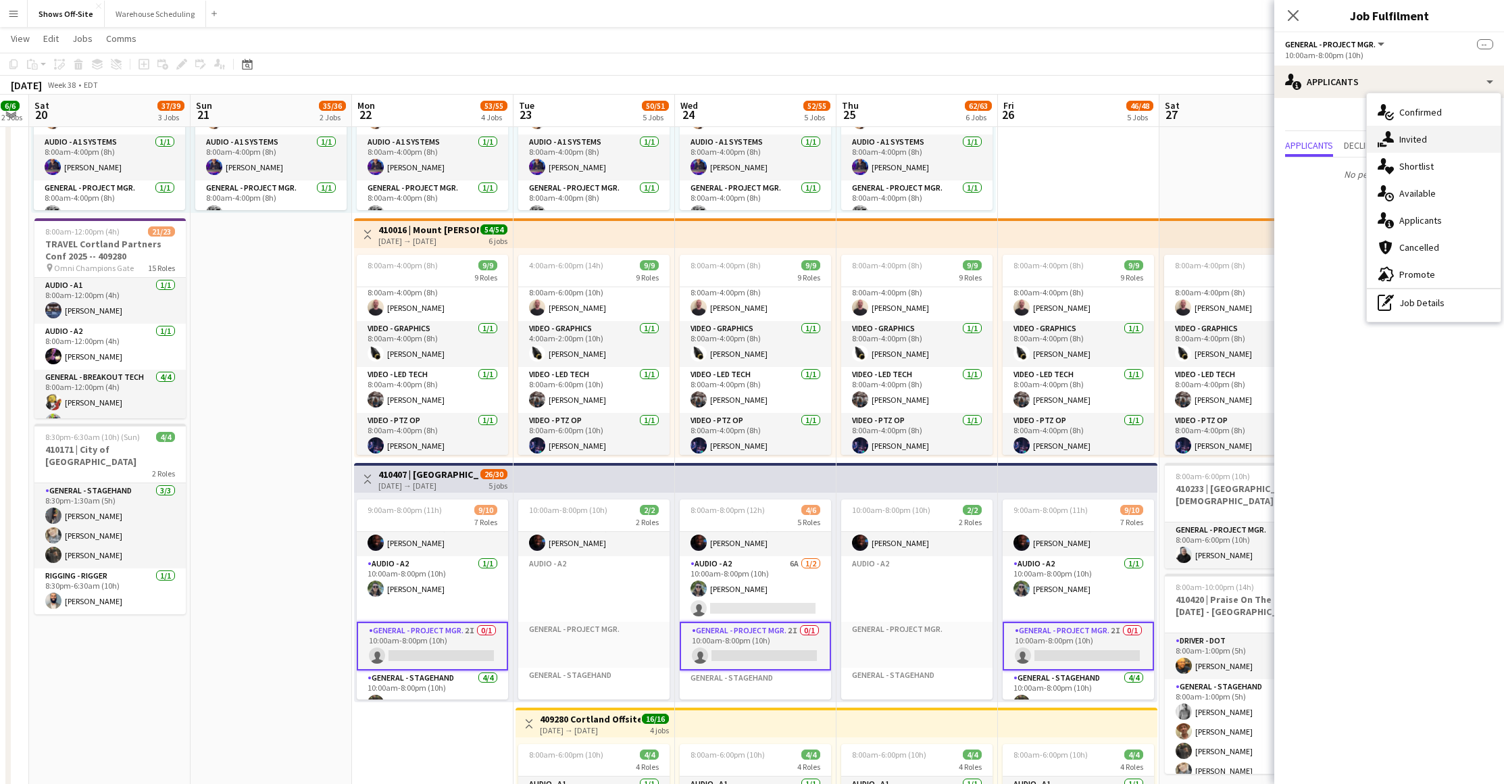
click at [1433, 142] on div "single-neutral-actions-share-1 Invited" at bounding box center [1434, 139] width 134 height 27
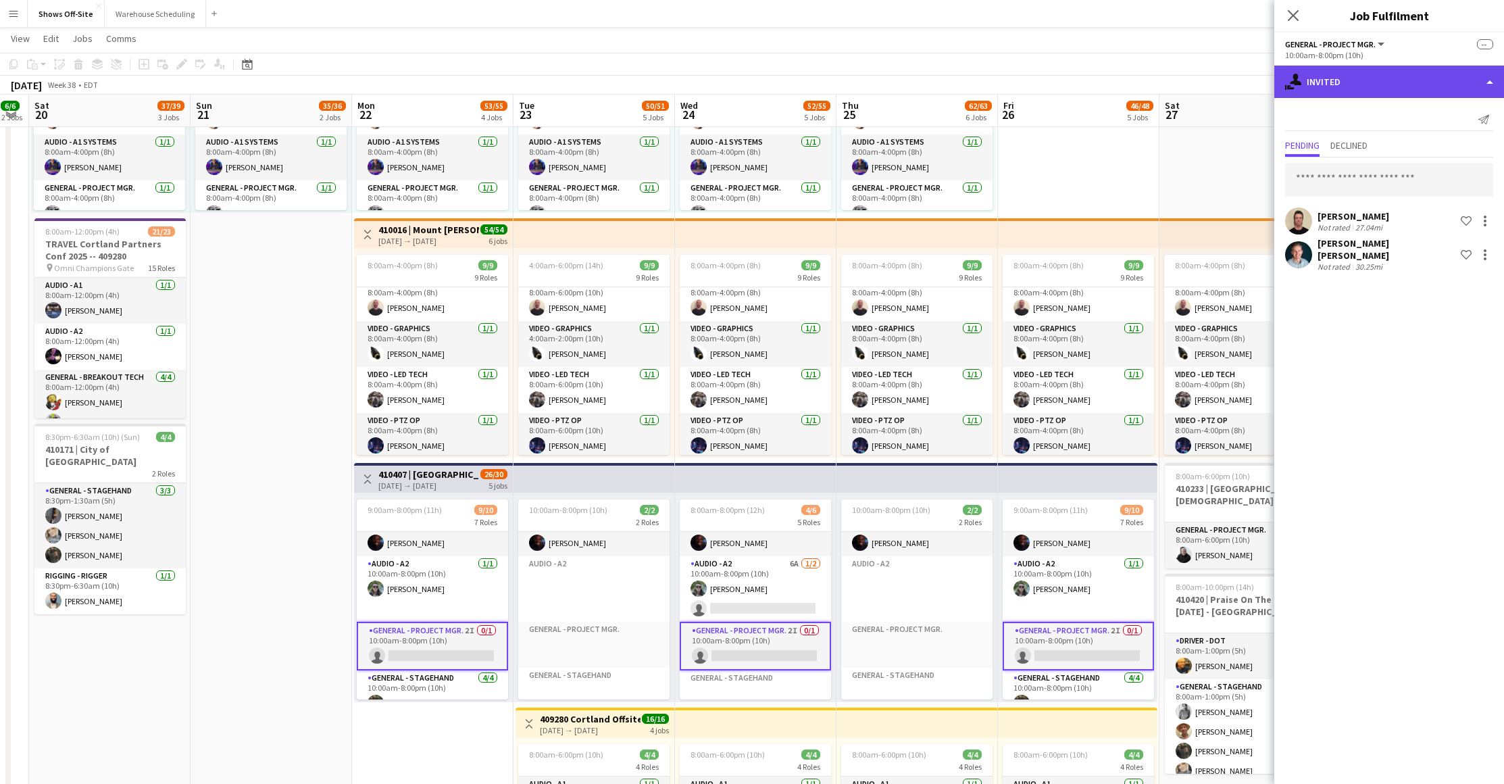
click at [1404, 97] on div "single-neutral-actions-share-1 Invited" at bounding box center [1389, 82] width 230 height 32
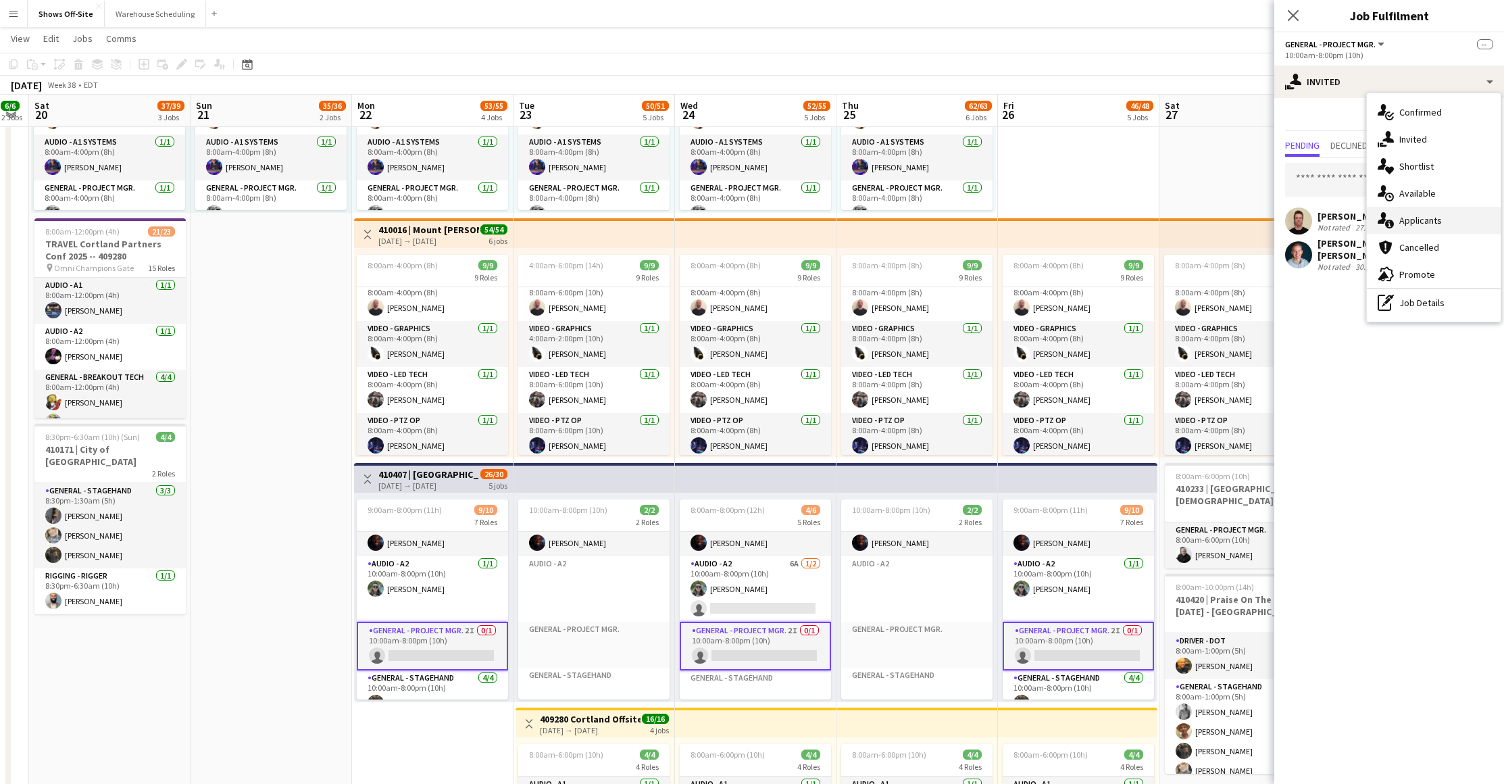
click at [1414, 211] on div "single-neutral-actions-information Applicants" at bounding box center [1434, 220] width 134 height 27
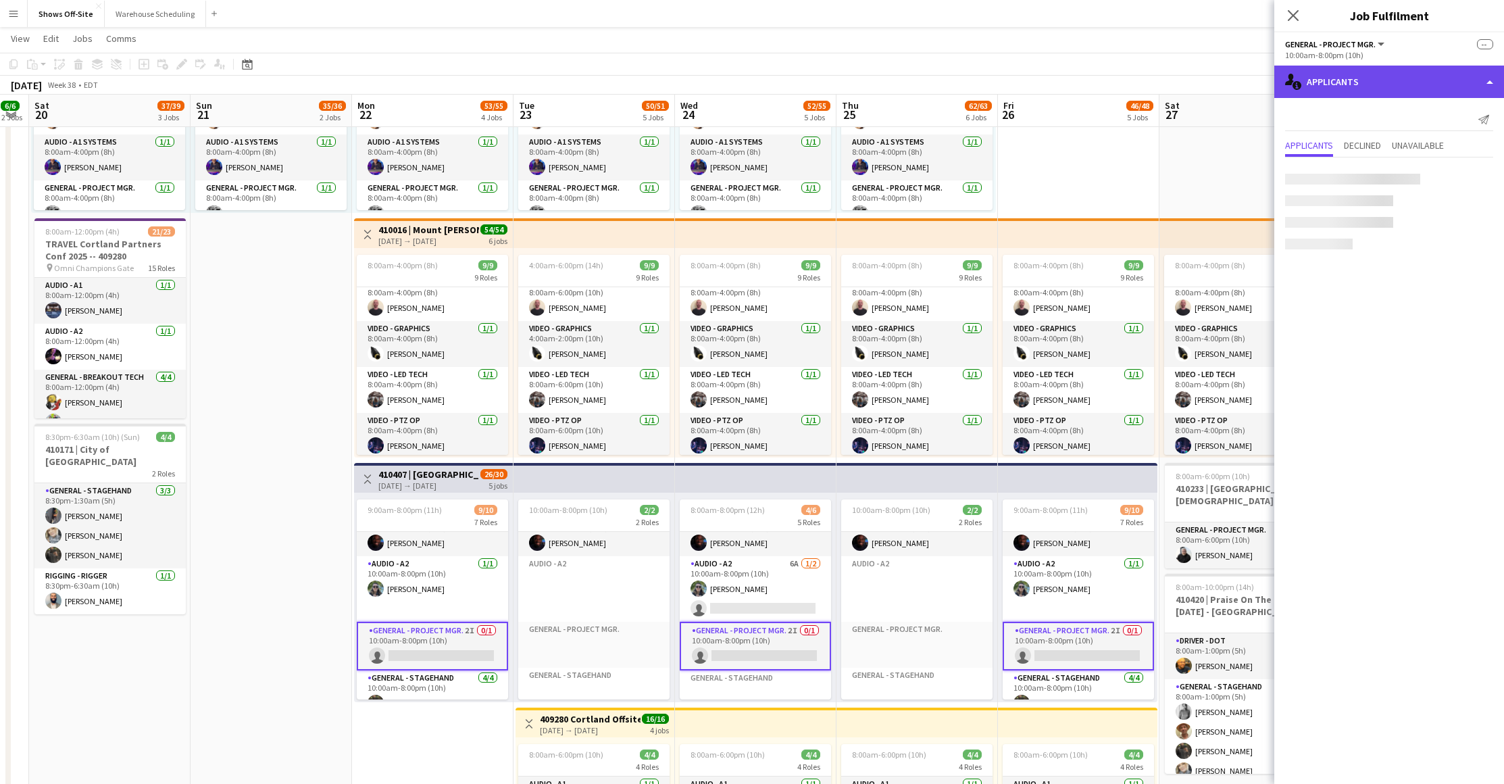
click at [1390, 82] on div "single-neutral-actions-information Applicants" at bounding box center [1389, 82] width 230 height 32
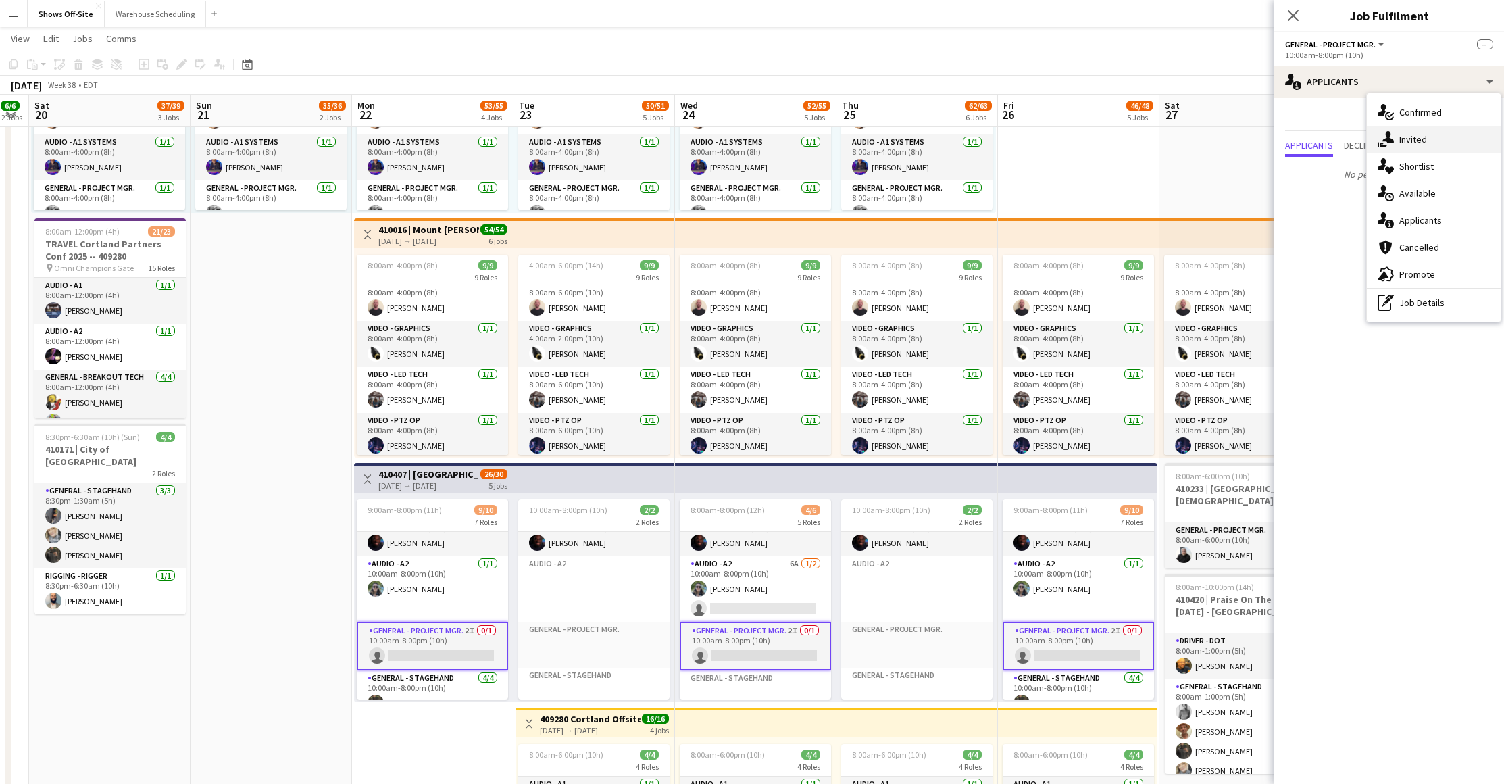
click at [1428, 141] on div "single-neutral-actions-share-1 Invited" at bounding box center [1434, 139] width 134 height 27
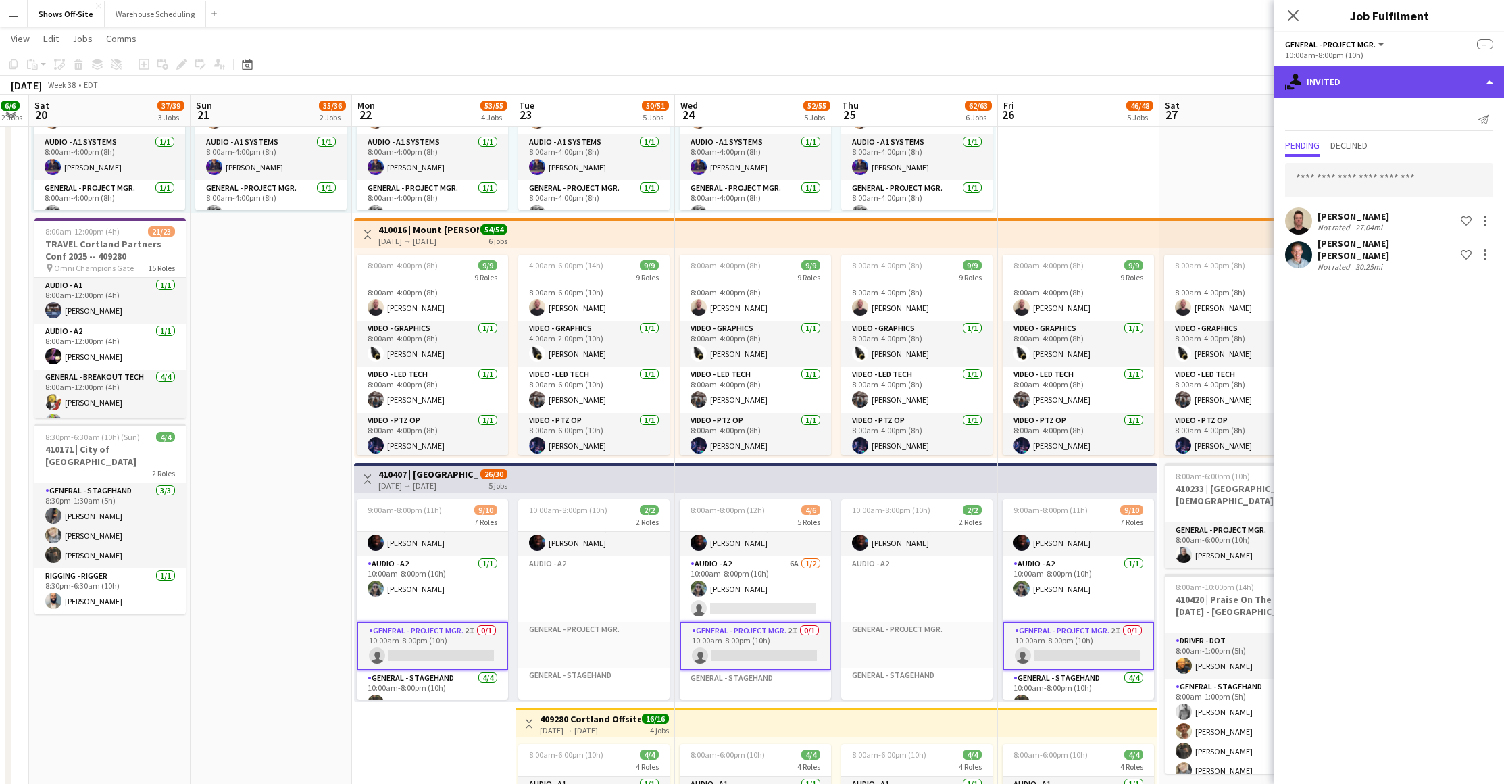
click at [1381, 89] on div "single-neutral-actions-share-1 Invited" at bounding box center [1389, 82] width 230 height 32
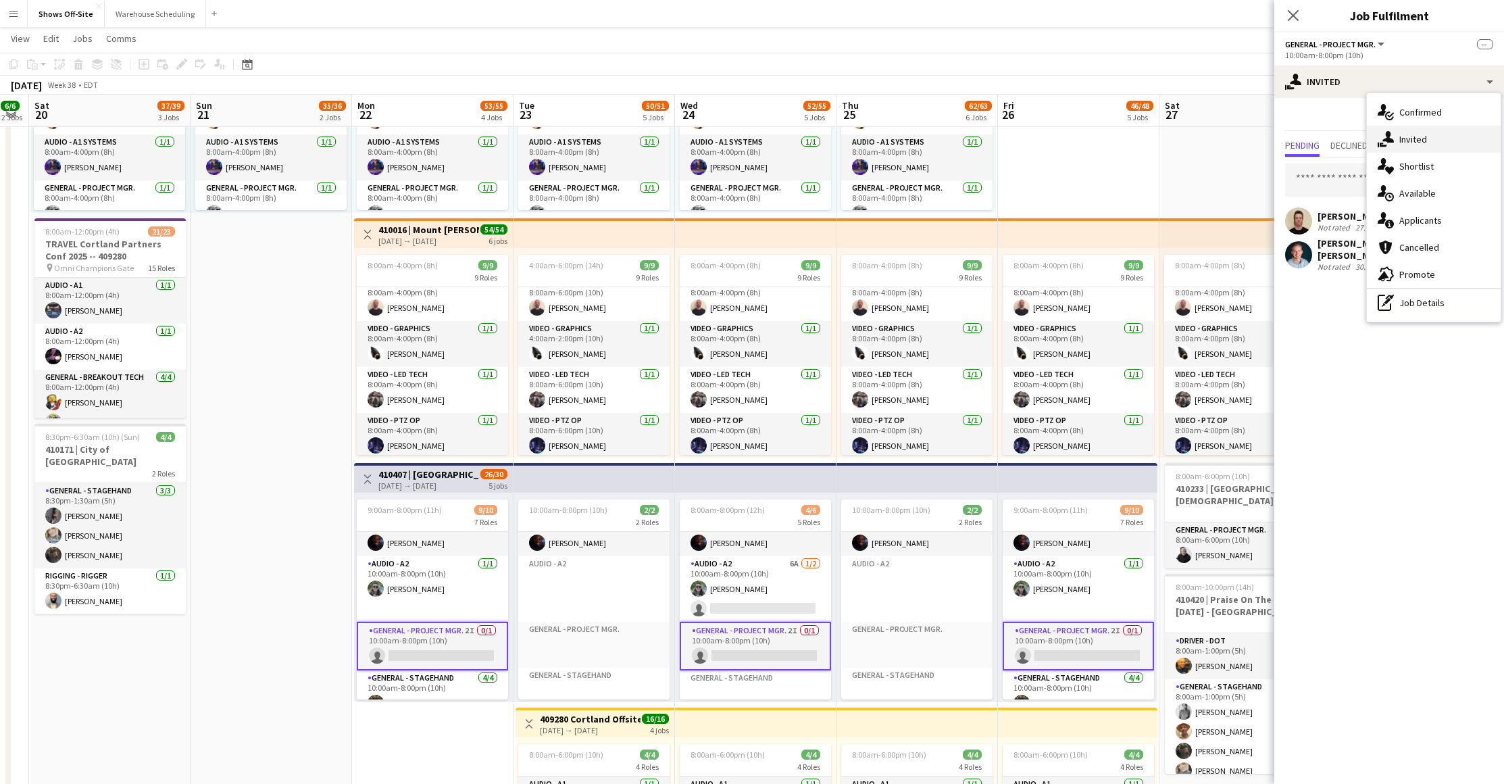
click at [1393, 140] on icon at bounding box center [1387, 136] width 11 height 11
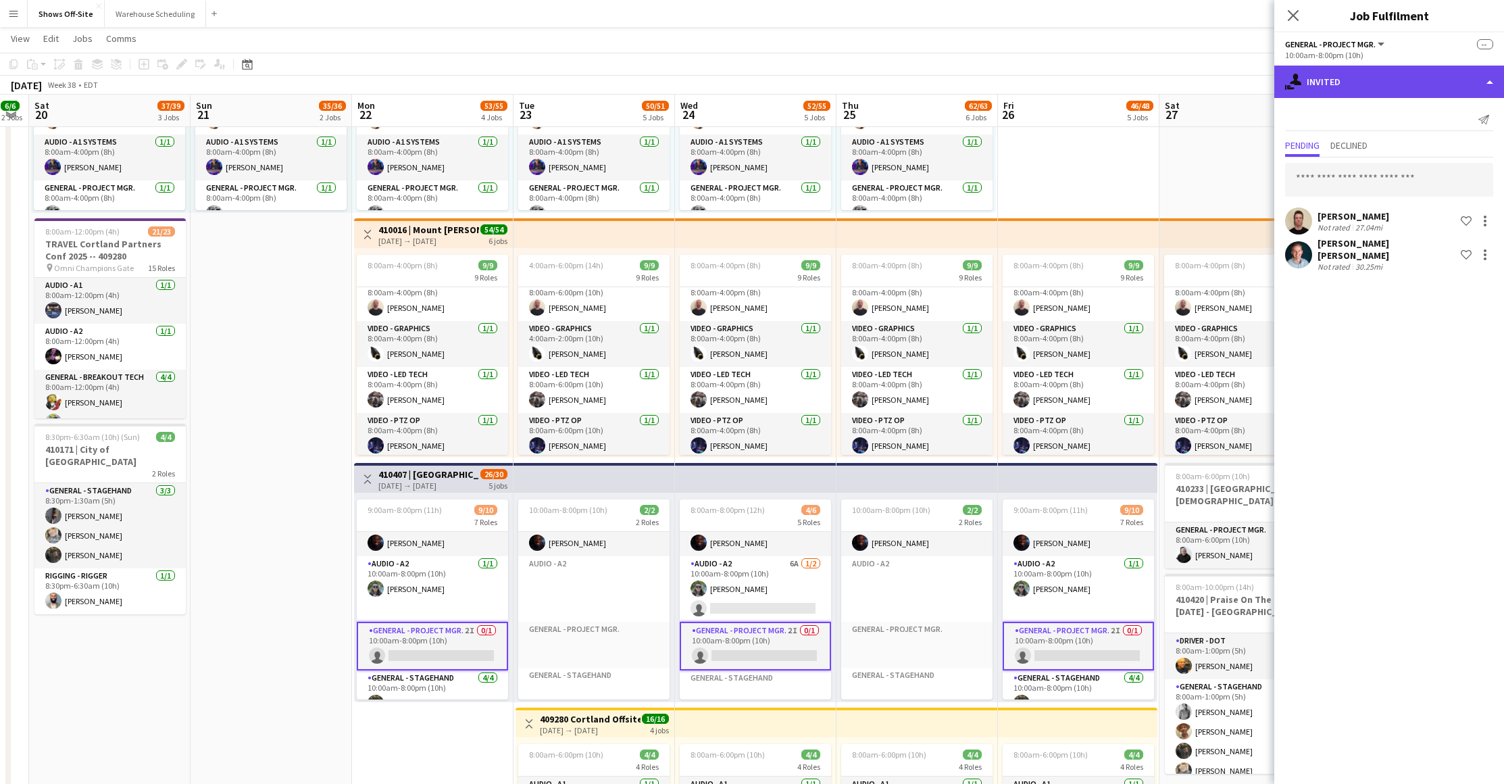
click at [1396, 85] on div "single-neutral-actions-share-1 Invited" at bounding box center [1389, 82] width 230 height 32
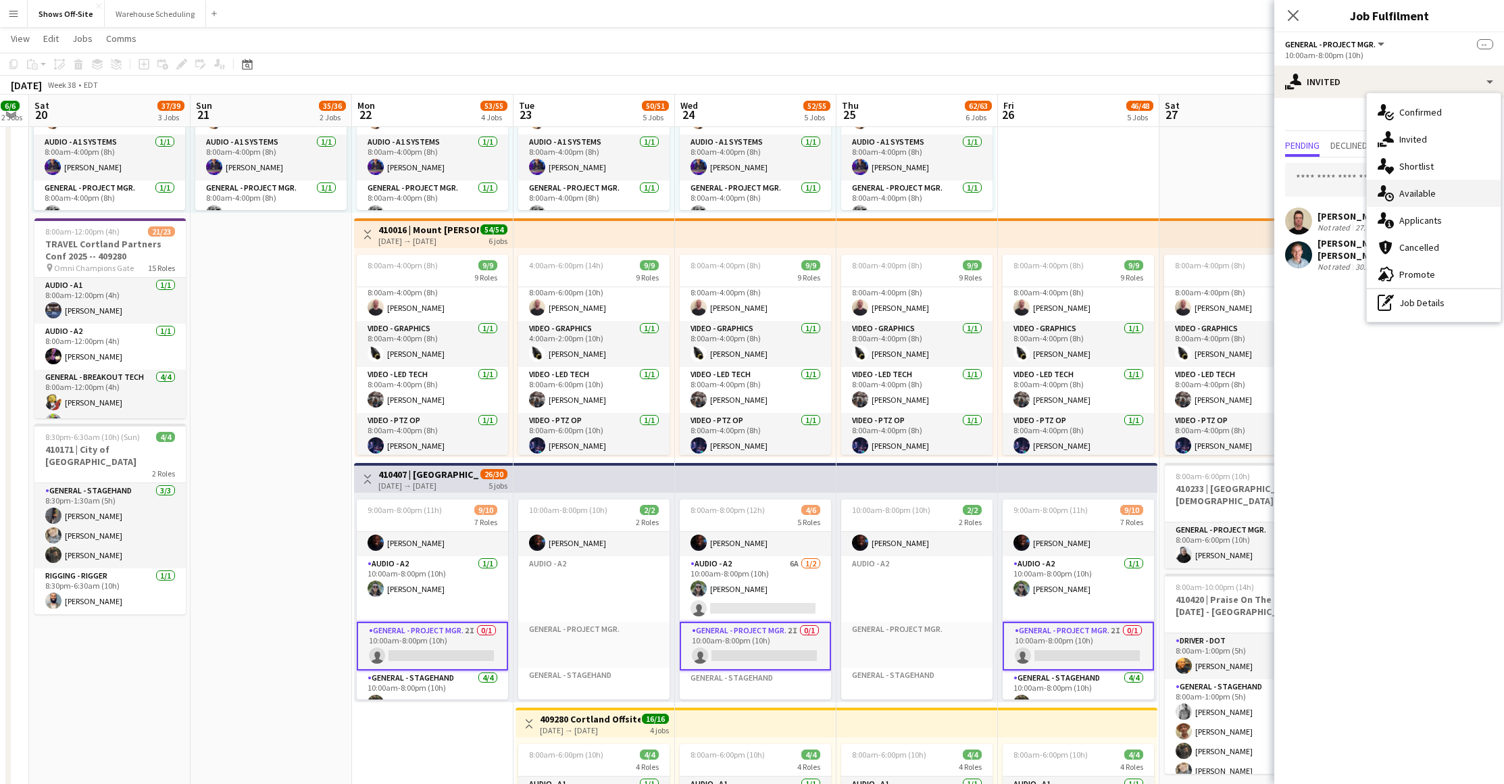
click at [1417, 199] on div "single-neutral-actions-upload Available" at bounding box center [1434, 193] width 134 height 27
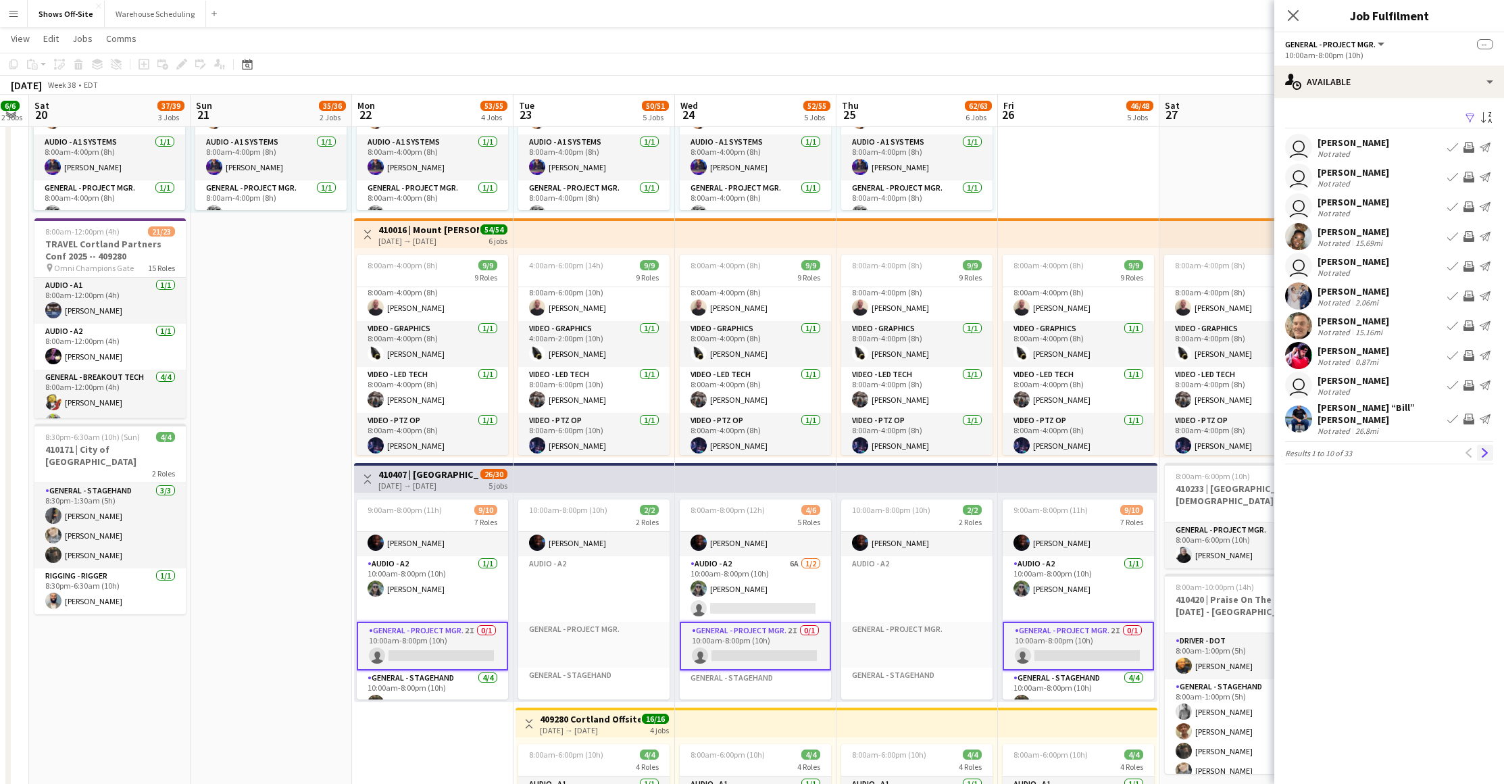
click at [1486, 448] on app-icon "Next" at bounding box center [1484, 452] width 9 height 9
click at [1486, 445] on app-icon "Next" at bounding box center [1484, 444] width 9 height 9
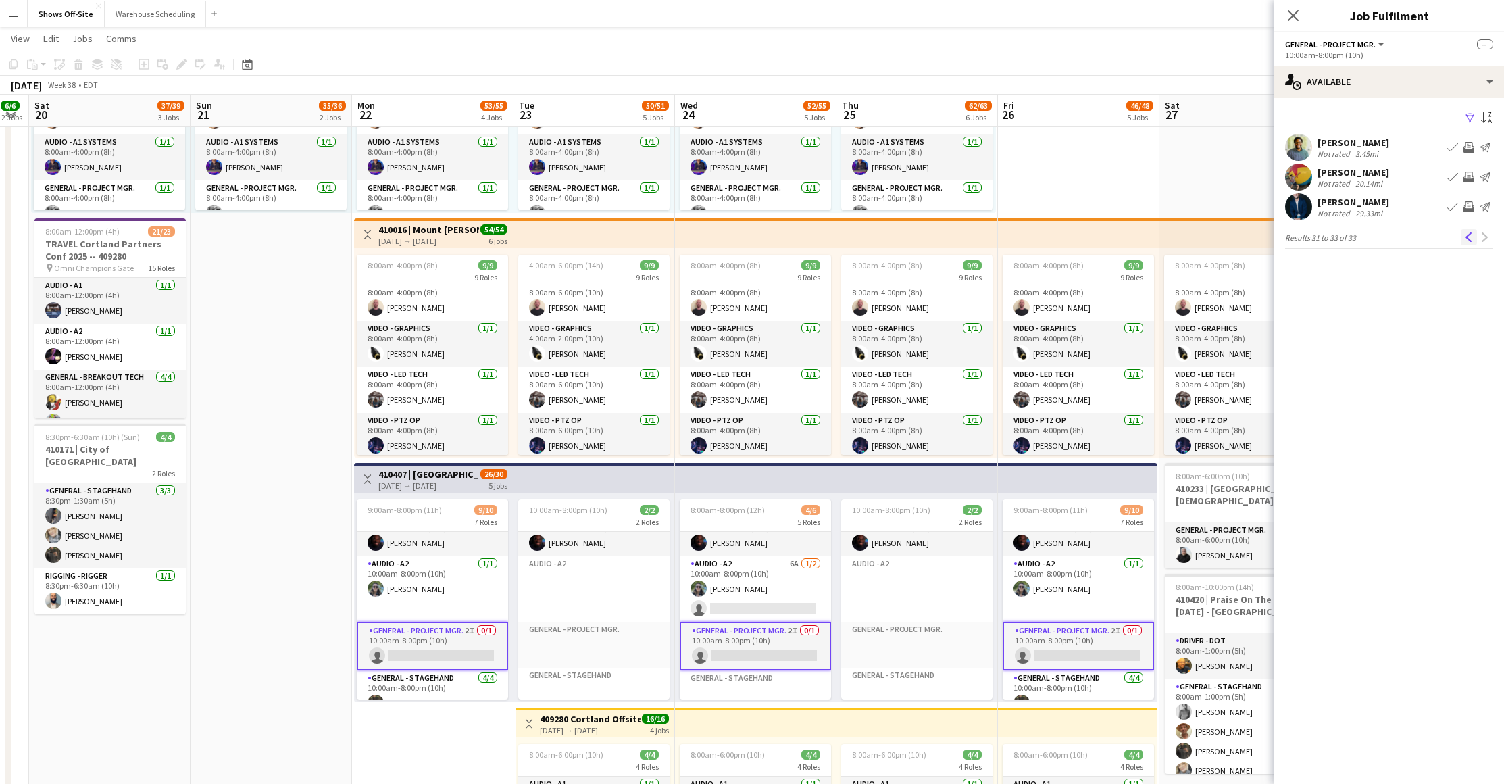
click at [1467, 232] on app-icon "Previous" at bounding box center [1468, 236] width 9 height 9
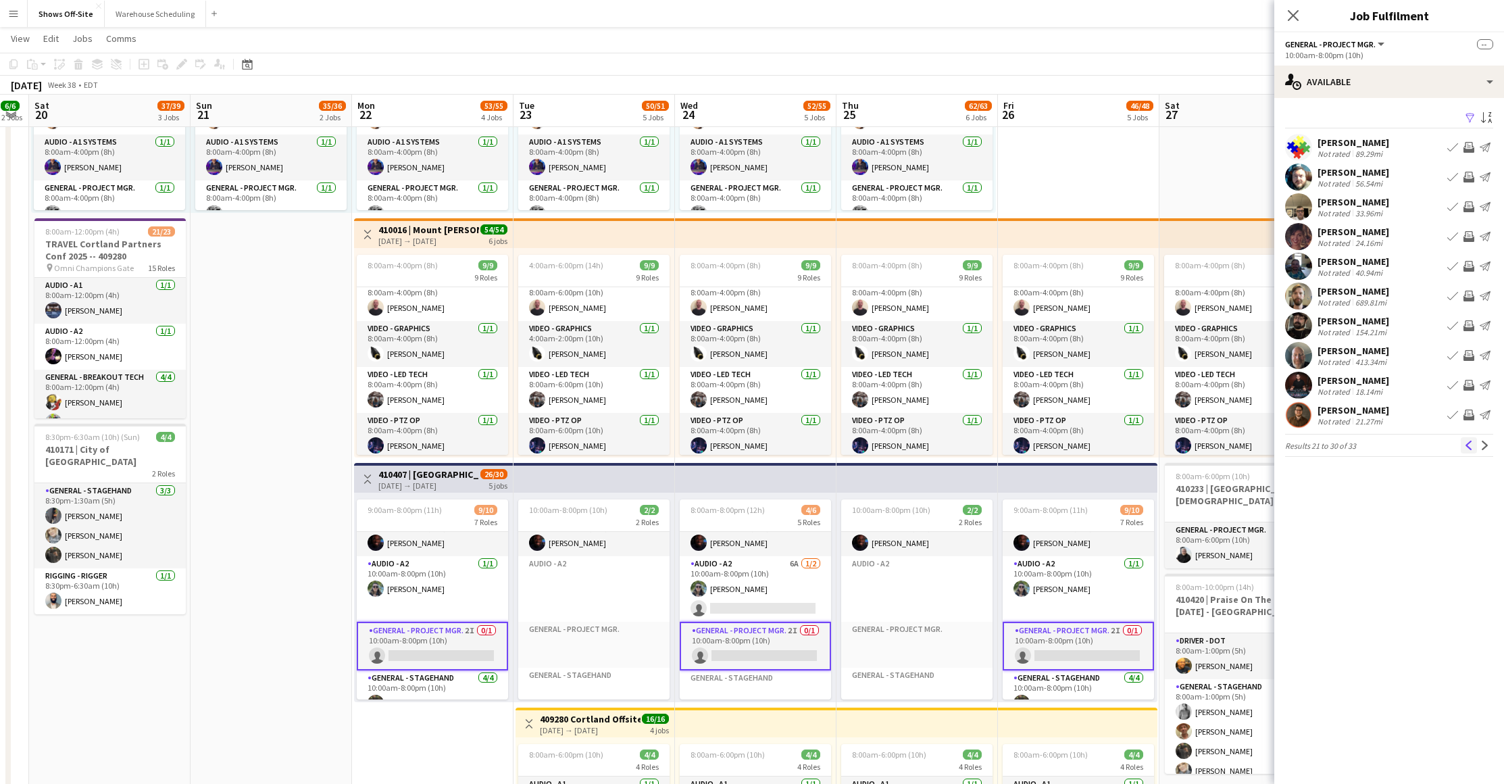
click at [1470, 442] on app-icon "Previous" at bounding box center [1468, 444] width 9 height 9
click at [1481, 448] on app-icon "Next" at bounding box center [1484, 452] width 9 height 9
click at [1481, 441] on app-icon "Next" at bounding box center [1484, 444] width 9 height 9
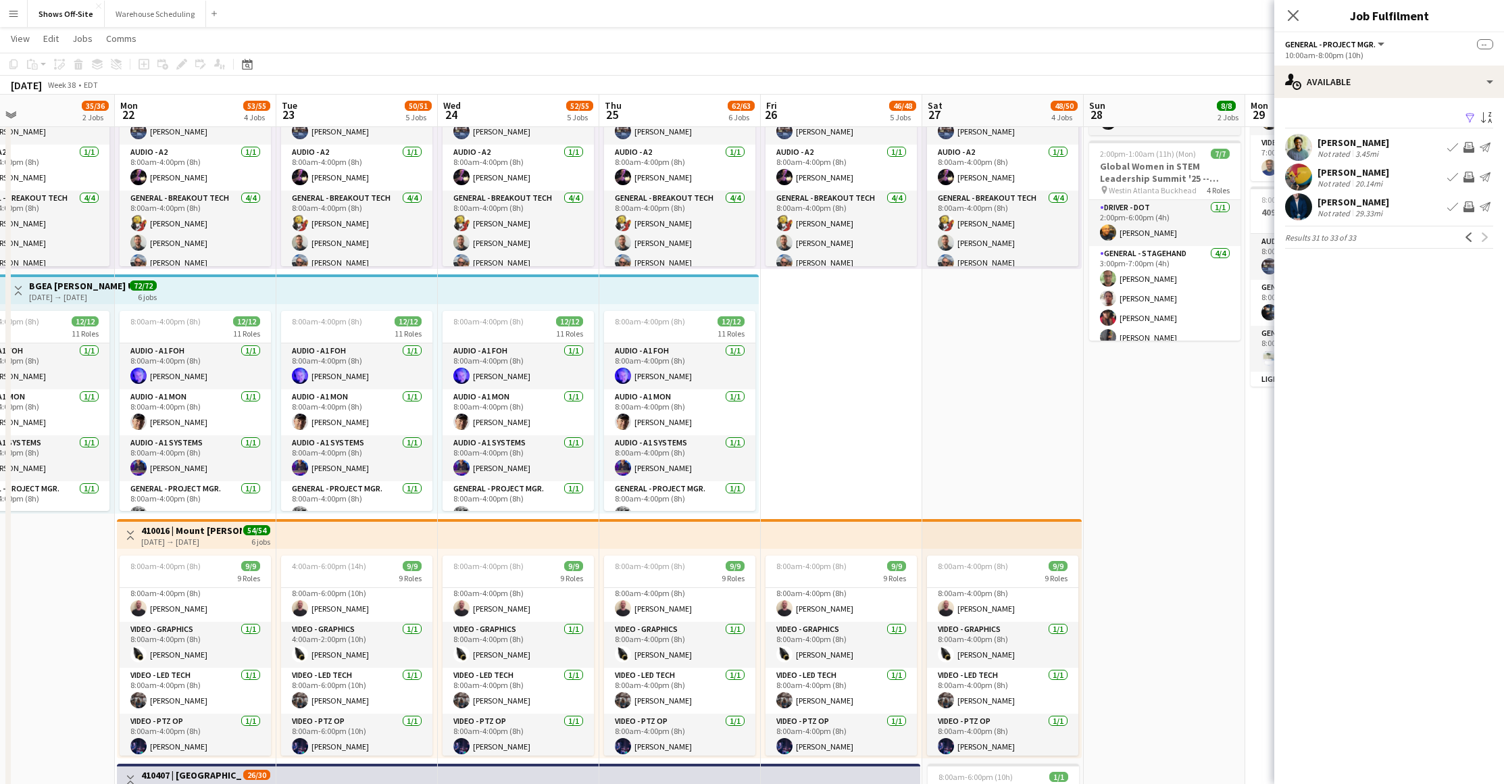
scroll to position [0, 600]
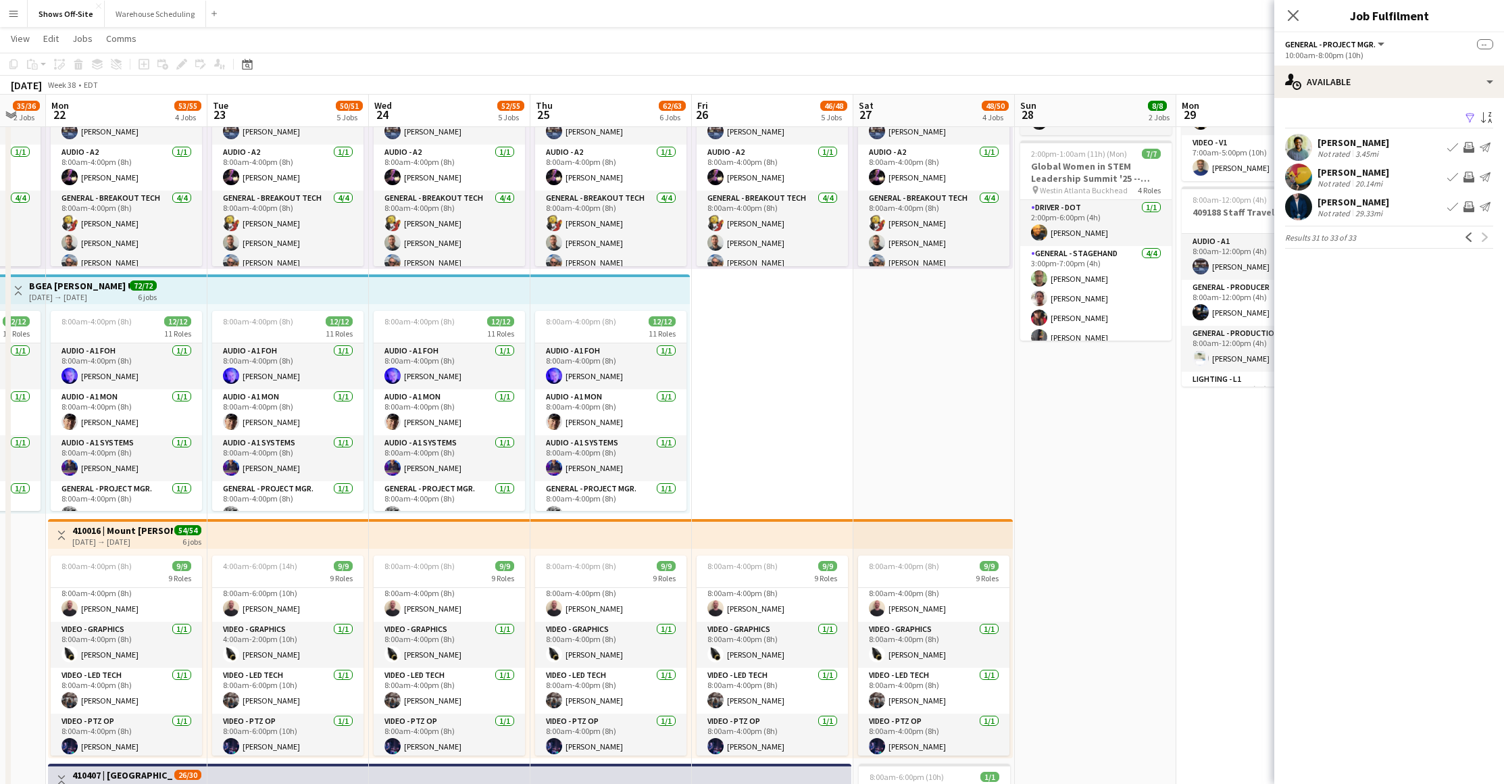
drag, startPoint x: 1144, startPoint y: 457, endPoint x: 879, endPoint y: 446, distance: 265.7
click at [879, 446] on app-calendar-viewport "Thu 18 3/3 1 Job Fri 19 6/6 2 Jobs Sat 20 37/39 3 Jobs Sun 21 35/36 2 Jobs Mon …" at bounding box center [752, 703] width 1504 height 1554
click at [881, 443] on app-date-cell "8:00am-4:00pm (8h) 23/24 pin Omni Champions Gate 16 Roles Audio - A1 [DATE] 8:0…" at bounding box center [933, 751] width 161 height 1455
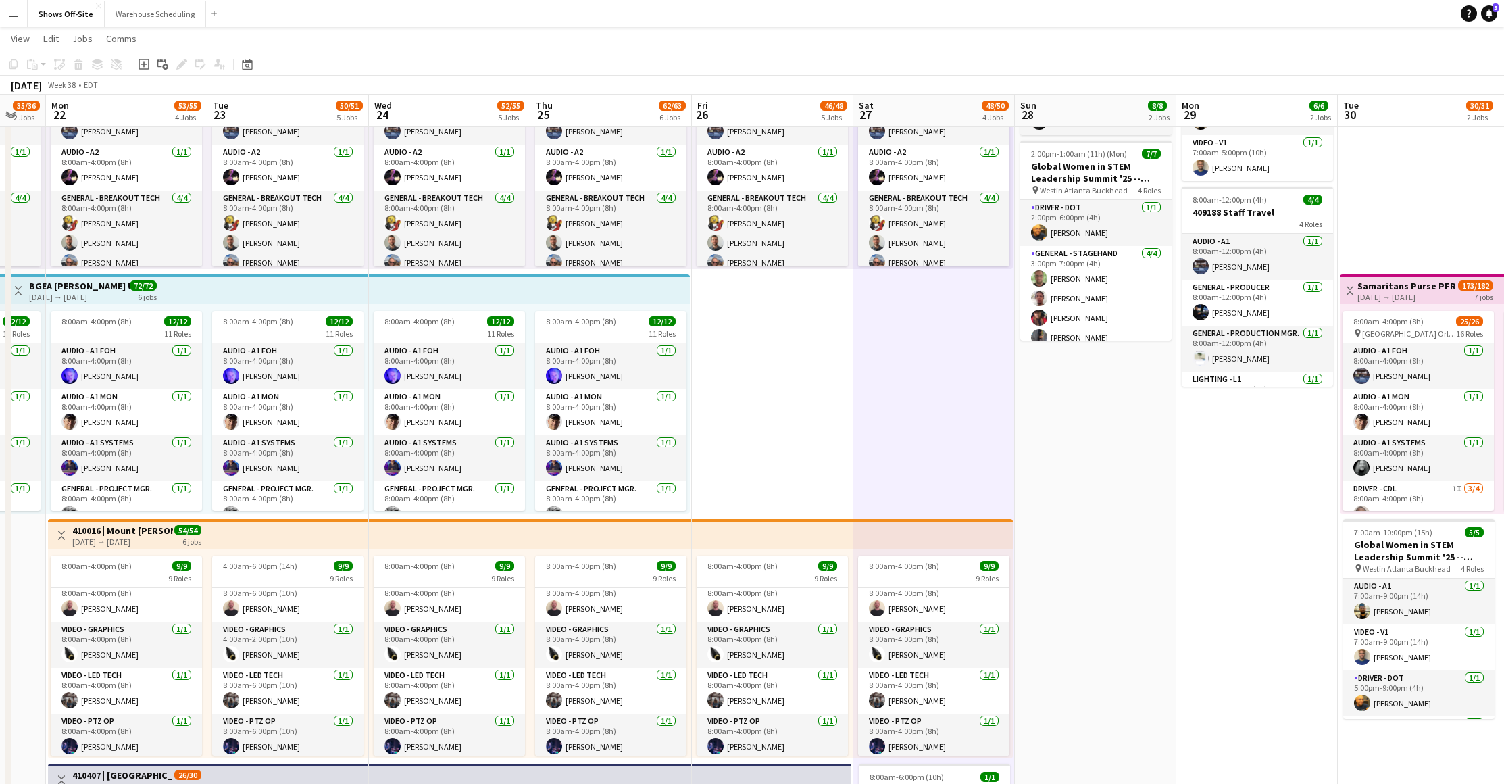
click at [885, 438] on app-date-cell "8:00am-4:00pm (8h) 23/24 pin Omni Champions Gate 16 Roles Audio - A1 [DATE] 8:0…" at bounding box center [933, 751] width 161 height 1455
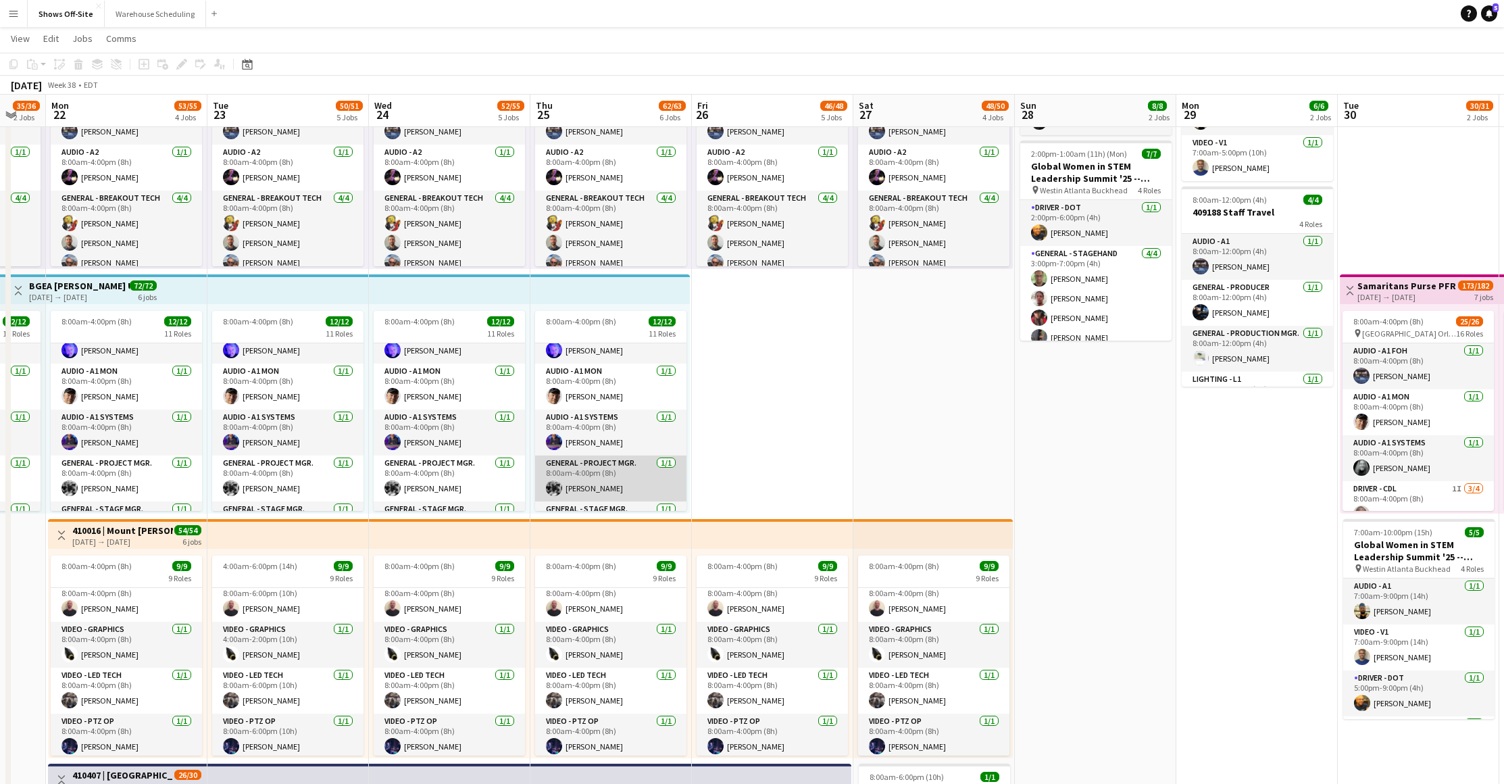
scroll to position [27, 0]
